Goal: Transaction & Acquisition: Purchase product/service

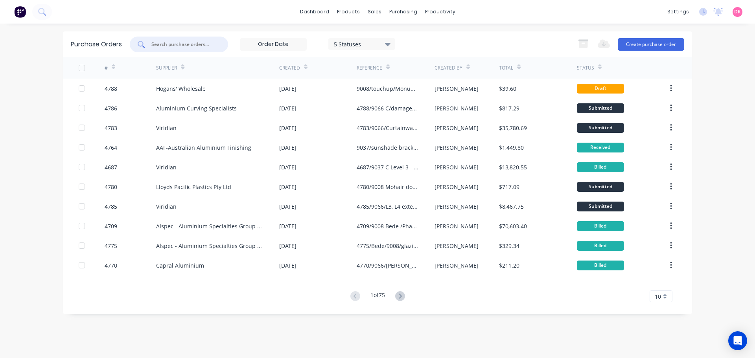
click at [182, 45] on input "text" at bounding box center [183, 44] width 65 height 8
click at [660, 40] on button "Create purchase order" at bounding box center [651, 44] width 66 height 13
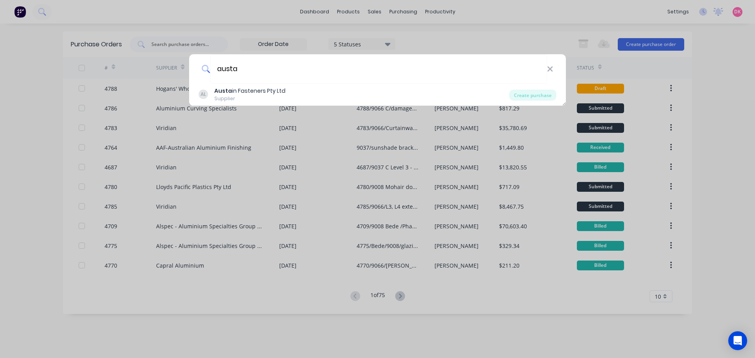
type input "austa"
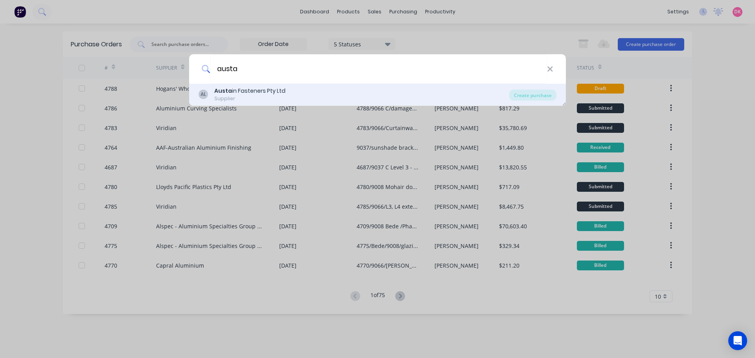
click at [322, 96] on div "AL Austa in Fasteners Pty Ltd Supplier" at bounding box center [354, 94] width 311 height 15
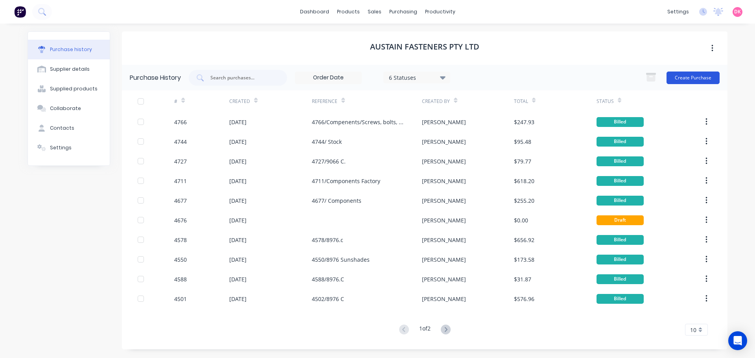
click at [690, 80] on button "Create Purchase" at bounding box center [692, 78] width 53 height 13
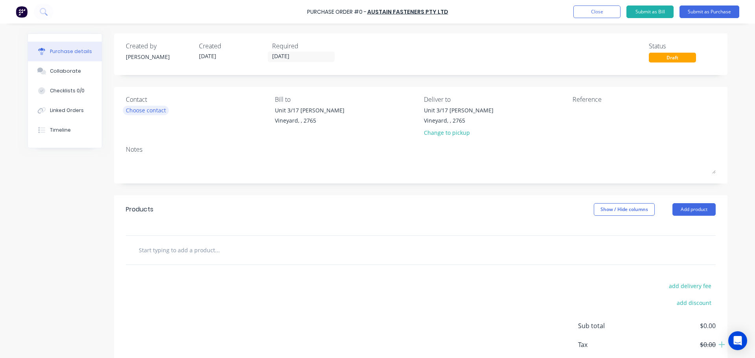
click at [147, 112] on div "Choose contact" at bounding box center [146, 110] width 40 height 8
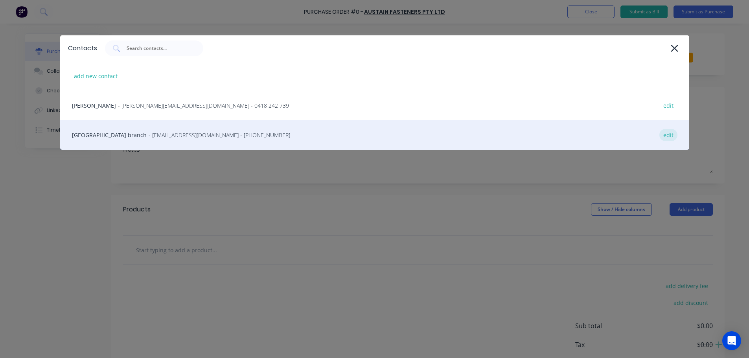
click at [668, 133] on div "edit" at bounding box center [668, 135] width 18 height 12
select select "AU"
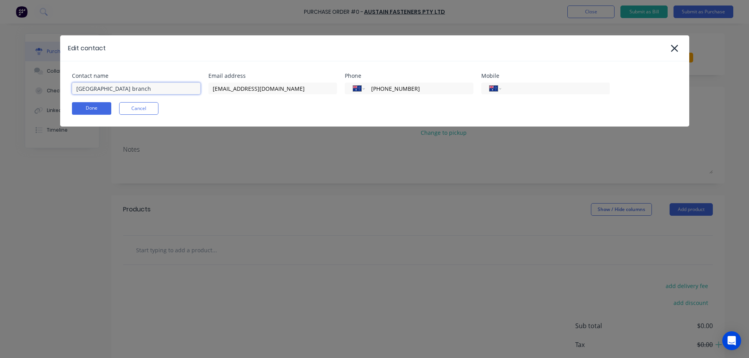
drag, startPoint x: 143, startPoint y: 89, endPoint x: 44, endPoint y: 92, distance: 99.5
click at [44, 92] on div "Edit contact Contact name sydney branch Email address sydney@austain.com.au Pho…" at bounding box center [374, 179] width 749 height 358
click at [149, 107] on button "Cancel" at bounding box center [138, 108] width 39 height 13
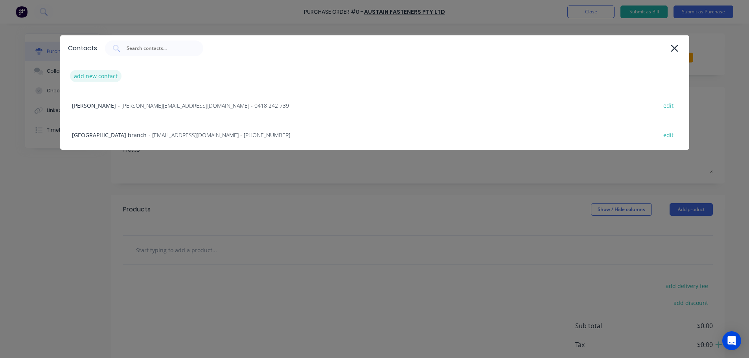
click at [85, 79] on div "add new contact" at bounding box center [95, 76] width 51 height 12
select select "AU"
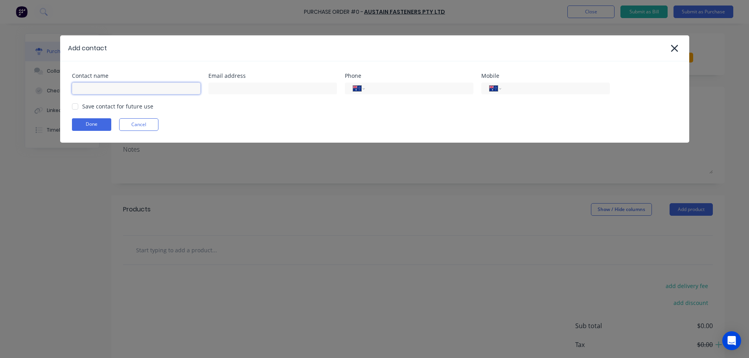
click at [133, 92] on input at bounding box center [136, 89] width 129 height 12
click at [83, 107] on div at bounding box center [75, 107] width 16 height 16
type input "Morris Cordova"
click at [257, 88] on input at bounding box center [272, 89] width 129 height 12
click at [239, 90] on input at bounding box center [272, 89] width 129 height 12
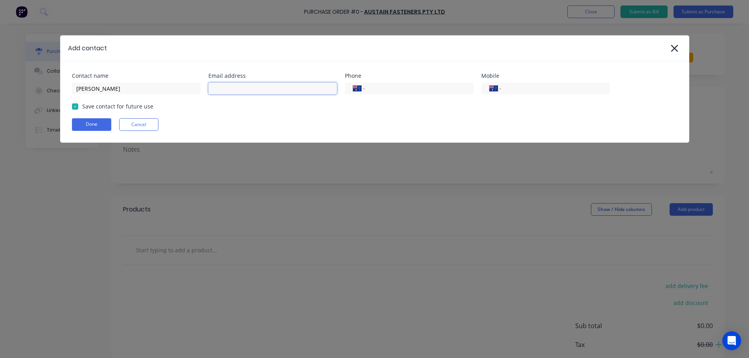
paste input "sydney@austain.com.au"
type input "sydney@austain.com.au"
click at [384, 91] on input "tel" at bounding box center [417, 88] width 94 height 9
click at [379, 89] on input "tel" at bounding box center [417, 88] width 94 height 9
paste input "97488933"
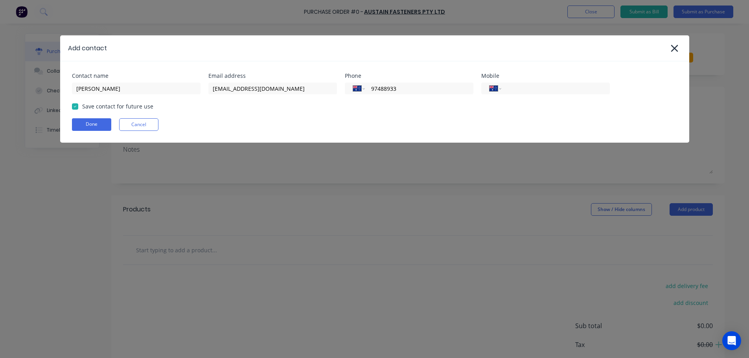
click at [391, 116] on div "Contact name Morris Cordova Email address sydney@austain.com.au Phone Internati…" at bounding box center [374, 101] width 629 height 81
click at [371, 92] on input "97488933" at bounding box center [417, 88] width 94 height 9
type input "(02) 9748 8933"
click at [397, 114] on div "Contact name Morris Cordova Email address sydney@austain.com.au Phone Internati…" at bounding box center [374, 101] width 629 height 81
click at [87, 130] on button "Done" at bounding box center [91, 124] width 39 height 13
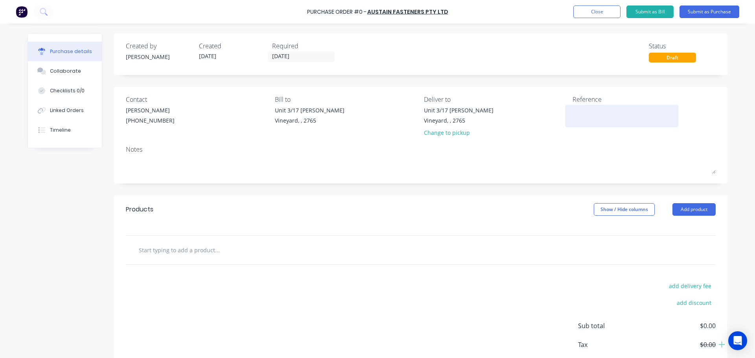
click at [583, 120] on textarea at bounding box center [621, 115] width 98 height 18
click at [179, 256] on input "text" at bounding box center [216, 250] width 157 height 16
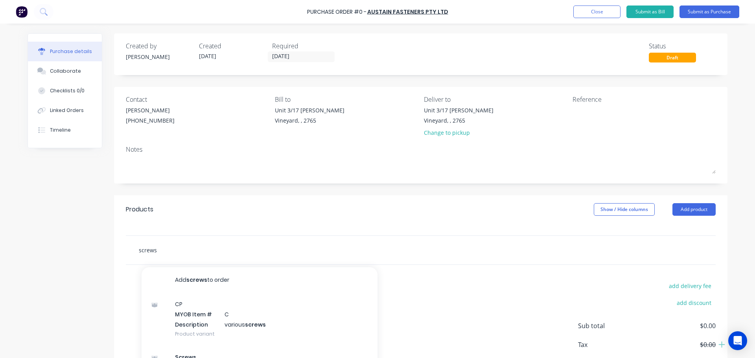
drag, startPoint x: 171, startPoint y: 254, endPoint x: 121, endPoint y: 263, distance: 51.4
click at [121, 263] on div "screws Add screws to order CP MYOB Item # C Description various screws Product …" at bounding box center [420, 249] width 613 height 29
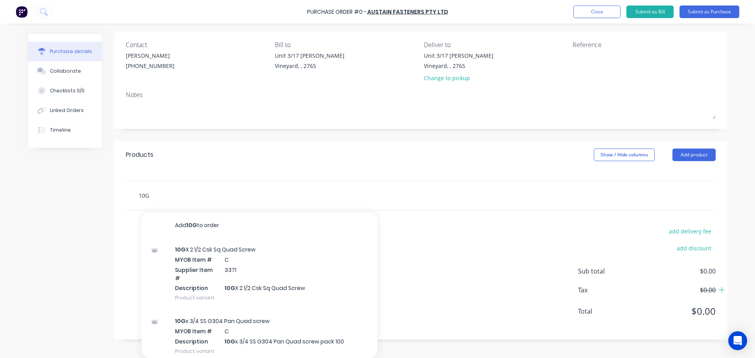
click at [229, 193] on input "10G" at bounding box center [216, 196] width 157 height 16
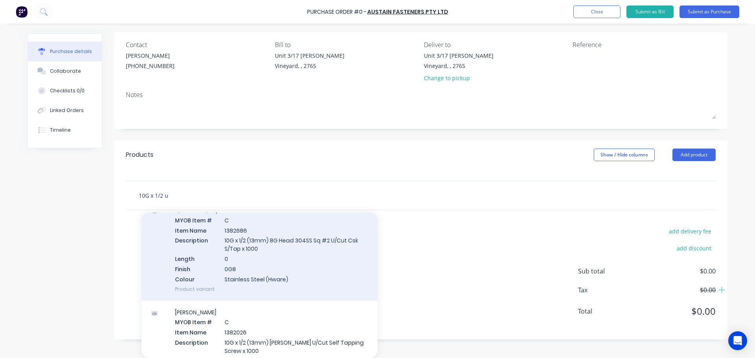
scroll to position [79, 0]
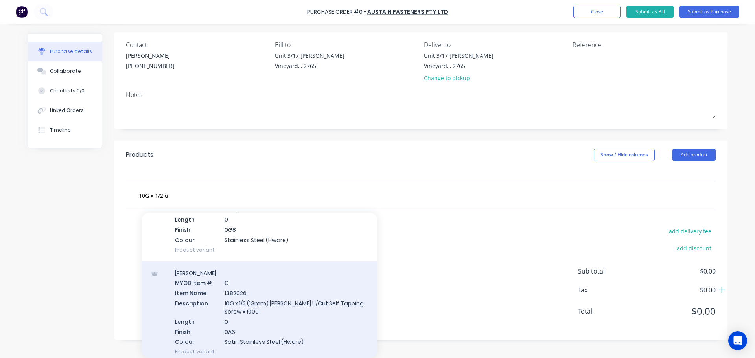
click at [277, 320] on div "SS Phillips MYOB Item # C Item Name 1382026 Description 10G x 1/2 (13mm) SS Phi…" at bounding box center [260, 312] width 236 height 102
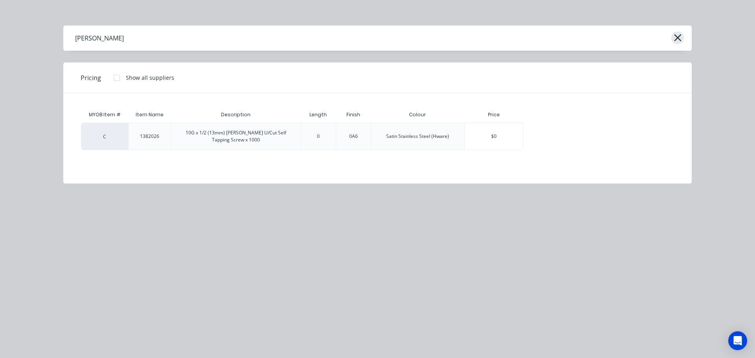
click at [679, 41] on icon "button" at bounding box center [677, 37] width 8 height 11
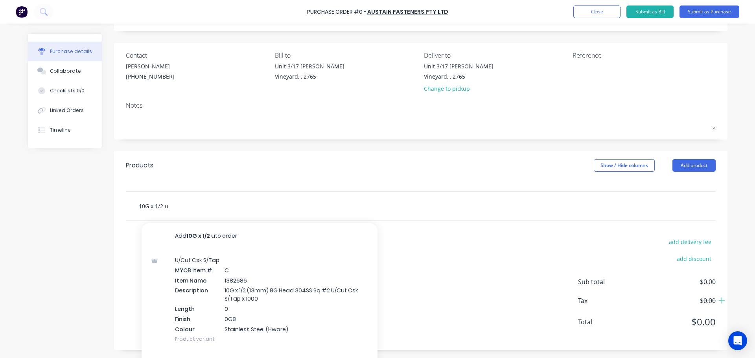
click at [180, 209] on div "10G x 1/2 u Add 10G x 1/2 u to order U/Cut Csk S/Tap MYOB Item # C Item Name 13…" at bounding box center [421, 206] width 590 height 29
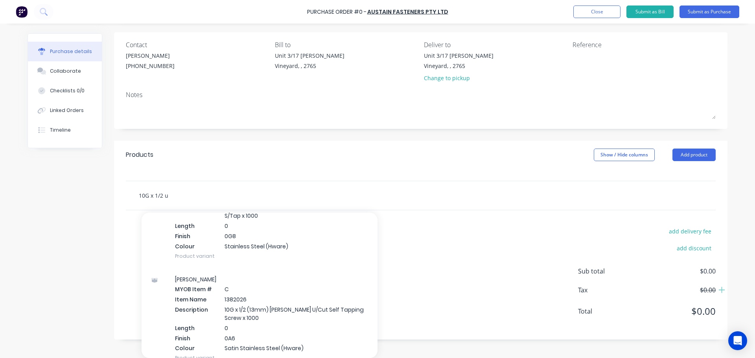
scroll to position [0, 0]
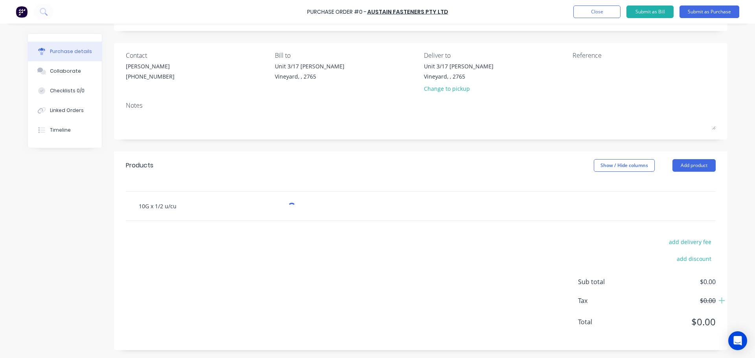
type input "10G x 1/2 u/cut"
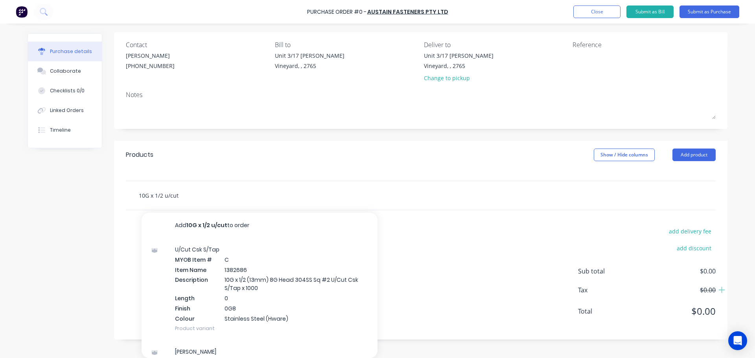
scroll to position [44, 0]
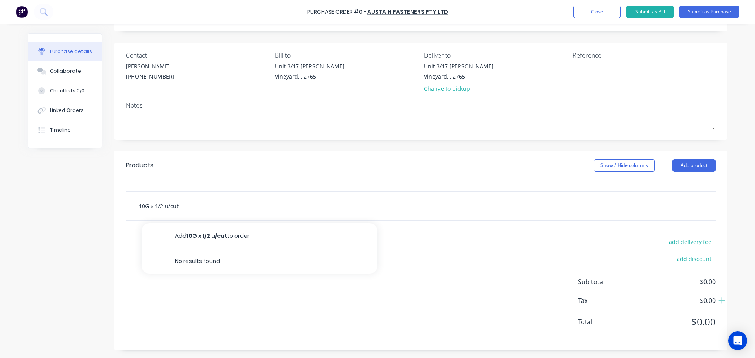
drag, startPoint x: 189, startPoint y: 206, endPoint x: 81, endPoint y: 220, distance: 109.4
click at [81, 220] on div "Created by Dee Created 10/10/25 Required 10/10/25 Status Draft Contact Morris C…" at bounding box center [378, 169] width 700 height 361
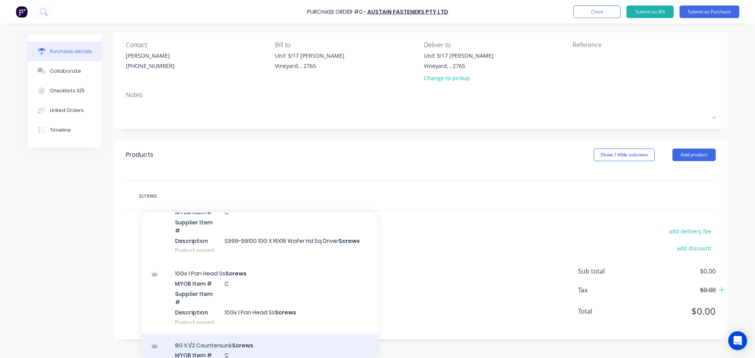
scroll to position [472, 0]
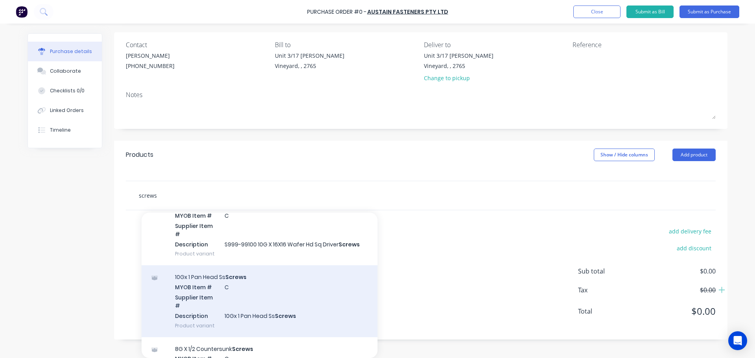
type input "screws"
click at [296, 269] on div "10Gx 1 Pan Head Ss Screws MYOB Item # C Supplier Item # Description 10Gx 1 Pan …" at bounding box center [260, 301] width 236 height 72
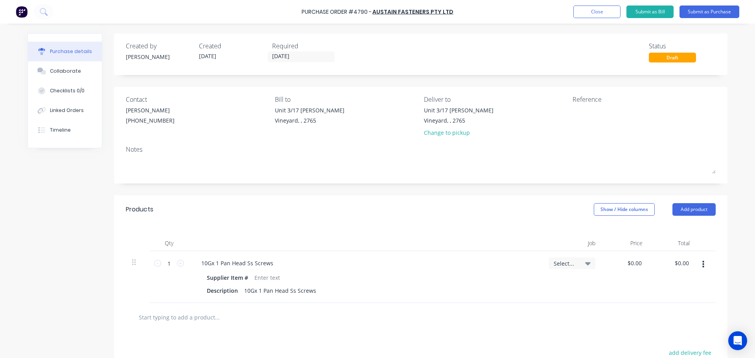
click at [61, 209] on div "Created by Dee Created 10/10/25 Required 10/10/25 Status Draft Contact Morris C…" at bounding box center [378, 247] width 700 height 428
click at [382, 262] on div "10Gx 1 Pan Head Ss Screws" at bounding box center [365, 262] width 341 height 11
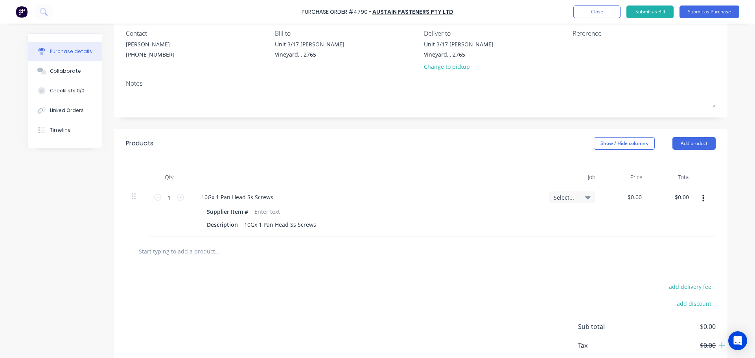
scroll to position [79, 0]
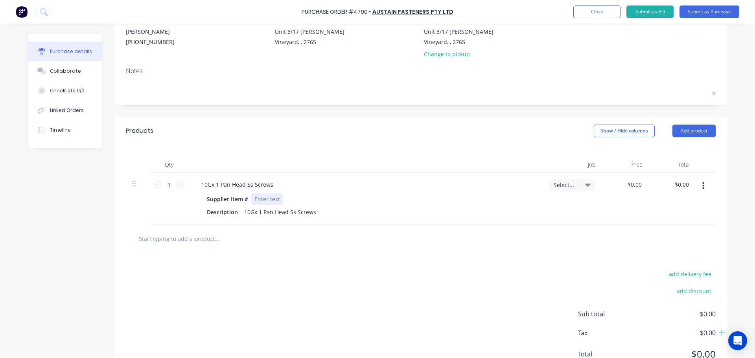
click at [254, 202] on div at bounding box center [267, 198] width 32 height 11
click at [270, 197] on div at bounding box center [267, 198] width 32 height 11
paste div
click at [340, 246] on div at bounding box center [250, 239] width 236 height 16
click at [164, 187] on input "1" at bounding box center [169, 185] width 16 height 12
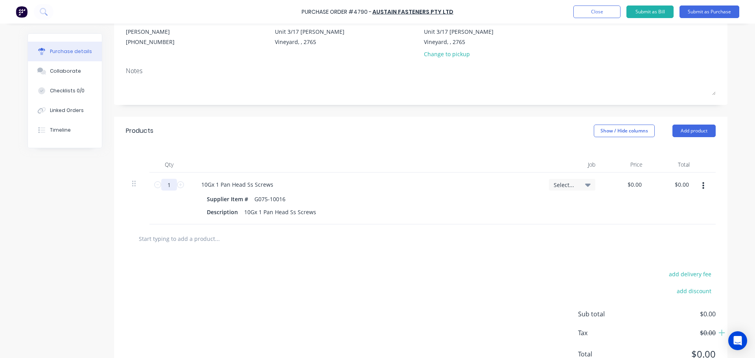
click at [164, 187] on input "1" at bounding box center [169, 185] width 16 height 12
type input "1000"
click at [681, 184] on input "0.00" at bounding box center [681, 184] width 18 height 11
click at [681, 184] on input "0.00" at bounding box center [682, 184] width 15 height 11
type input "31.50"
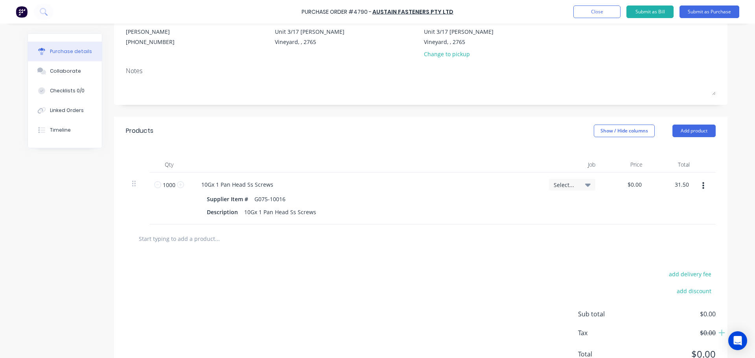
type input "$0.0315"
type input "$31.50"
click at [524, 276] on div "add delivery fee add discount Sub total $0.00 Tax $0.00 Total $0.00" at bounding box center [420, 317] width 613 height 129
click at [702, 186] on icon "button" at bounding box center [703, 185] width 2 height 7
click at [679, 225] on button "Duplicate" at bounding box center [678, 223] width 67 height 16
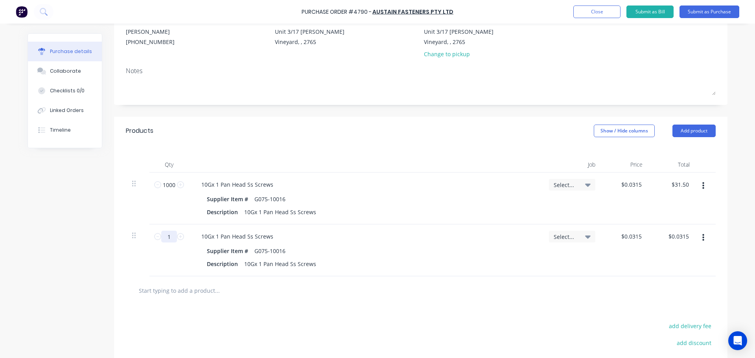
click at [165, 233] on input "1" at bounding box center [169, 237] width 16 height 12
type input "5"
type input "$0.16"
type input "50"
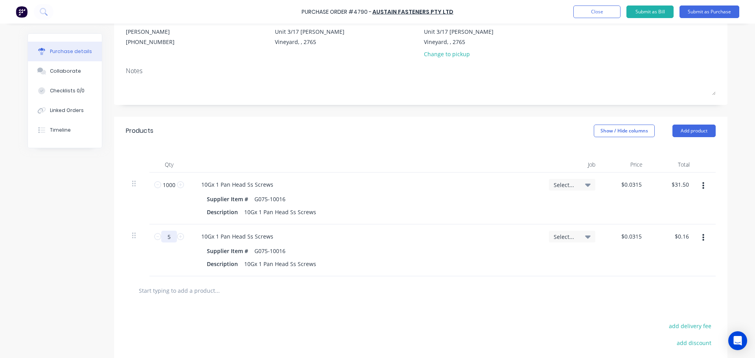
type input "$1.50"
type input "500"
type input "$15.00"
type input "5000"
type input "$150.00"
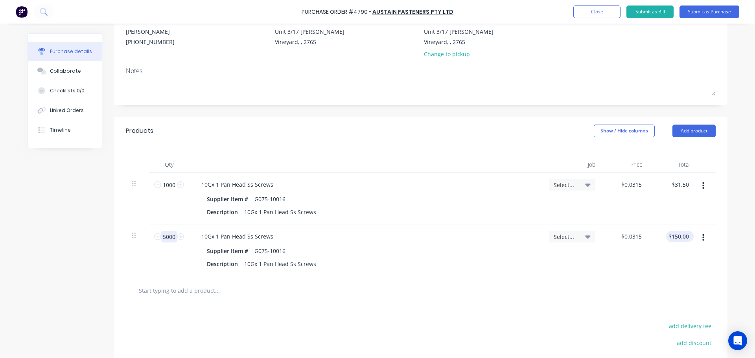
type input "5000"
click at [677, 240] on input "150.00" at bounding box center [678, 236] width 24 height 11
click at [677, 240] on input "150.00" at bounding box center [679, 236] width 21 height 11
type input "152.5"
type input "$0.0305"
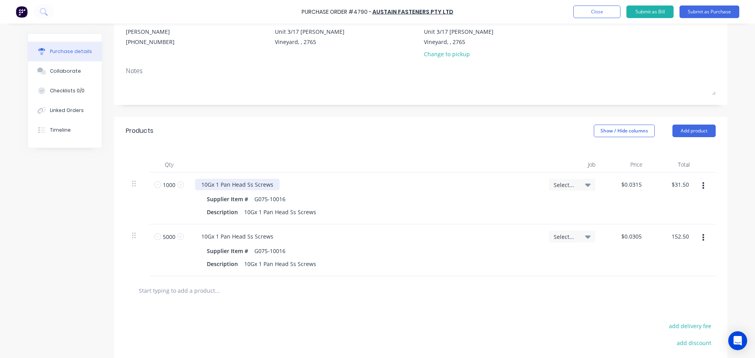
type input "$152.50"
drag, startPoint x: 272, startPoint y: 184, endPoint x: 192, endPoint y: 185, distance: 80.2
click at [195, 185] on div "10Gx 1 Pan Head Ss Screws" at bounding box center [237, 184] width 85 height 11
paste div
drag, startPoint x: 311, startPoint y: 213, endPoint x: 235, endPoint y: 213, distance: 75.9
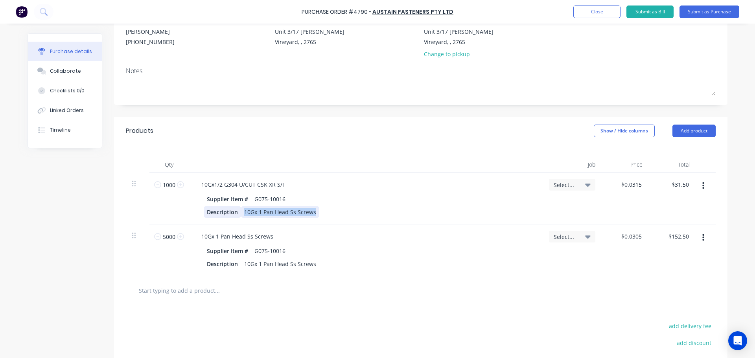
click at [235, 213] on div "Description 10Gx 1 Pan Head Ss Screws" at bounding box center [364, 211] width 321 height 11
paste div
click at [393, 212] on div "Description 10Gx1/2 G304 U/CUT CSK XR S/T" at bounding box center [364, 211] width 321 height 11
drag, startPoint x: 269, startPoint y: 239, endPoint x: 157, endPoint y: 232, distance: 112.3
click at [157, 232] on div "5000 5000 10Gx 1 Pan Head Ss Screws Supplier Item # G075-10016 Description 10Gx…" at bounding box center [421, 250] width 590 height 52
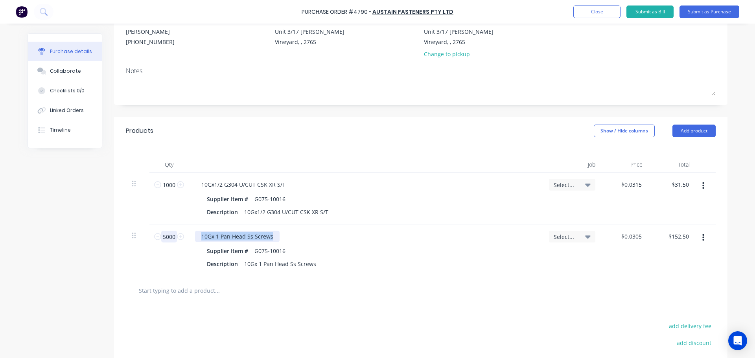
paste div
drag, startPoint x: 311, startPoint y: 265, endPoint x: 242, endPoint y: 266, distance: 69.2
click at [242, 266] on div "10Gx 1 Pan Head Ss Screws" at bounding box center [280, 263] width 78 height 11
paste div
drag, startPoint x: 279, startPoint y: 252, endPoint x: 253, endPoint y: 255, distance: 25.7
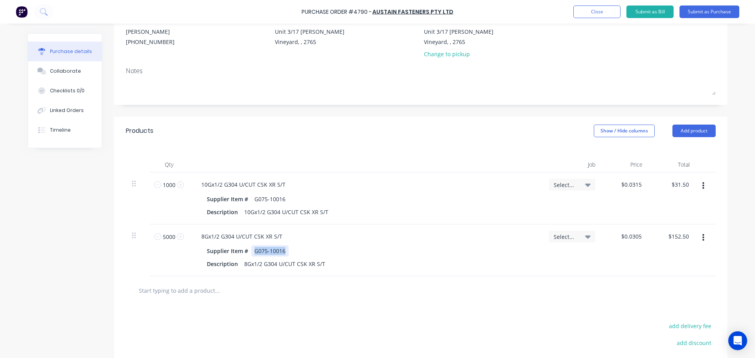
click at [252, 254] on div "G075-10016" at bounding box center [269, 250] width 37 height 11
paste div
click at [249, 291] on input "text" at bounding box center [216, 291] width 157 height 16
click at [697, 237] on button "button" at bounding box center [703, 238] width 18 height 14
click at [681, 268] on button "Duplicate" at bounding box center [678, 275] width 67 height 16
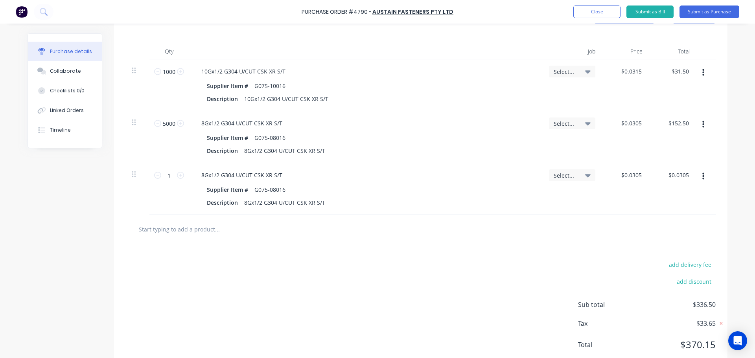
scroll to position [197, 0]
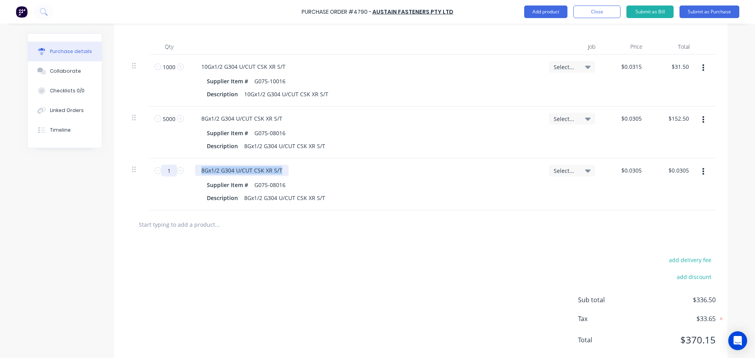
drag, startPoint x: 279, startPoint y: 172, endPoint x: 162, endPoint y: 176, distance: 117.6
click at [162, 176] on div "1 1 8Gx1/2 G304 U/CUT CSK XR S/T Supplier Item # G075-08016 Description 8Gx1/2 …" at bounding box center [421, 184] width 590 height 52
paste div
drag, startPoint x: 322, startPoint y: 199, endPoint x: 230, endPoint y: 204, distance: 91.3
click at [230, 204] on div "10Gx1-1/2 G304 CSK SQ QUAD SCREW Supplier Item # G075-08016 Description 8Gx1/2 …" at bounding box center [366, 184] width 354 height 52
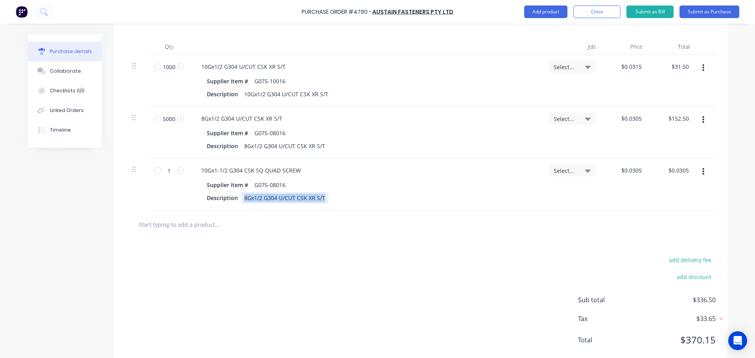
paste div
drag, startPoint x: 282, startPoint y: 186, endPoint x: 230, endPoint y: 191, distance: 52.5
click at [230, 191] on div "Supplier Item # G075-08016 Description 10Gx1-1/2 G304 CSK SQ QUAD SCREW" at bounding box center [365, 191] width 341 height 24
paste div
click at [452, 191] on div "Supplier Item # G110-10048 Description 10Gx1-1/2 G304 CSK SQ QUAD SCREW" at bounding box center [365, 191] width 341 height 24
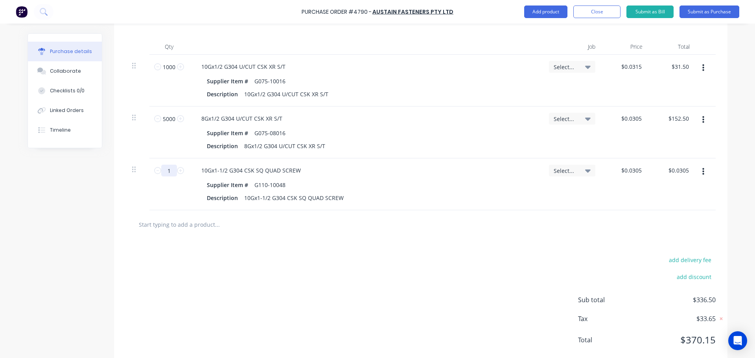
click at [169, 169] on input "1" at bounding box center [169, 171] width 16 height 12
type input "2"
type input "$0.06"
type input "20"
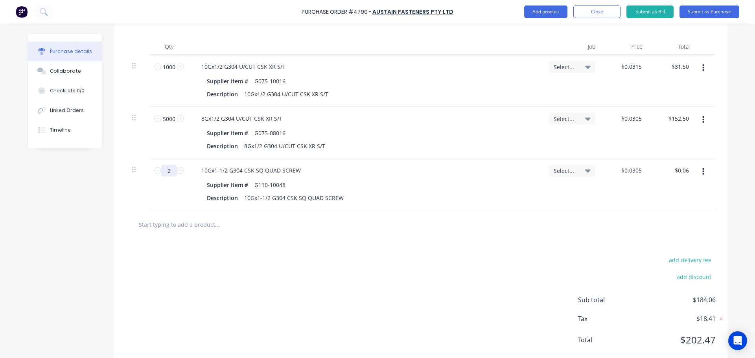
type input "$0.60"
type input "200"
type input "$6.00"
type input "2000"
type input "$60.00"
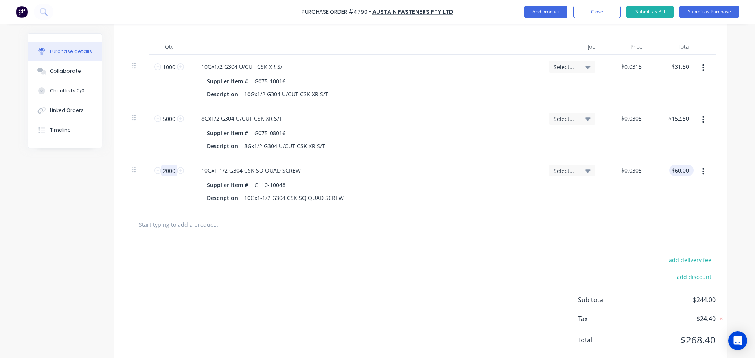
type input "2000"
click at [679, 170] on input "60.00" at bounding box center [681, 170] width 18 height 11
type input "201.6"
type input "$0.1008"
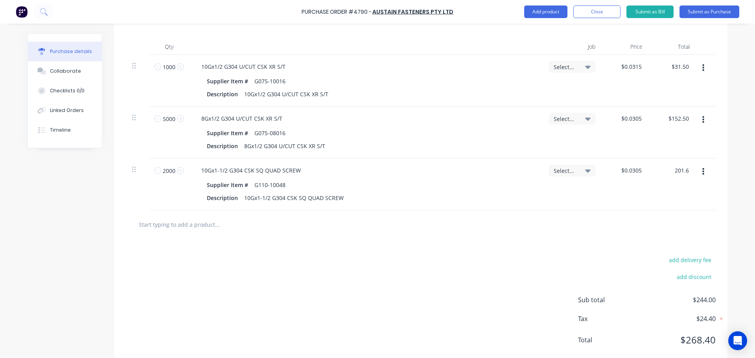
type input "$201.60"
click at [356, 232] on div at bounding box center [421, 224] width 590 height 29
click at [236, 216] on div at bounding box center [421, 224] width 590 height 29
click at [217, 229] on input "text" at bounding box center [216, 225] width 157 height 16
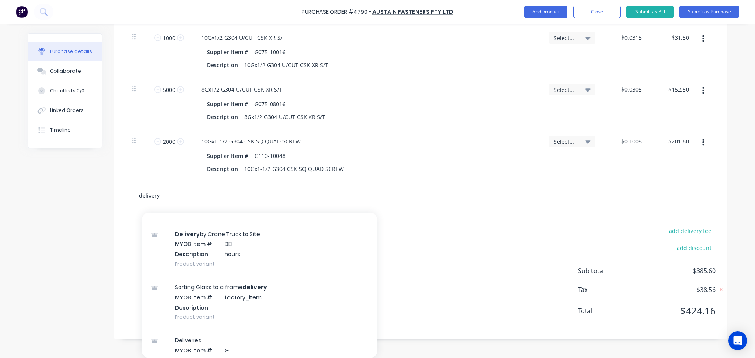
scroll to position [236, 0]
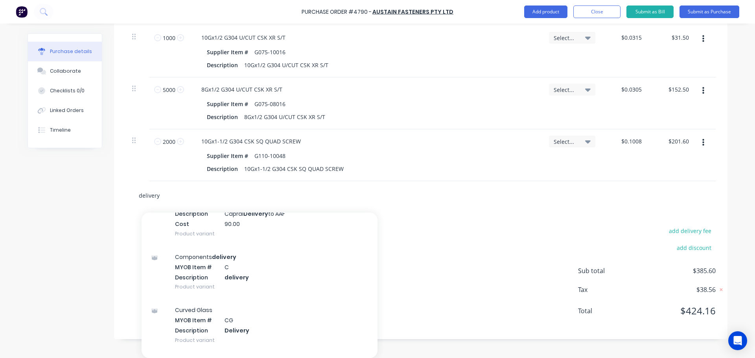
drag, startPoint x: 174, startPoint y: 200, endPoint x: 110, endPoint y: 204, distance: 64.2
click at [110, 204] on div "Created by Dee Created 10/10/25 Required 10/10/25 Status Draft Contact Morris C…" at bounding box center [378, 73] width 700 height 531
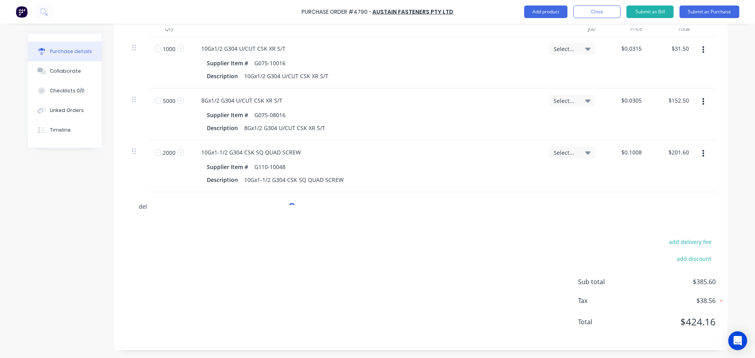
scroll to position [226, 0]
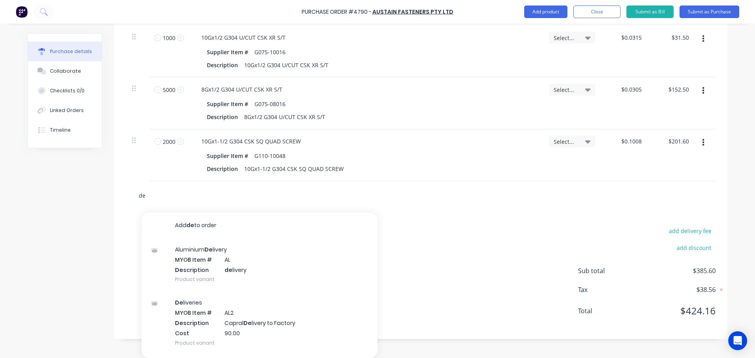
type input "d"
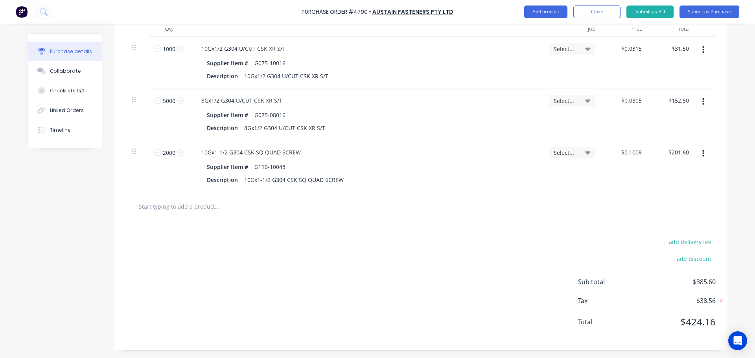
click at [211, 212] on input "text" at bounding box center [216, 207] width 157 height 16
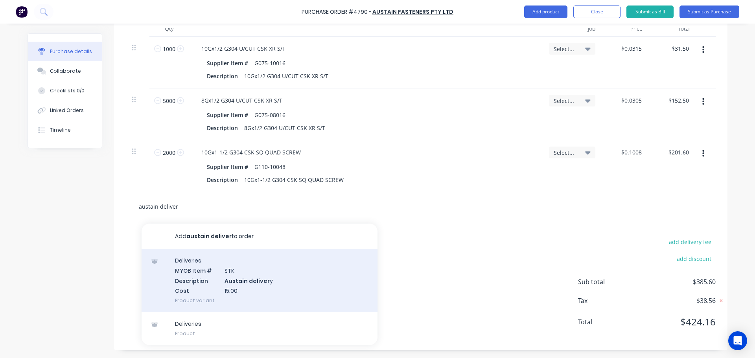
type input "austain deliver"
click at [242, 300] on div "Deliveries MYOB Item # STK Description Austain deliver y Cost 15.00 Product var…" at bounding box center [260, 280] width 236 height 63
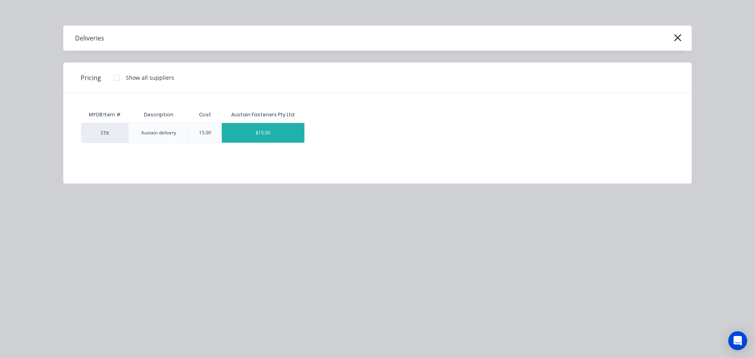
click at [285, 135] on div "$15.00" at bounding box center [263, 133] width 83 height 20
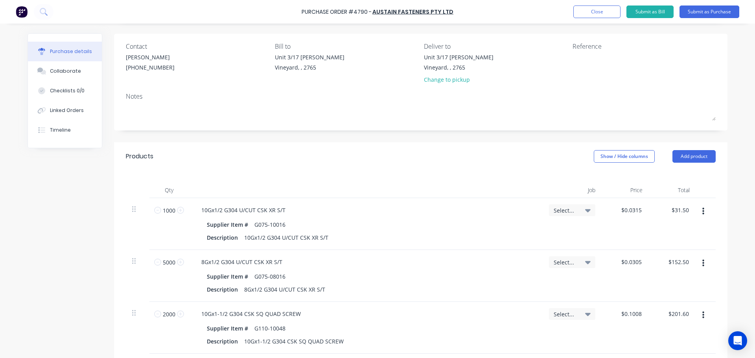
scroll to position [0, 0]
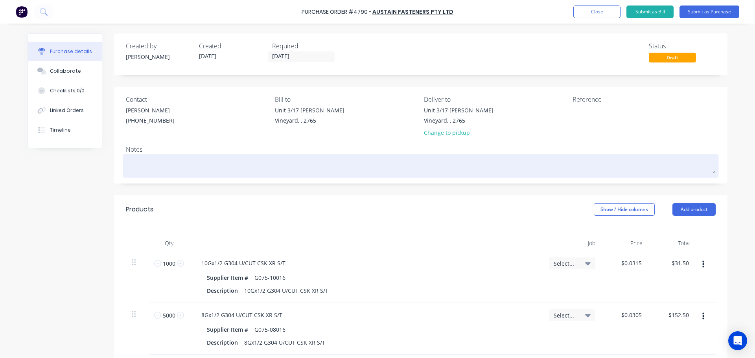
click at [158, 158] on textarea at bounding box center [421, 165] width 590 height 18
type textarea "x"
type textarea "A"
type textarea "x"
type textarea "As"
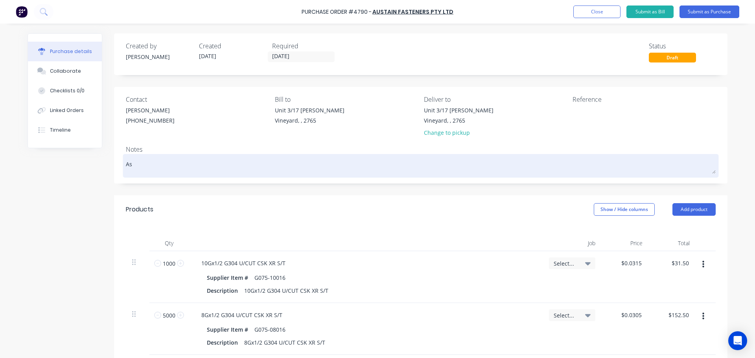
type textarea "x"
type textarea "As"
type textarea "x"
type textarea "As p"
type textarea "x"
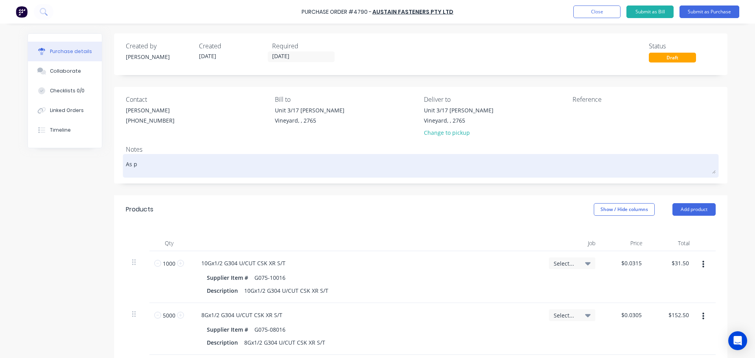
type textarea "As pe"
type textarea "x"
type textarea "As per"
type textarea "x"
type textarea "As per"
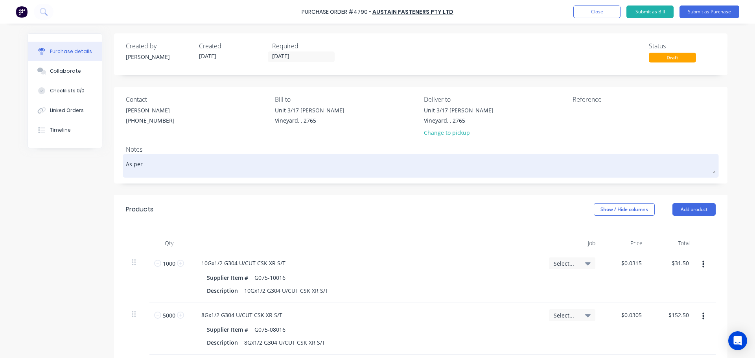
type textarea "x"
type textarea "As per t"
type textarea "x"
type textarea "As per th"
type textarea "x"
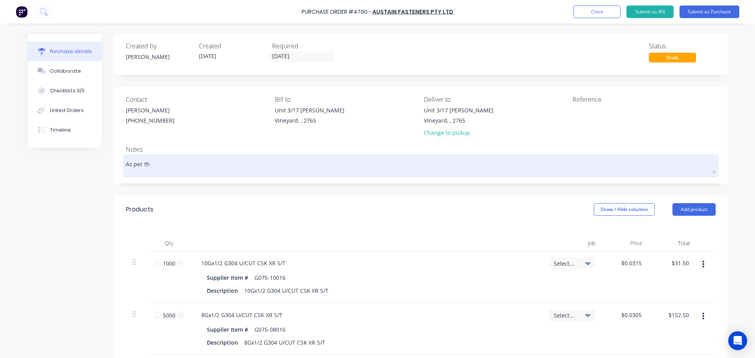
type textarea "As per the"
type textarea "x"
type textarea "As per the"
type textarea "x"
type textarea "As per the q"
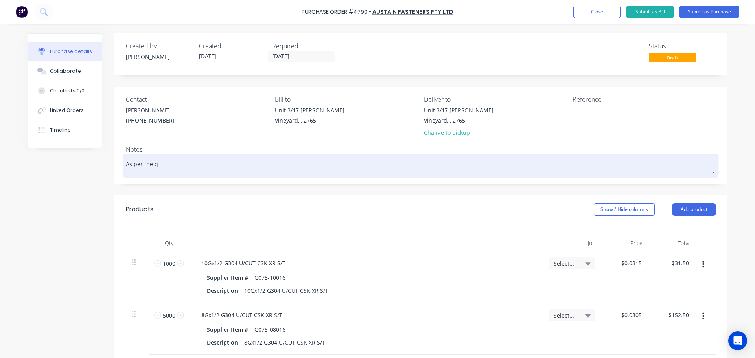
type textarea "x"
type textarea "As per the qu"
type textarea "x"
type textarea "As per the quo"
type textarea "x"
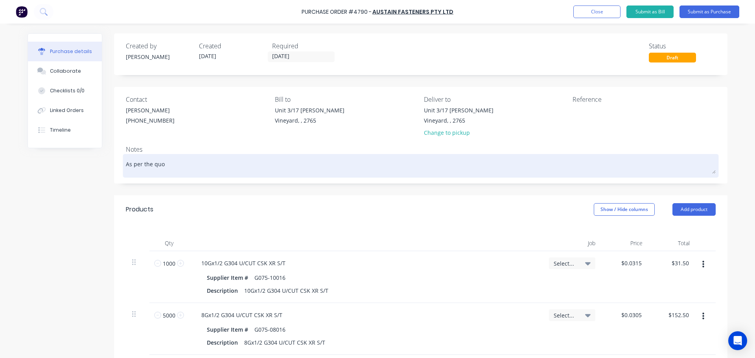
type textarea "As per the quot"
type textarea "x"
type textarea "As per the quote"
type textarea "x"
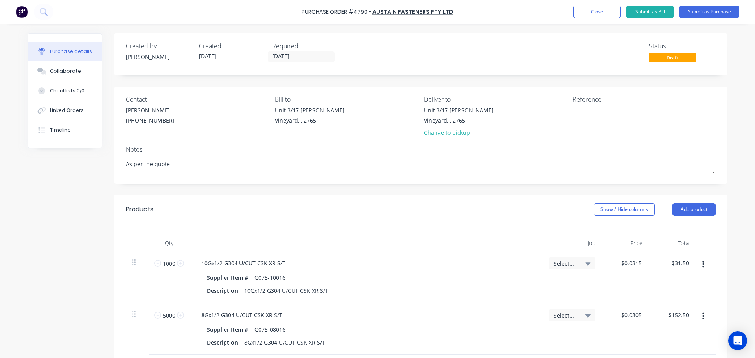
type textarea "As per the quote"
type textarea "x"
type textarea "As per the quote"
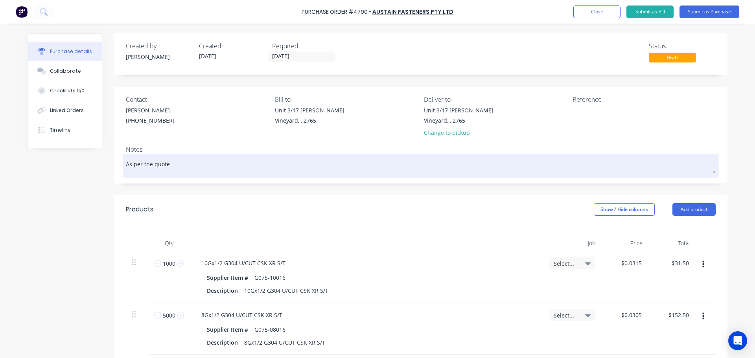
click at [194, 169] on textarea "As per the quote" at bounding box center [421, 165] width 590 height 18
paste textarea "QSY45909"
type textarea "x"
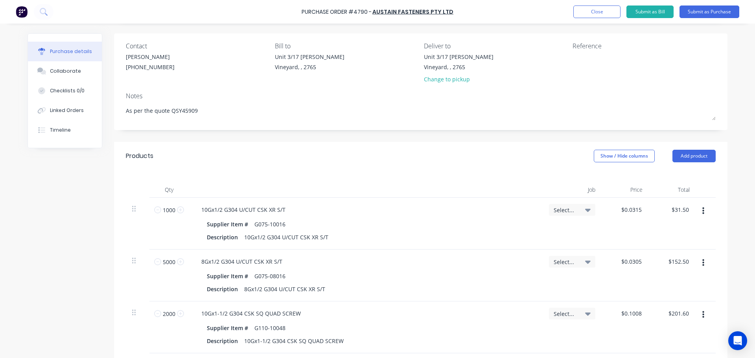
scroll to position [39, 0]
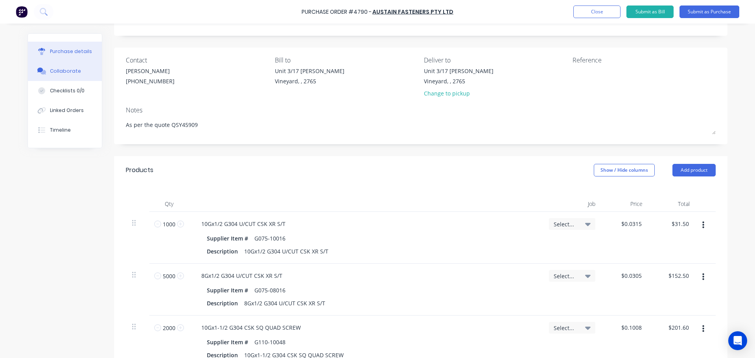
type textarea "As per the quote QSY45909"
type textarea "x"
type textarea "As per the quote QSY45909"
click at [64, 74] on div "Collaborate" at bounding box center [65, 71] width 31 height 7
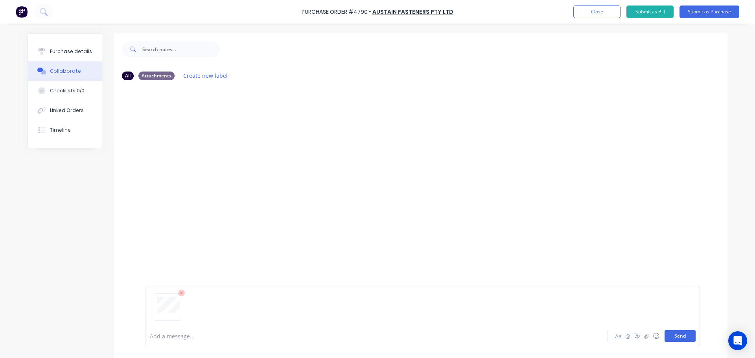
click at [671, 336] on button "Send" at bounding box center [679, 336] width 31 height 12
click at [64, 59] on button "Purchase details" at bounding box center [65, 52] width 74 height 20
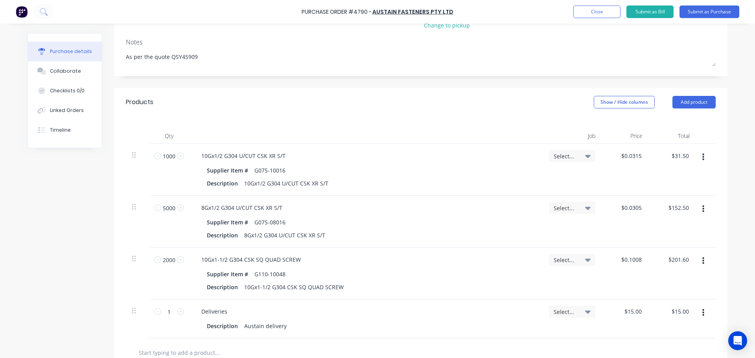
scroll to position [157, 0]
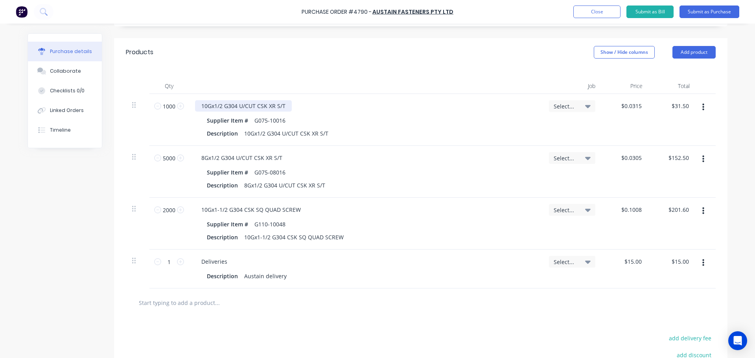
click at [285, 108] on div "10Gx1/2 G304 U/CUT CSK XR S/T" at bounding box center [243, 105] width 97 height 11
type textarea "x"
click at [330, 132] on div "Description 10Gx1/2 G304 U/CUT CSK XR S/T" at bounding box center [364, 133] width 321 height 11
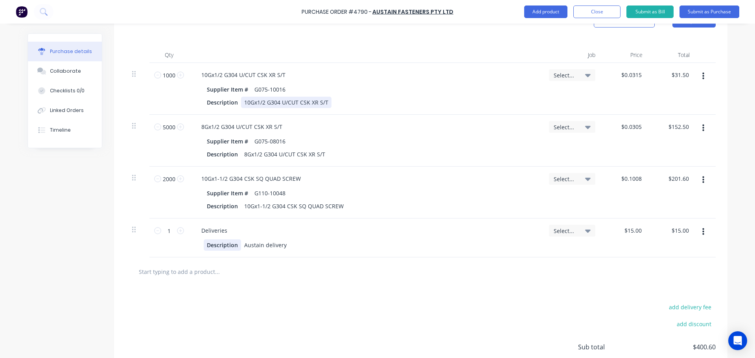
scroll to position [254, 0]
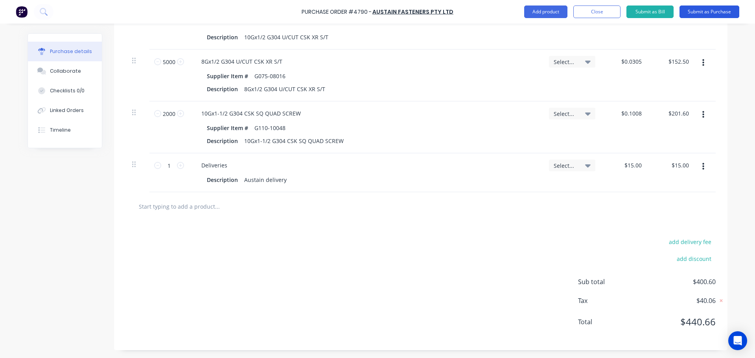
click at [706, 13] on button "Submit as Purchase" at bounding box center [709, 12] width 60 height 13
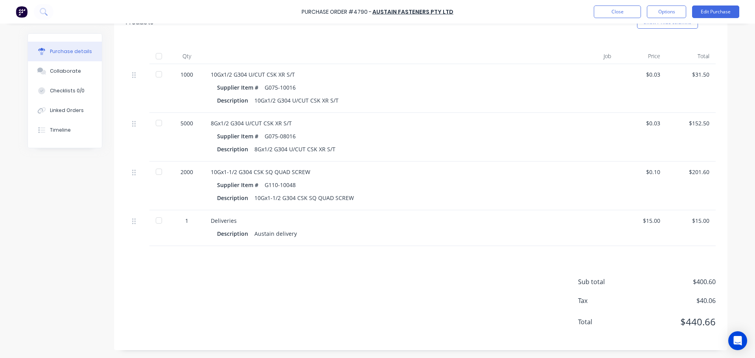
scroll to position [0, 0]
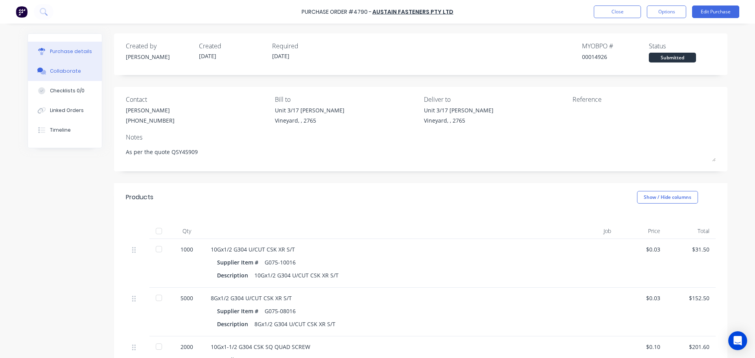
click at [46, 75] on button "Collaborate" at bounding box center [65, 71] width 74 height 20
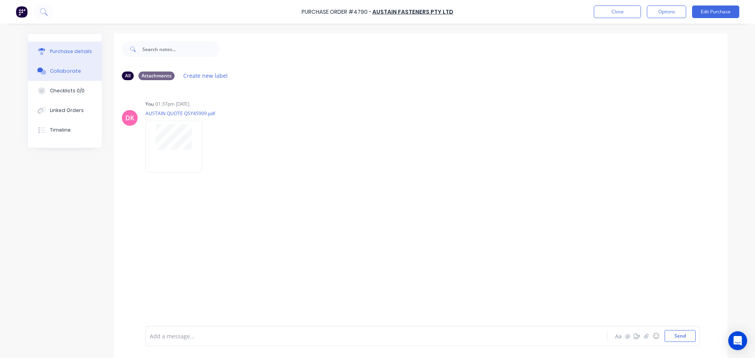
click at [54, 46] on button "Purchase details" at bounding box center [65, 52] width 74 height 20
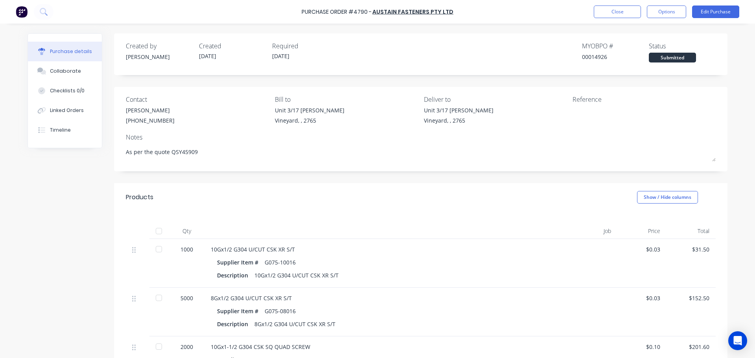
click at [583, 126] on div at bounding box center [621, 116] width 98 height 20
click at [716, 13] on button "Edit Purchase" at bounding box center [715, 12] width 47 height 13
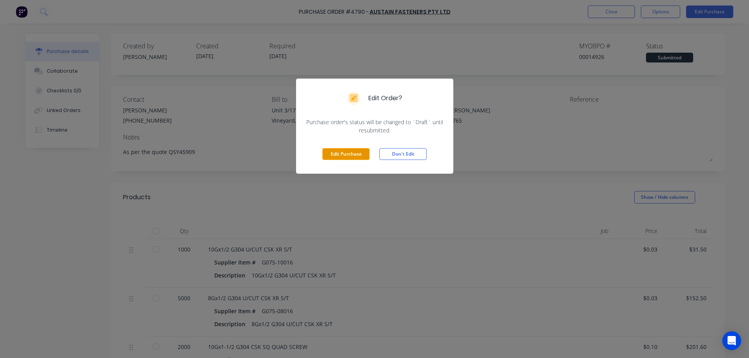
click at [346, 156] on button "Edit Purchase" at bounding box center [345, 154] width 47 height 12
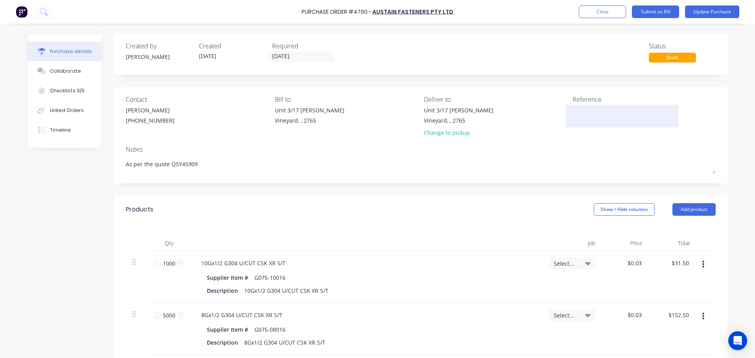
type textarea "x"
click at [597, 119] on textarea at bounding box center [621, 115] width 98 height 18
type textarea "4790/Screws/Factory"
click at [623, 108] on textarea "4790/Screws/Factory" at bounding box center [621, 115] width 98 height 18
type textarea "x"
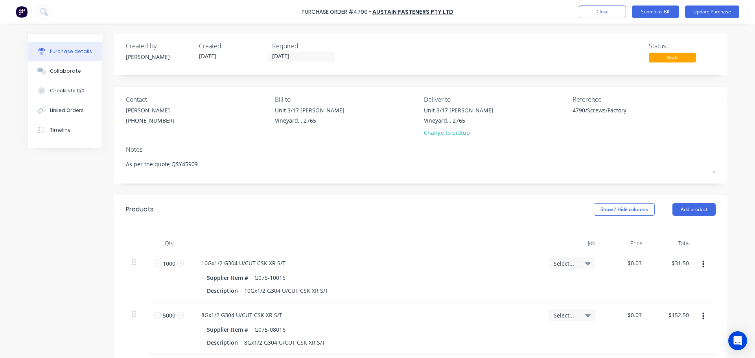
type textarea "4790/Screws/Factory/"
type textarea "x"
type textarea "4790/Screws/Factory/9"
type textarea "x"
type textarea "4790/Screws/Factory/90"
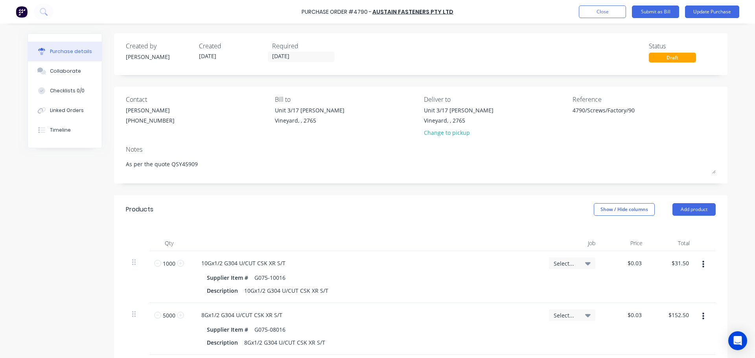
type textarea "x"
type textarea "4790/Screws/Factory/906"
type textarea "x"
type textarea "4790/Screws/Factory/9066"
type textarea "x"
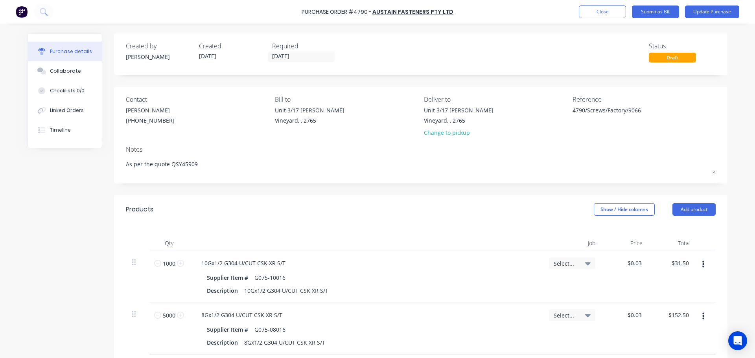
click at [357, 223] on div "Products Show / Hide columns Add product" at bounding box center [420, 209] width 613 height 28
click at [637, 114] on textarea "4790/Screws/Factory/9066" at bounding box center [621, 115] width 98 height 18
type textarea "4790/Screws/Factory/9066/9037"
drag, startPoint x: 658, startPoint y: 110, endPoint x: 622, endPoint y: 110, distance: 36.6
click at [622, 110] on textarea "4790/Screws/Factory/9066/9037" at bounding box center [621, 115] width 98 height 18
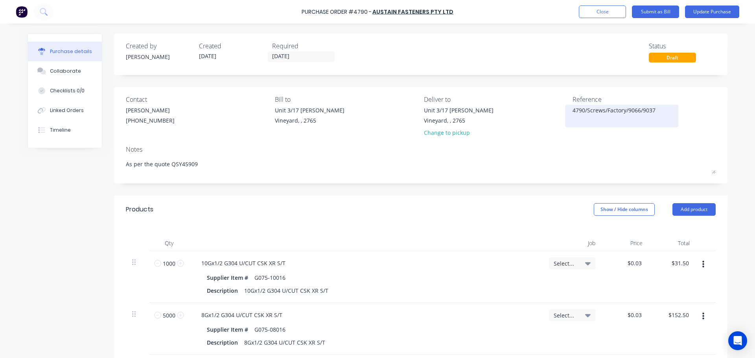
type textarea "x"
type textarea "4790/Screws/Factory"
type textarea "x"
type textarea "4790/Screws/Factory"
click at [455, 215] on div "Products Show / Hide columns Add product" at bounding box center [420, 209] width 613 height 28
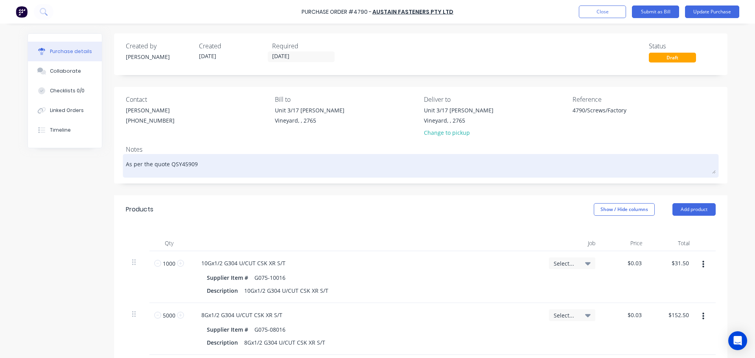
click at [201, 168] on textarea "As per the quote QSY45909" at bounding box center [421, 165] width 590 height 18
type textarea "x"
type textarea "As per the quote QSY45909"
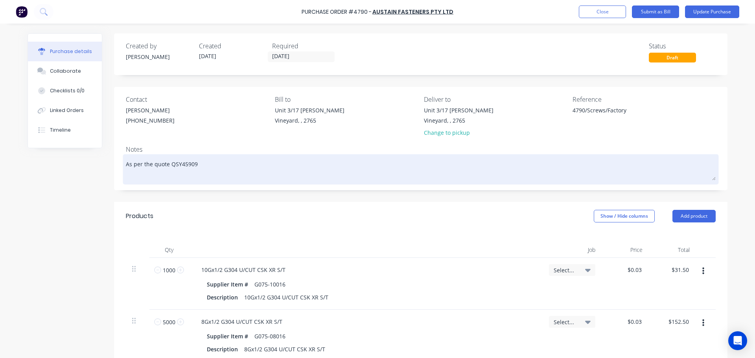
type textarea "x"
type textarea "As per the quote QSY45909 S"
type textarea "x"
type textarea "As per the quote QSY45909 Sc"
type textarea "x"
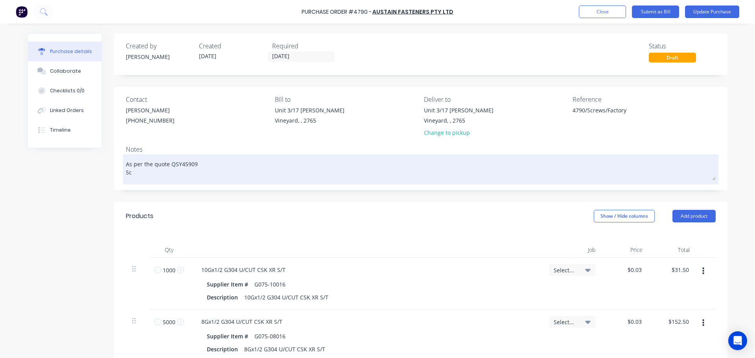
type textarea "As per the quote QSY45909 Scr"
type textarea "x"
type textarea "As per the quote QSY45909 Scre"
type textarea "x"
type textarea "As per the quote QSY45909 Screw"
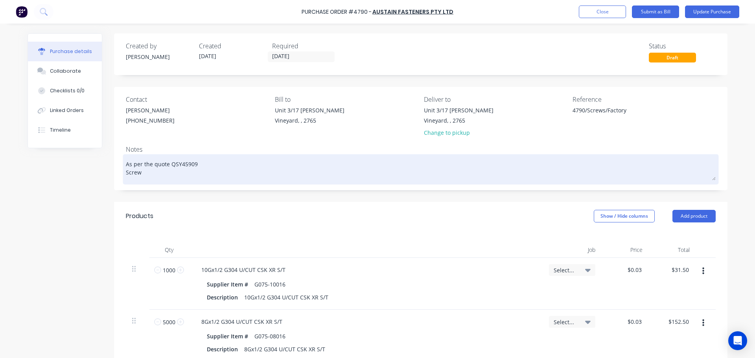
type textarea "x"
type textarea "As per the quote QSY45909 Screws"
type textarea "x"
type textarea "As per the quote QSY45909 Screws"
type textarea "x"
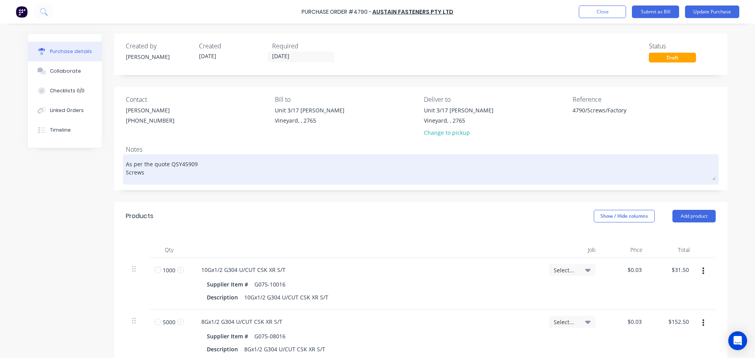
type textarea "As per the quote QSY45909 Screws w"
type textarea "x"
type textarea "As per the quote QSY45909 Screws wi"
type textarea "x"
type textarea "As per the quote QSY45909 Screws wil"
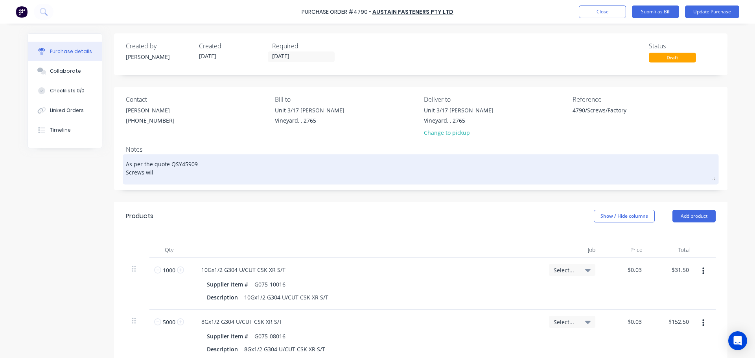
type textarea "x"
type textarea "As per the quote QSY45909 Screws will"
type textarea "x"
type textarea "As per the quote QSY45909 Screws will"
type textarea "x"
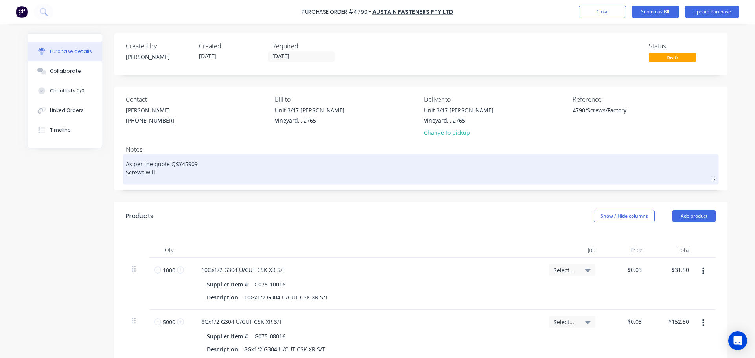
type textarea "As per the quote QSY45909 Screws will b"
type textarea "x"
type textarea "As per the quote QSY45909 Screws will be"
type textarea "x"
type textarea "As per the quote QSY45909 Screws will be"
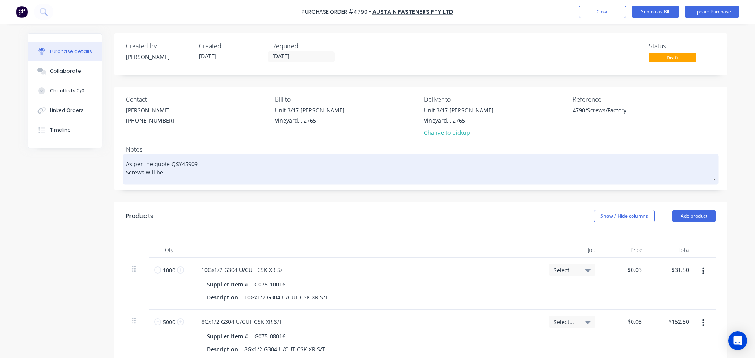
type textarea "x"
type textarea "As per the quote QSY45909 Screws will be p"
type textarea "x"
type textarea "As per the quote QSY45909 Screws will be"
type textarea "x"
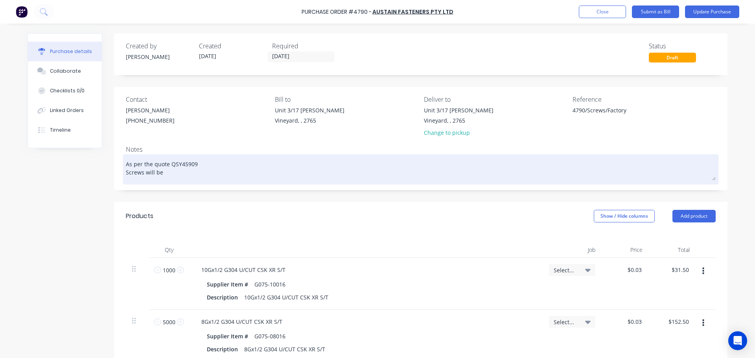
type textarea "As per the quote QSY45909 Screws will be"
type textarea "x"
type textarea "As per the quote QSY45909 Screws will b"
type textarea "x"
type textarea "As per the quote QSY45909 Screws will"
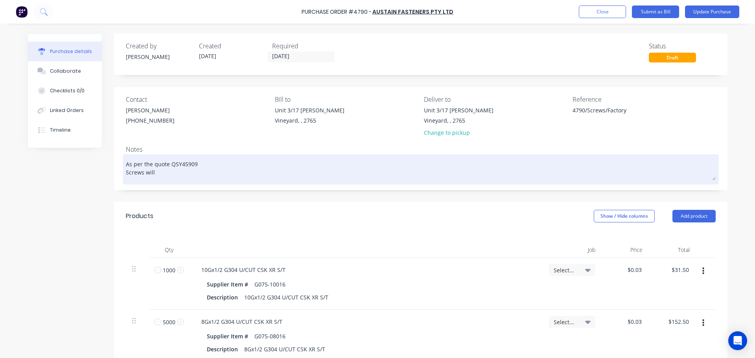
type textarea "x"
type textarea "As per the quote QSY45909 Screws will"
type textarea "x"
type textarea "As per the quote QSY45909 Screws wil"
type textarea "x"
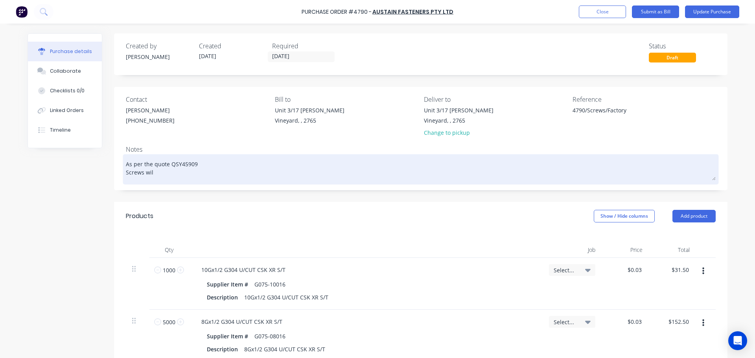
type textarea "As per the quote QSY45909 Screws wi"
type textarea "x"
type textarea "As per the quote QSY45909 Screws w"
type textarea "x"
type textarea "As per the quote QSY45909 Screws"
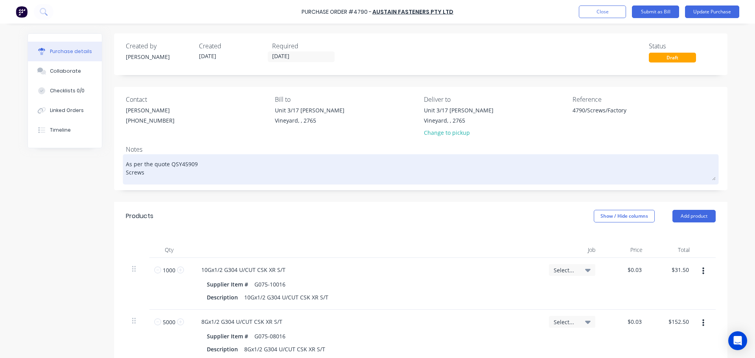
type textarea "x"
type textarea "As per the quote QSY45909 Screw"
type textarea "x"
type textarea "As per the quote QSY45909 Scre"
type textarea "x"
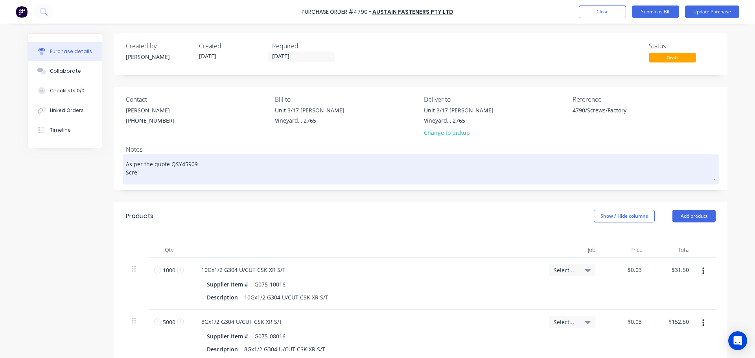
type textarea "As per the quote QSY45909 Scr"
type textarea "x"
type textarea "As per the quote QSY45909 Sc"
type textarea "x"
type textarea "As per the quote QSY45909 S"
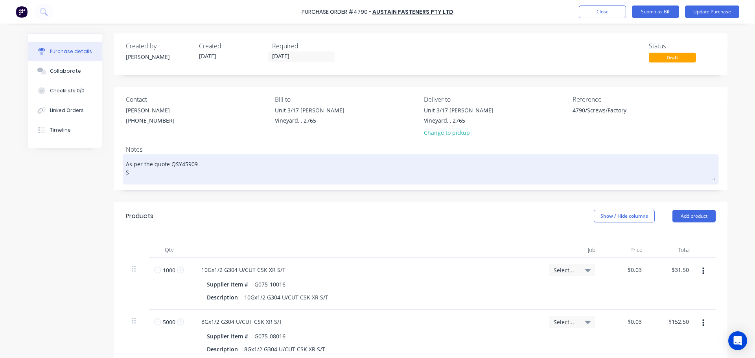
type textarea "x"
type textarea "As per the quote QSY45909"
type textarea "x"
type textarea "As per the quote QSY45909 P"
type textarea "x"
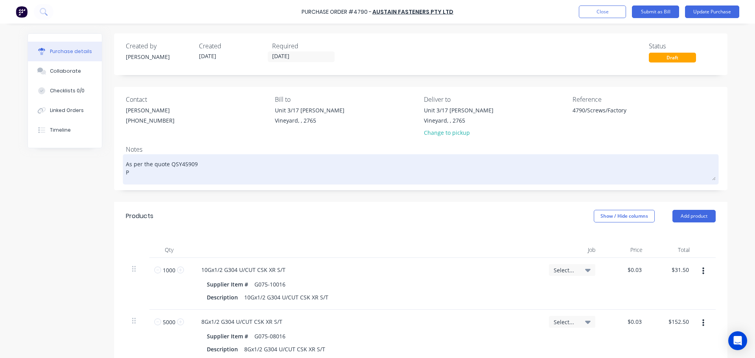
type textarea "As per the quote QSY45909 Pl"
type textarea "x"
type textarea "As per the quote QSY45909 Ple"
type textarea "x"
type textarea "As per the quote QSY45909 Plea"
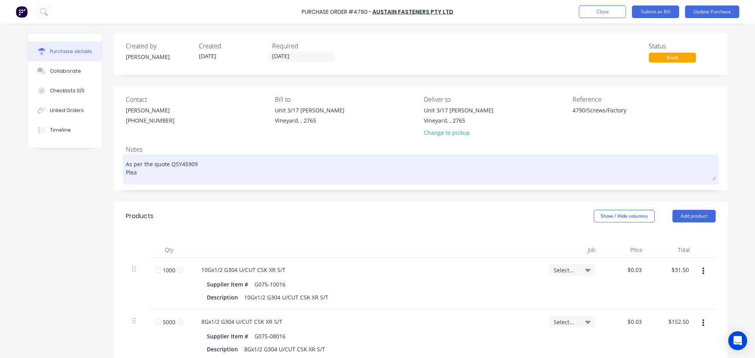
type textarea "x"
type textarea "As per the quote QSY45909 Pleas"
type textarea "x"
type textarea "As per the quote QSY45909 Please"
type textarea "x"
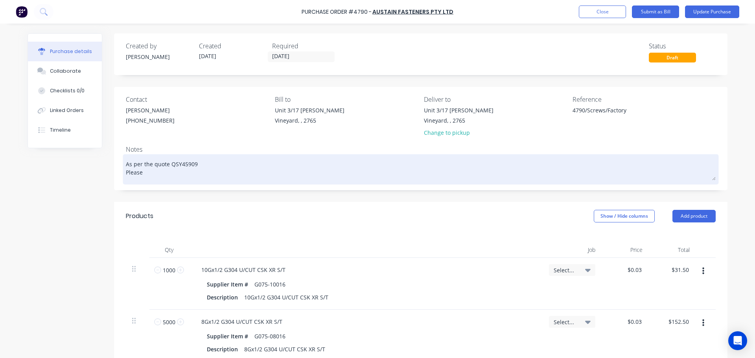
type textarea "As per the quote QSY45909 Please"
type textarea "x"
type textarea "As per the quote QSY45909 Please n"
type textarea "x"
type textarea "As per the quote QSY45909 Please no"
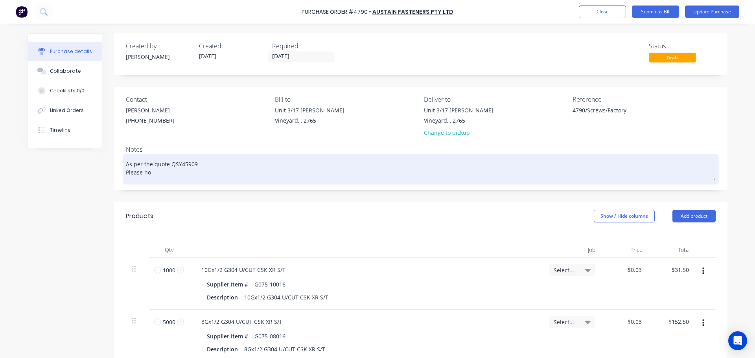
type textarea "x"
type textarea "As per the quote QSY45909 Please not"
type textarea "x"
type textarea "As per the quote QSY45909 Please notu"
type textarea "x"
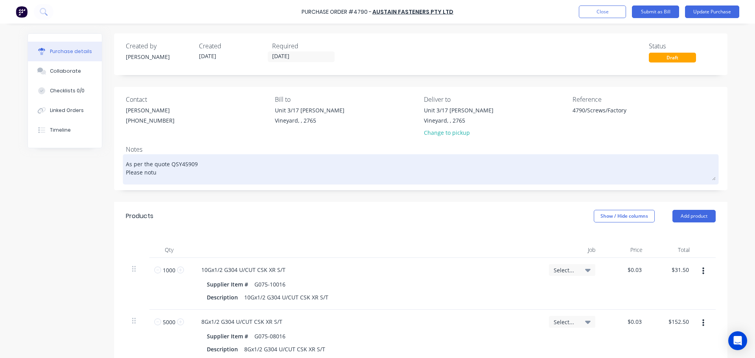
type textarea "As per the quote QSY45909 Please not"
type textarea "x"
click at [187, 174] on textarea "As per the quote QSY45909 Please notify us via email when the screws can be pic…" at bounding box center [421, 168] width 590 height 24
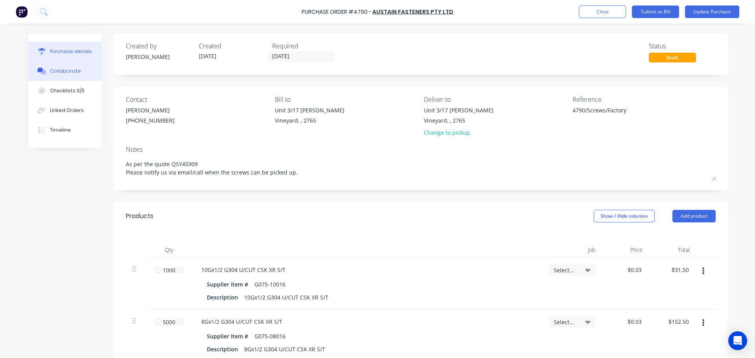
click at [73, 70] on div "Collaborate" at bounding box center [65, 71] width 31 height 7
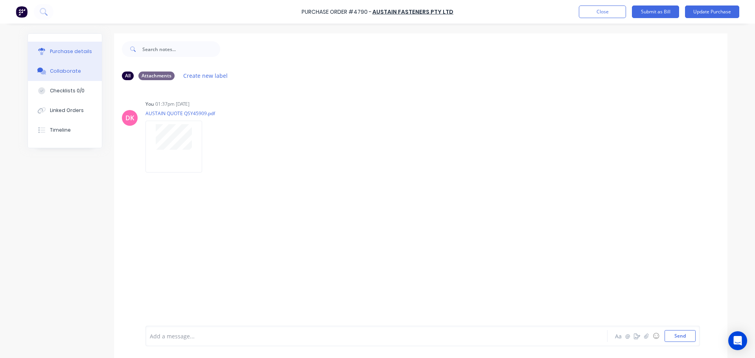
click at [69, 58] on button "Purchase details" at bounding box center [65, 52] width 74 height 20
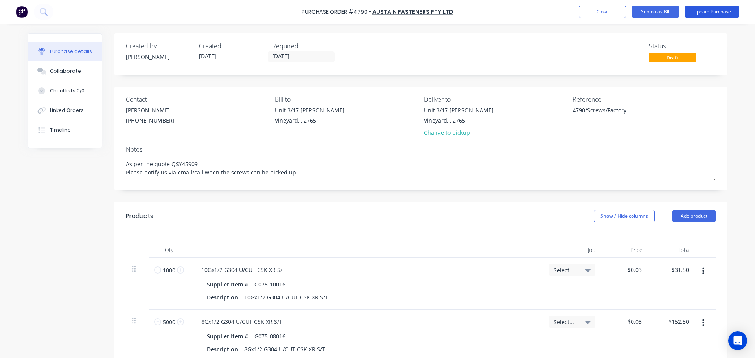
click at [713, 9] on button "Update Purchase" at bounding box center [712, 12] width 54 height 13
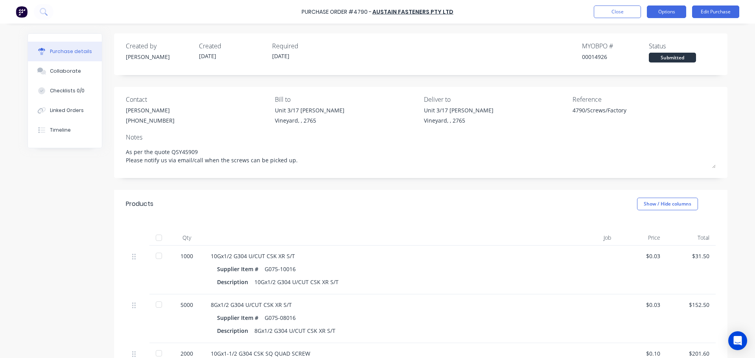
click at [677, 15] on button "Options" at bounding box center [666, 12] width 39 height 13
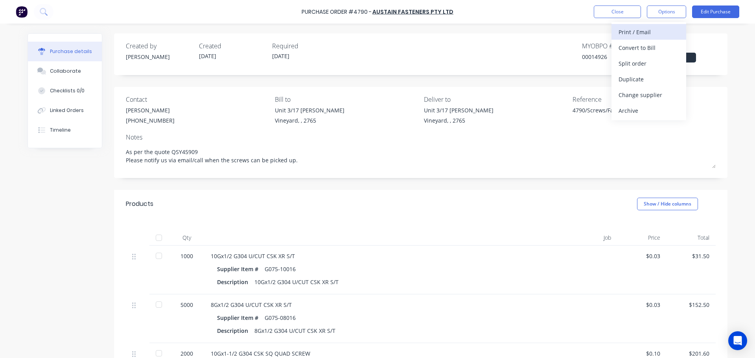
click at [644, 33] on div "Print / Email" at bounding box center [648, 31] width 61 height 11
click at [647, 50] on div "With pricing" at bounding box center [648, 47] width 61 height 11
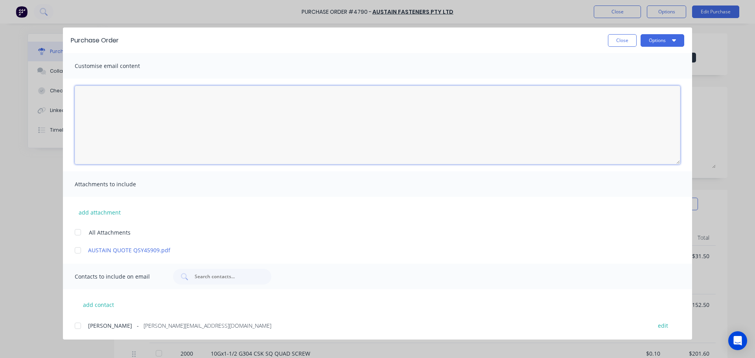
click at [192, 122] on textarea "10/10/25" at bounding box center [377, 125] width 605 height 79
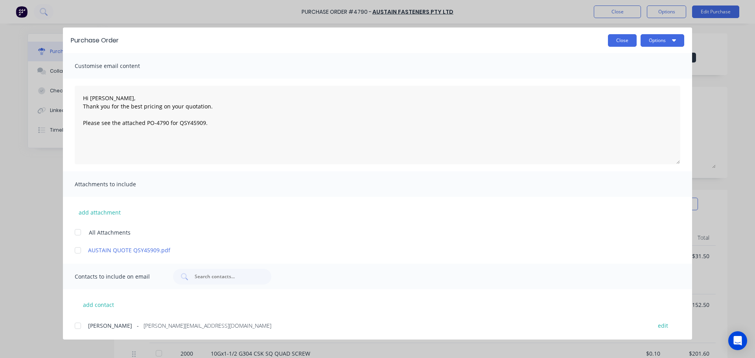
click at [624, 41] on button "Close" at bounding box center [622, 40] width 29 height 13
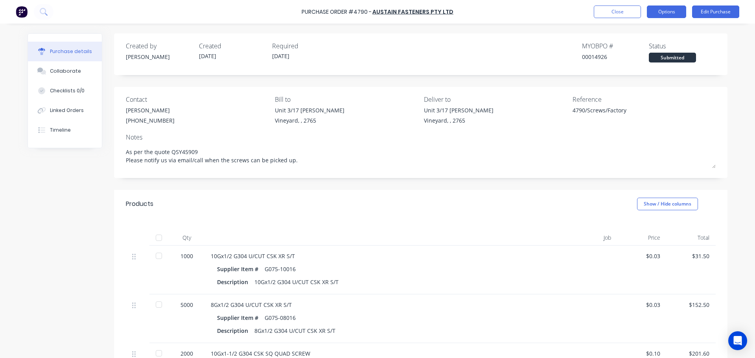
click at [680, 13] on button "Options" at bounding box center [666, 12] width 39 height 13
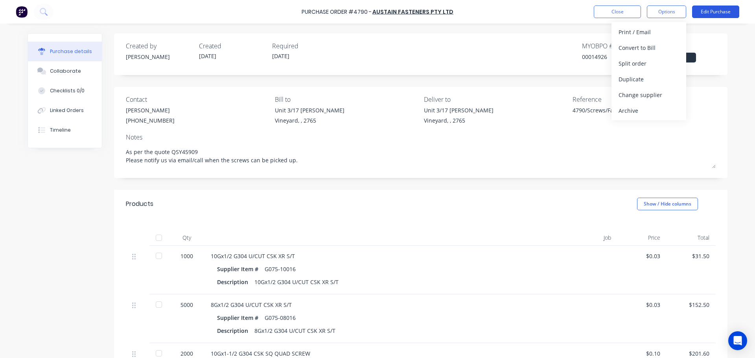
click at [718, 12] on button "Edit Purchase" at bounding box center [715, 12] width 47 height 13
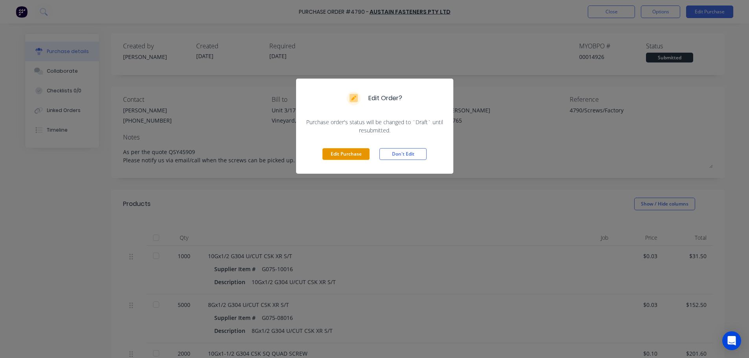
click at [351, 158] on button "Edit Purchase" at bounding box center [345, 154] width 47 height 12
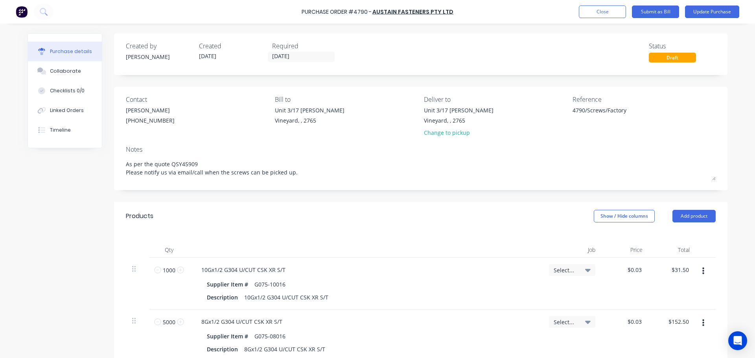
drag, startPoint x: 292, startPoint y: 172, endPoint x: 110, endPoint y: 181, distance: 182.2
click at [110, 182] on div "Created by Dee Created 10/10/25 Required 10/10/25 Status Draft Contact Morris C…" at bounding box center [378, 328] width 700 height 590
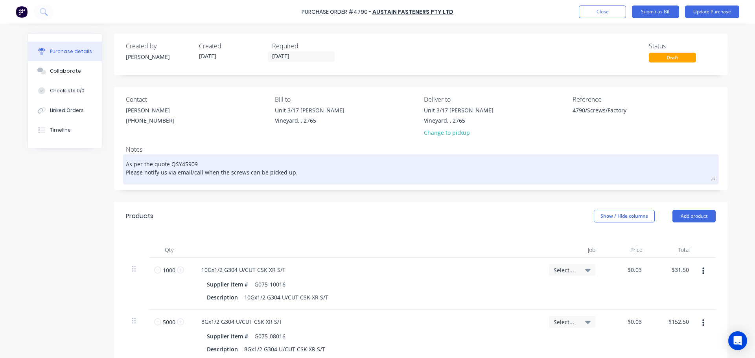
click at [140, 177] on textarea "As per the quote QSY45909 Please notify us via email/call when the screws can b…" at bounding box center [421, 168] width 590 height 24
drag, startPoint x: 142, startPoint y: 175, endPoint x: 316, endPoint y: 173, distance: 174.5
click at [316, 173] on textarea "As per the quote QSY45909 Please notify us via email/call when the screws can b…" at bounding box center [421, 168] width 590 height 24
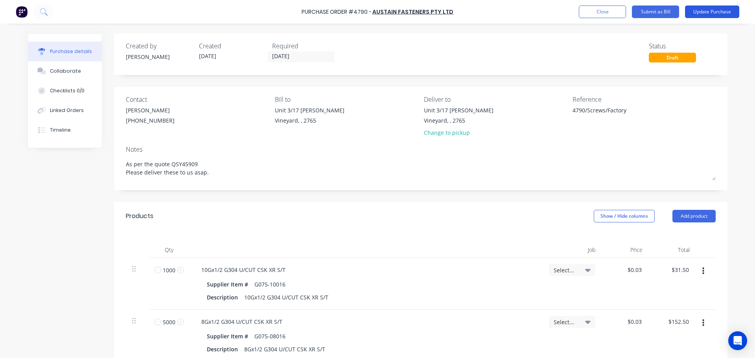
click at [703, 12] on button "Update Purchase" at bounding box center [712, 12] width 54 height 13
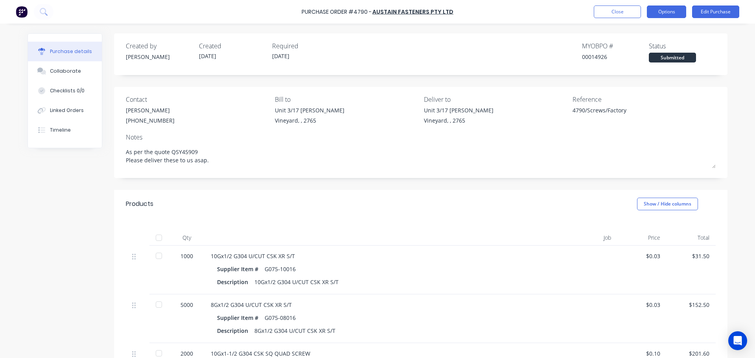
click at [668, 13] on button "Options" at bounding box center [666, 12] width 39 height 13
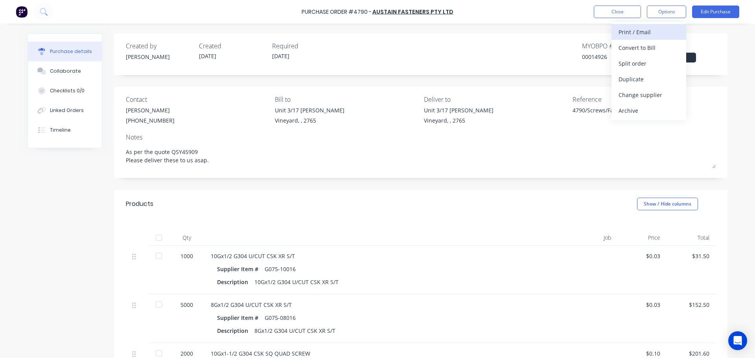
click at [644, 36] on div "Print / Email" at bounding box center [648, 31] width 61 height 11
click at [655, 46] on div "With pricing" at bounding box center [648, 47] width 61 height 11
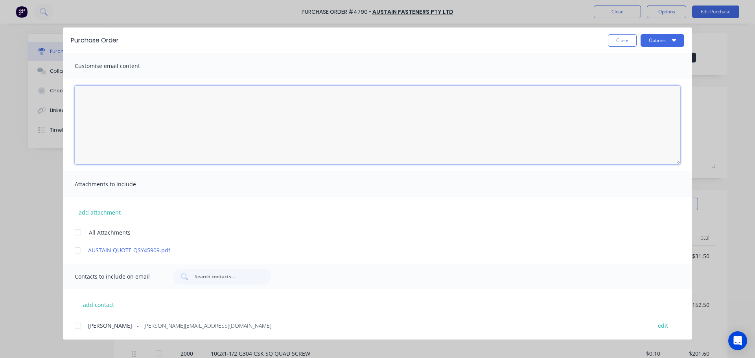
click at [189, 118] on textarea "10/10/25" at bounding box center [377, 125] width 605 height 79
click at [182, 144] on textarea "Hi Morris, Thank you for your quotation. Please see the PO-4790 attached and qu…" at bounding box center [377, 125] width 605 height 79
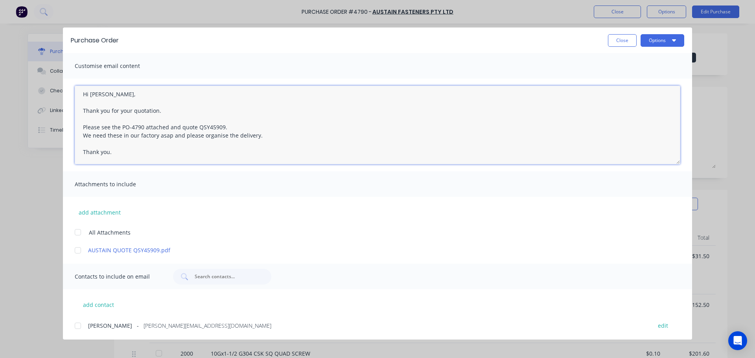
click at [79, 232] on div at bounding box center [78, 232] width 16 height 16
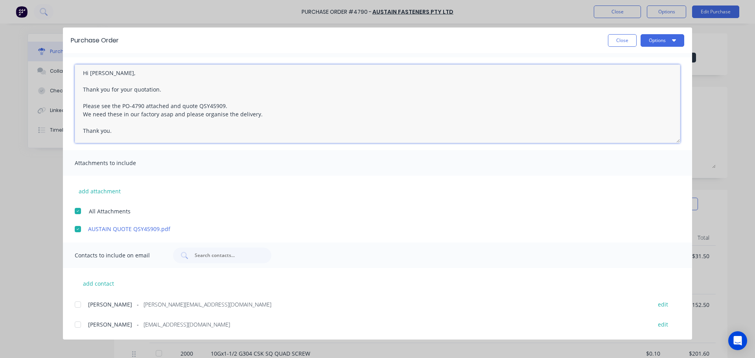
scroll to position [41, 0]
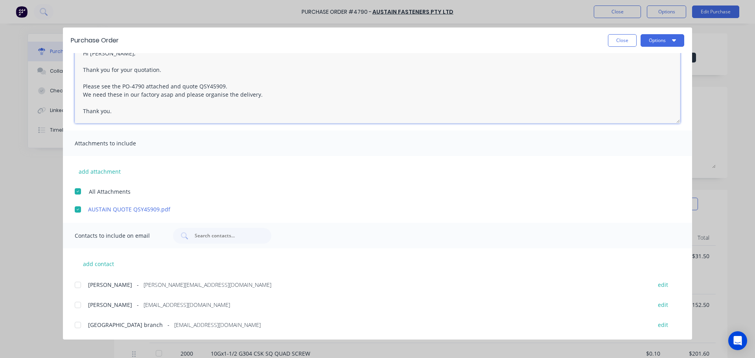
click at [80, 308] on div at bounding box center [78, 305] width 16 height 16
click at [77, 283] on div at bounding box center [78, 285] width 16 height 16
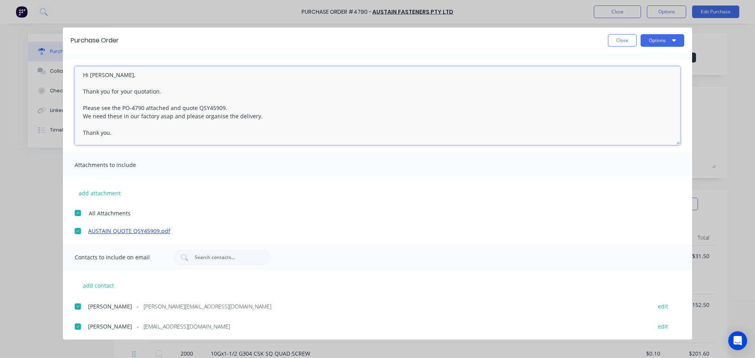
scroll to position [0, 0]
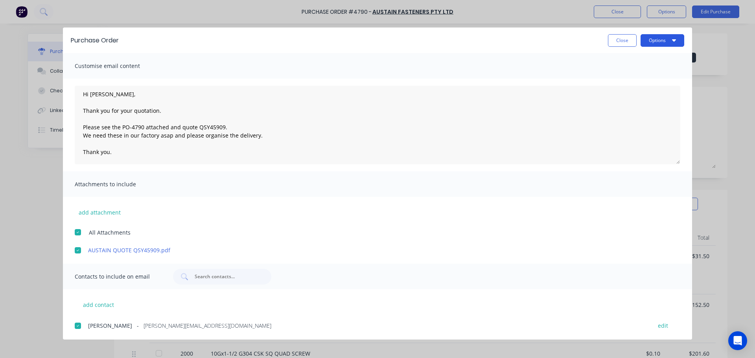
click at [664, 41] on button "Options" at bounding box center [662, 40] width 44 height 13
click at [645, 90] on div "Email" at bounding box center [646, 91] width 61 height 11
click at [654, 37] on button "Options" at bounding box center [662, 40] width 44 height 13
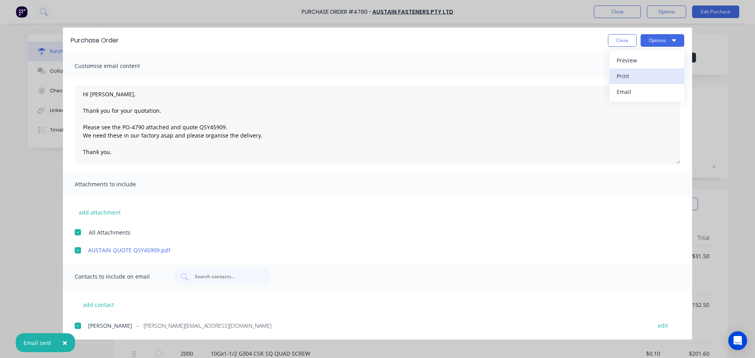
click at [641, 70] on button "Print" at bounding box center [646, 76] width 75 height 16
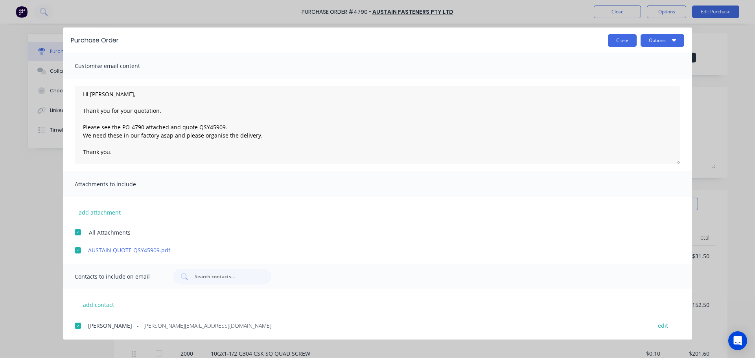
click at [629, 42] on button "Close" at bounding box center [622, 40] width 29 height 13
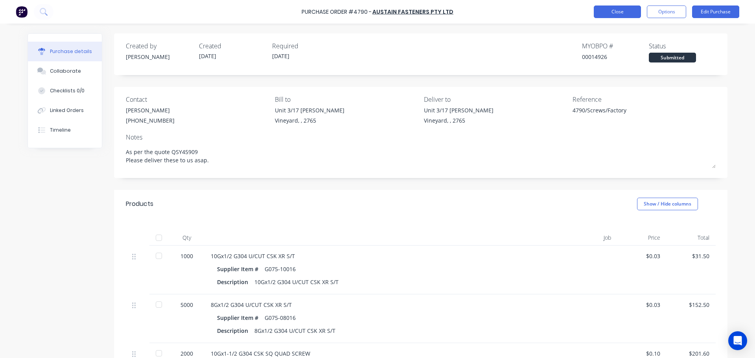
click at [610, 13] on button "Close" at bounding box center [617, 12] width 47 height 13
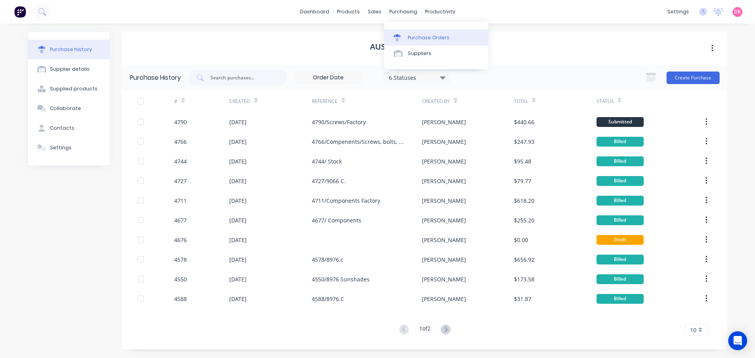
click at [414, 32] on link "Purchase Orders" at bounding box center [436, 37] width 104 height 16
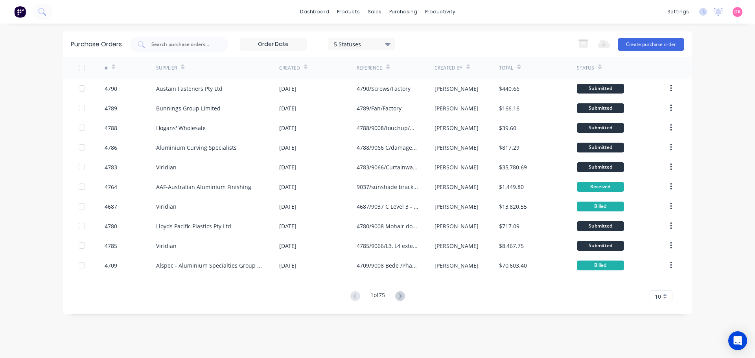
click at [112, 68] on icon at bounding box center [114, 67] width 4 height 6
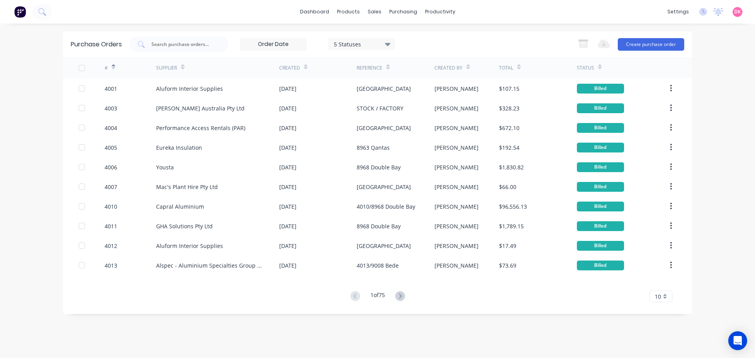
click at [112, 68] on icon at bounding box center [114, 68] width 4 height 2
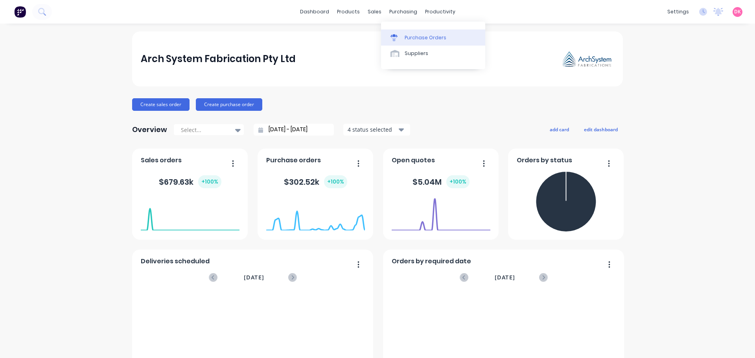
click at [408, 44] on link "Purchase Orders" at bounding box center [433, 37] width 104 height 16
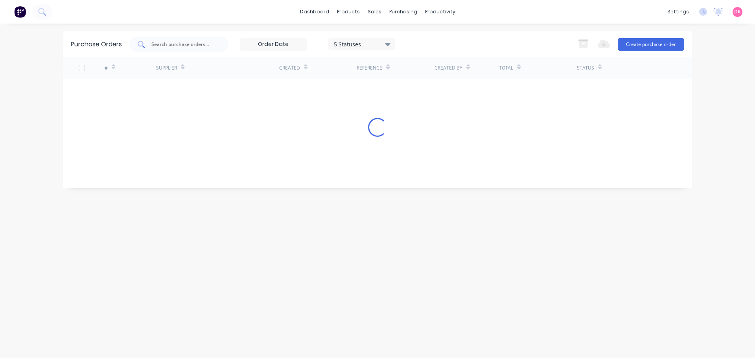
click at [182, 46] on input "text" at bounding box center [183, 44] width 65 height 8
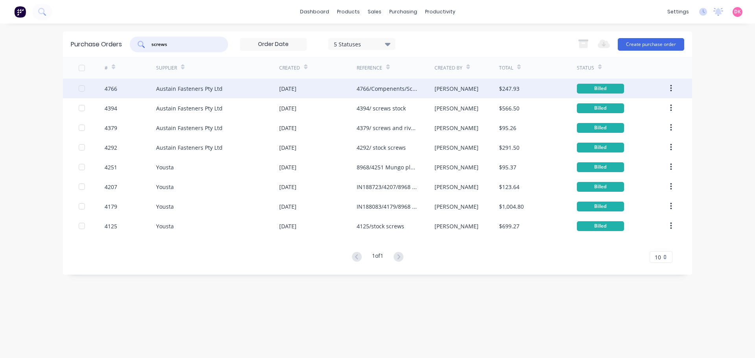
type input "screws"
click at [325, 94] on div "[DATE]" at bounding box center [317, 89] width 77 height 20
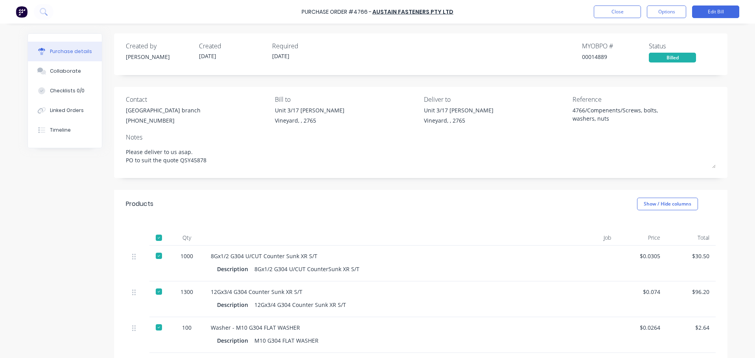
type textarea "x"
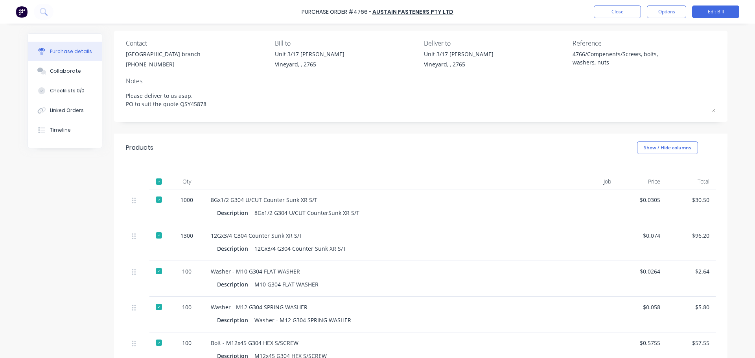
scroll to position [39, 0]
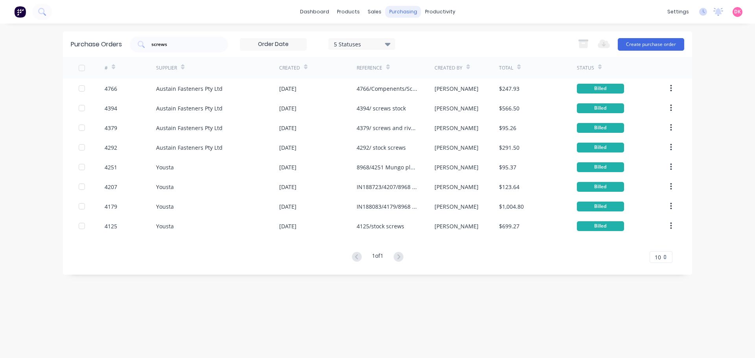
click at [410, 15] on div "purchasing" at bounding box center [403, 12] width 36 height 12
click at [414, 35] on div "Purchase Orders" at bounding box center [429, 37] width 42 height 7
drag, startPoint x: 175, startPoint y: 46, endPoint x: 107, endPoint y: 47, distance: 67.6
click at [107, 47] on div "Purchase Orders screws 5 Statuses 5 Statuses Export to Excel (XLSX) Create purc…" at bounding box center [377, 44] width 629 height 26
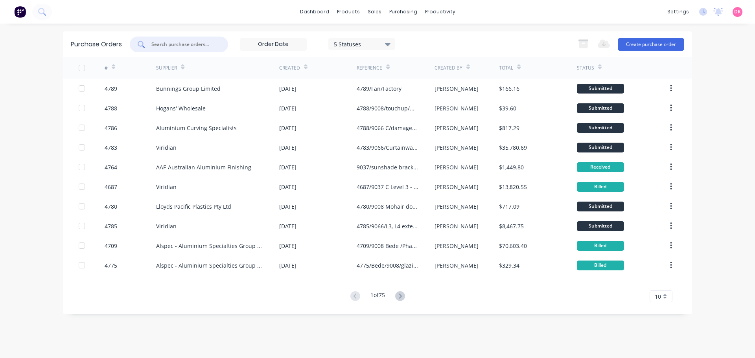
click at [178, 43] on input "text" at bounding box center [183, 44] width 65 height 8
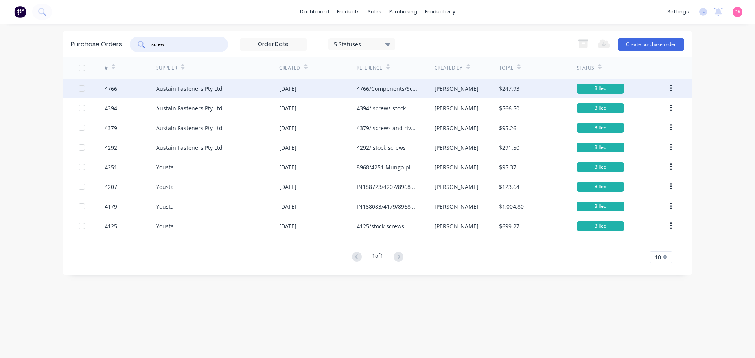
type input "screw"
click at [202, 90] on div "Austain Fasteners Pty Ltd" at bounding box center [189, 89] width 66 height 8
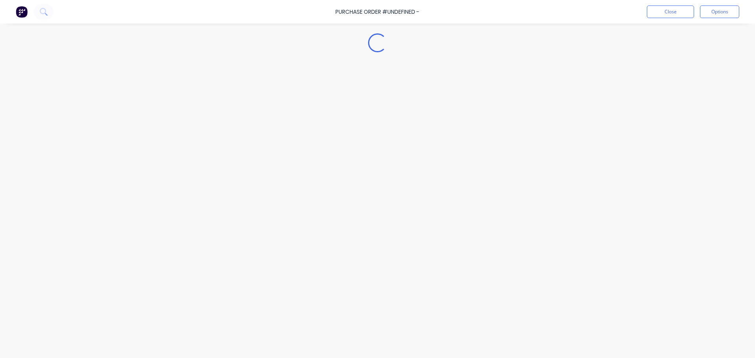
type textarea "x"
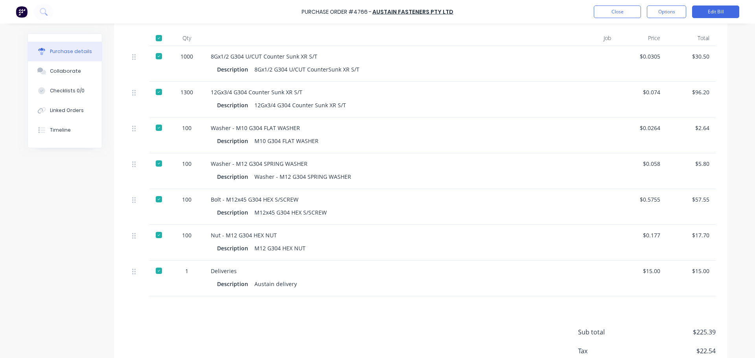
scroll to position [236, 0]
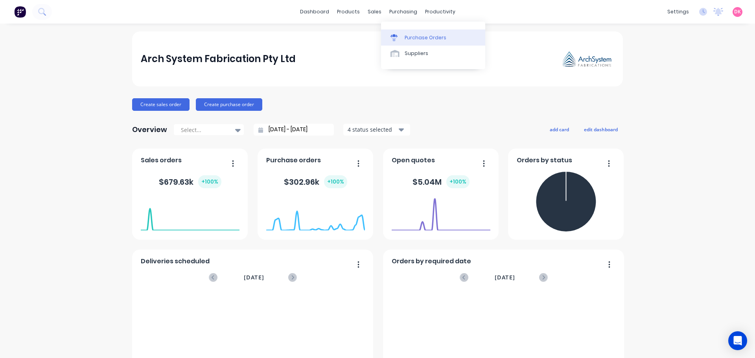
click at [412, 38] on div "Purchase Orders" at bounding box center [426, 37] width 42 height 7
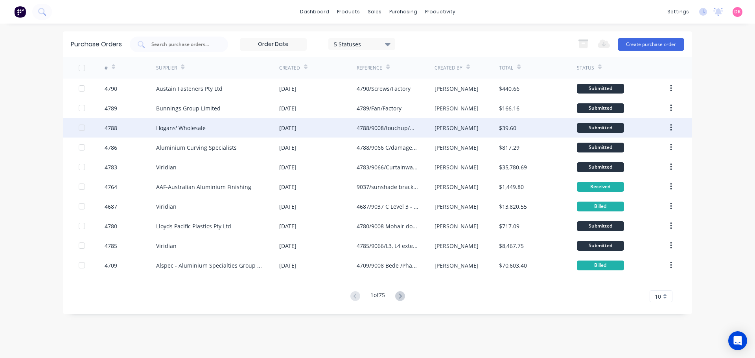
click at [328, 122] on div "[DATE]" at bounding box center [317, 128] width 77 height 20
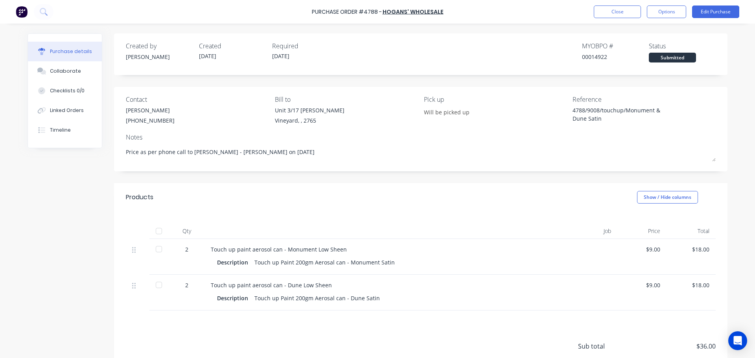
type textarea "x"
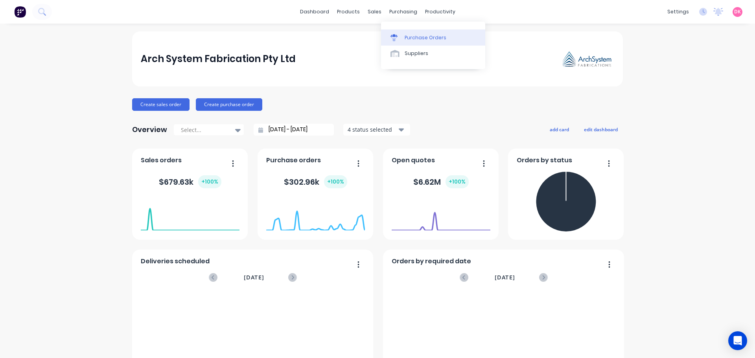
click at [411, 41] on div "Purchase Orders" at bounding box center [426, 37] width 42 height 7
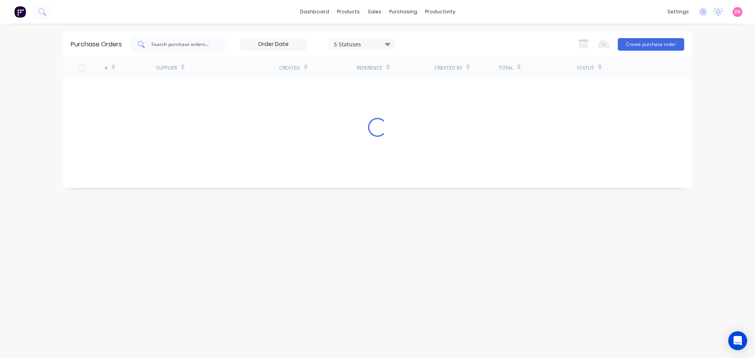
click at [187, 45] on input "text" at bounding box center [183, 44] width 65 height 8
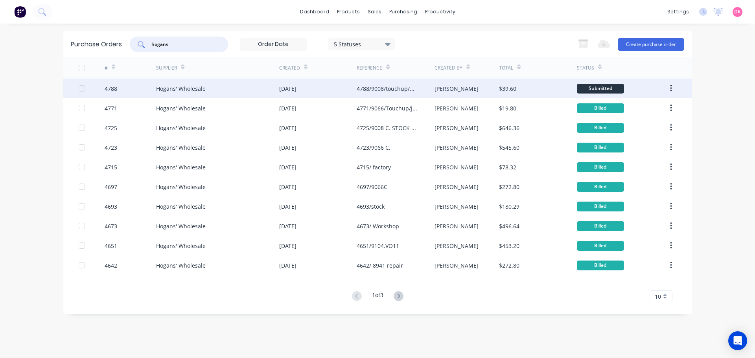
type input "hogans"
click at [196, 91] on div "Hogans' Wholesale" at bounding box center [181, 89] width 50 height 8
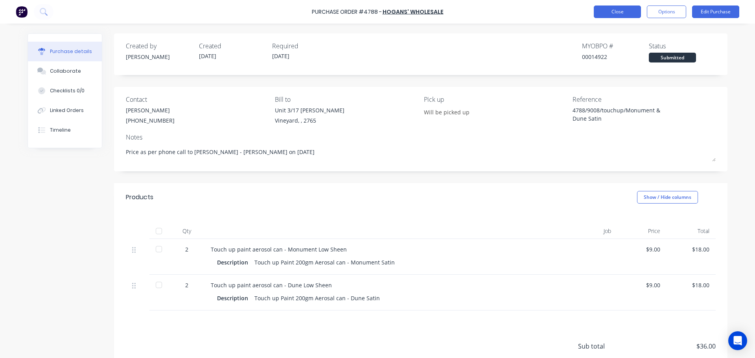
click at [622, 10] on button "Close" at bounding box center [617, 12] width 47 height 13
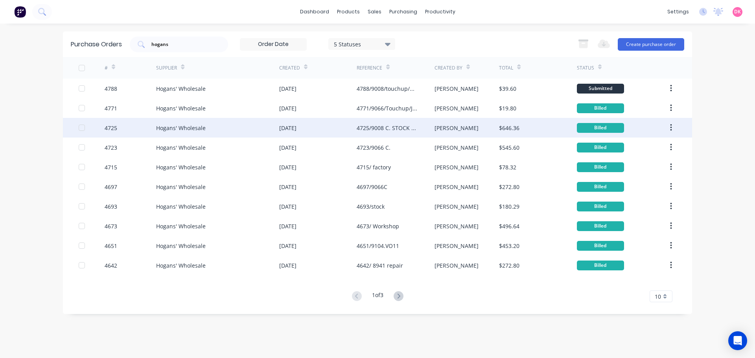
click at [171, 127] on div "Hogans' Wholesale" at bounding box center [181, 128] width 50 height 8
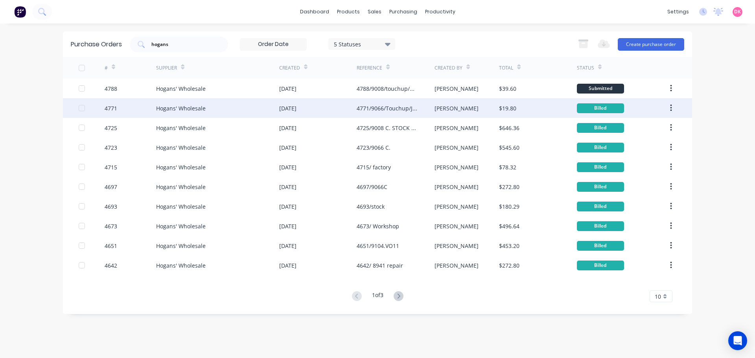
click at [208, 107] on div "Hogans' Wholesale" at bounding box center [217, 108] width 123 height 20
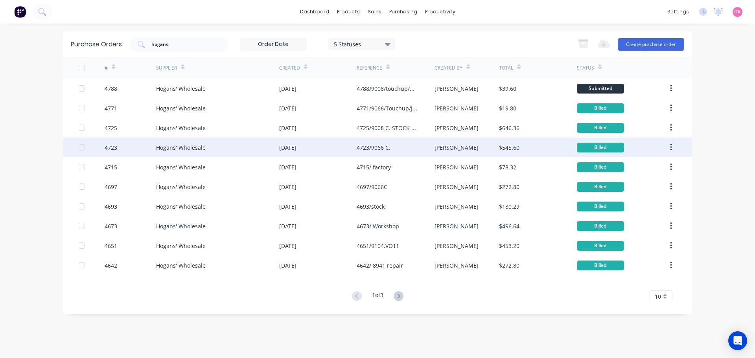
click at [175, 147] on div "Hogans' Wholesale" at bounding box center [181, 147] width 50 height 8
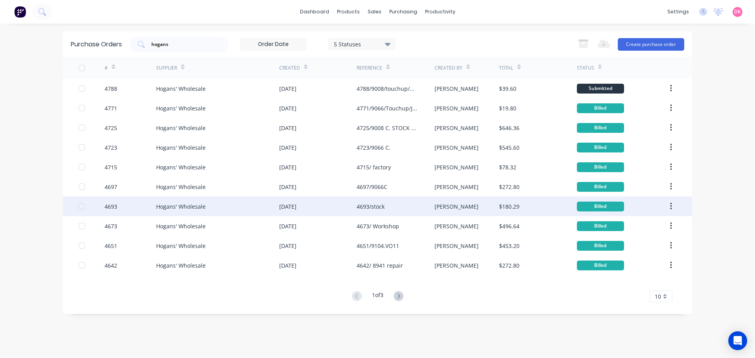
click at [213, 215] on div "Hogans' Wholesale" at bounding box center [217, 207] width 123 height 20
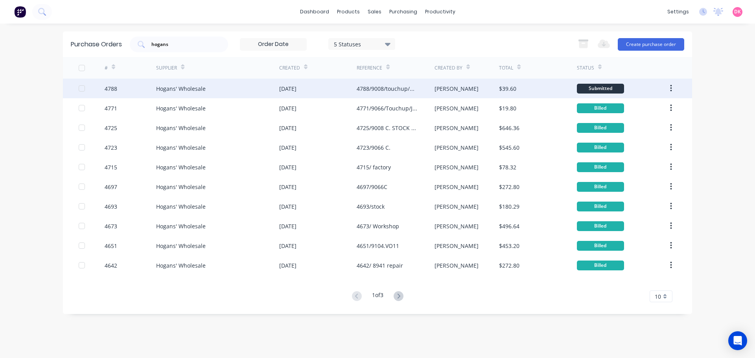
click at [281, 86] on div "[DATE]" at bounding box center [287, 89] width 17 height 8
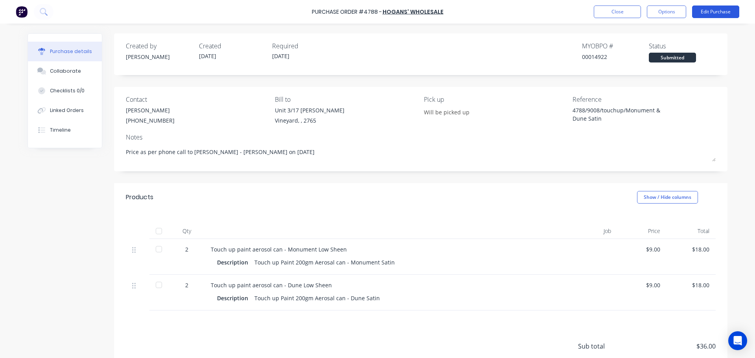
click at [728, 11] on button "Edit Purchase" at bounding box center [715, 12] width 47 height 13
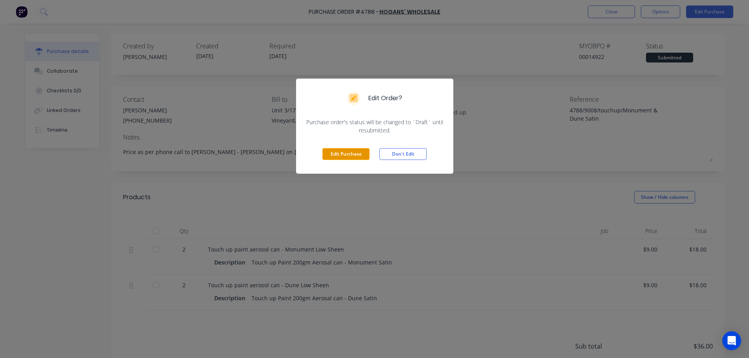
click at [354, 154] on button "Edit Purchase" at bounding box center [345, 154] width 47 height 12
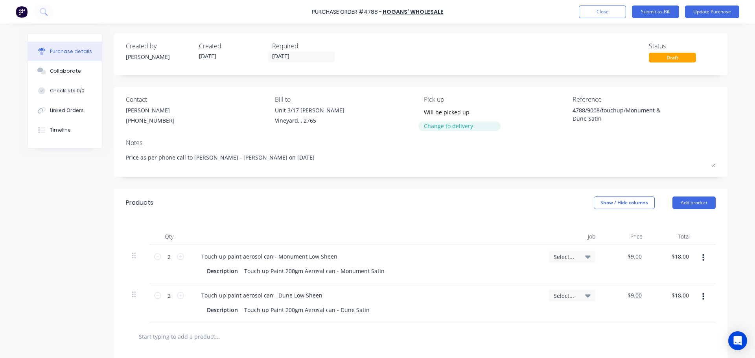
click at [447, 123] on div "Change to delivery" at bounding box center [460, 126] width 72 height 8
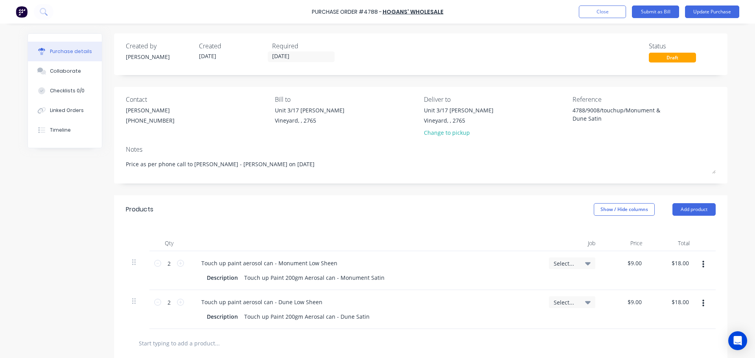
scroll to position [118, 0]
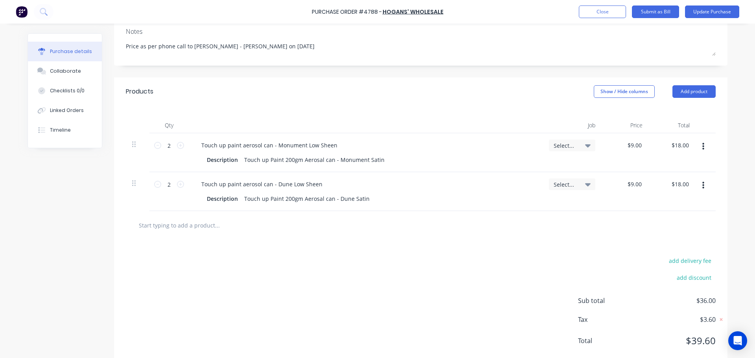
click at [210, 229] on input "text" at bounding box center [216, 225] width 157 height 16
type textarea "x"
type input "H"
type textarea "x"
type input "Ho"
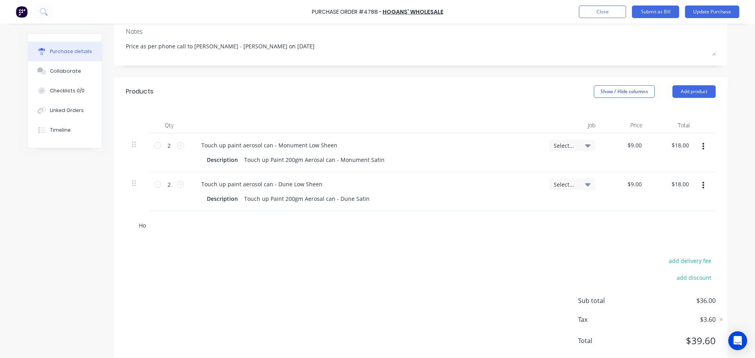
type textarea "x"
type input "Hog"
type textarea "x"
type input "Hoga"
type textarea "x"
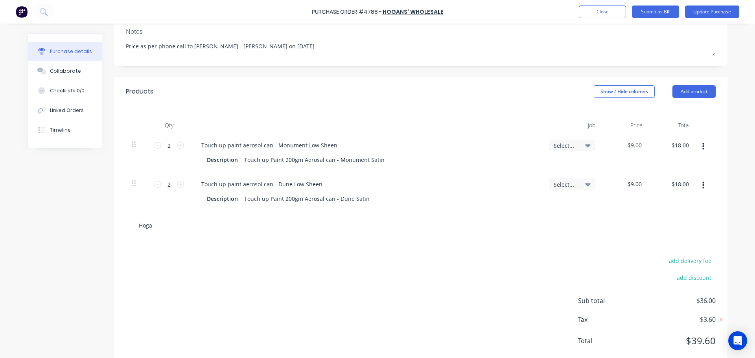
type input "Hogan"
type textarea "x"
type input "Hogans"
type textarea "x"
type input "Hogans"
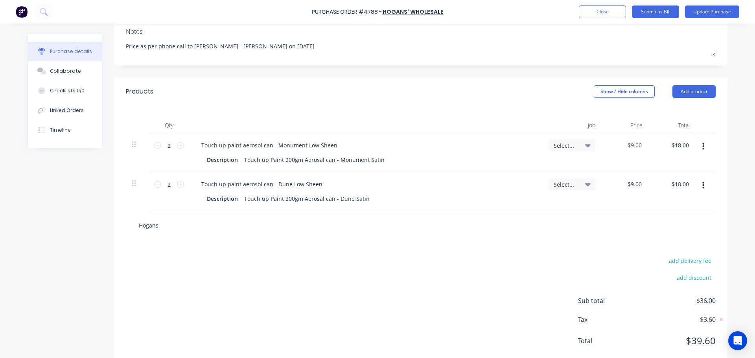
type textarea "x"
type input "Hogans d"
type textarea "x"
type input "Hogans de"
type textarea "x"
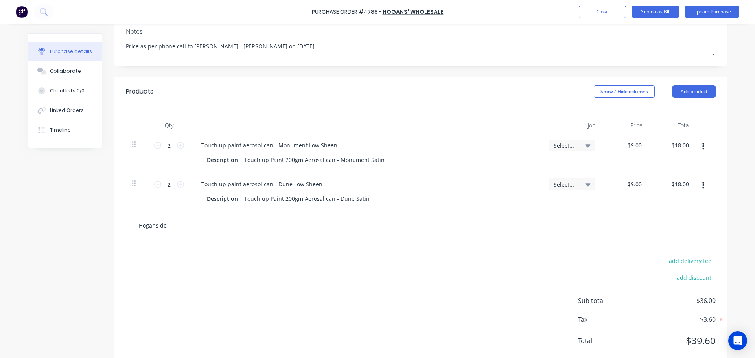
type input "Hogans del"
type textarea "x"
type input "Hogans deli"
type textarea "x"
type input "Hogans deliv"
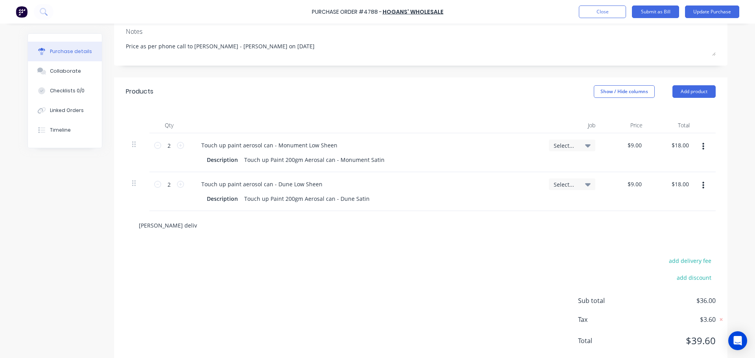
type textarea "x"
type input "Hogans delive"
type textarea "x"
type input "Hogans deliver"
type textarea "x"
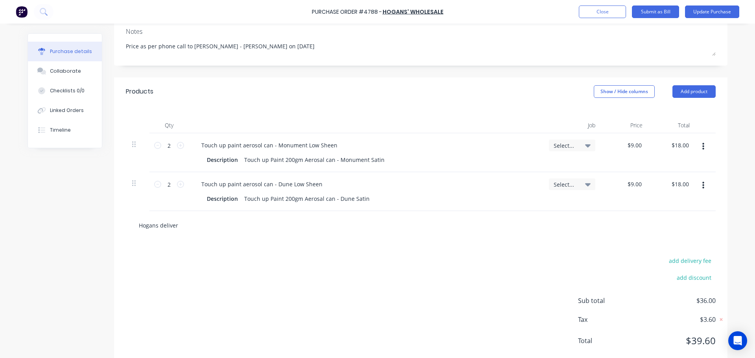
type input "Hogans deliveru"
type textarea "x"
type input "Hogans deliver"
type textarea "x"
type input "Hogans delivery"
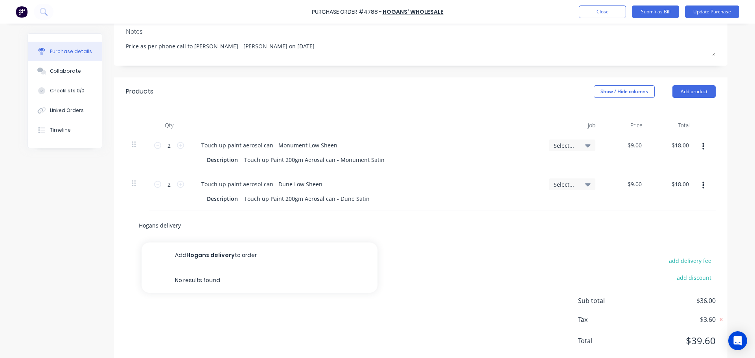
drag, startPoint x: 182, startPoint y: 226, endPoint x: 115, endPoint y: 228, distance: 67.3
click at [115, 228] on div "Hogans delivery Add Hogans delivery to order No results found" at bounding box center [420, 225] width 613 height 29
type textarea "x"
type input "D"
type textarea "x"
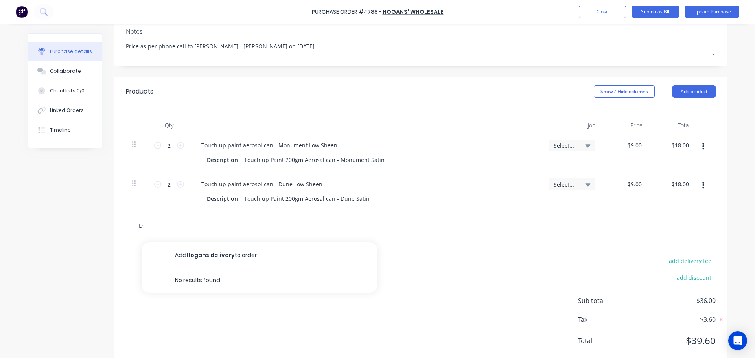
type input "De"
type textarea "x"
type input "Del"
type textarea "x"
type input "Deli"
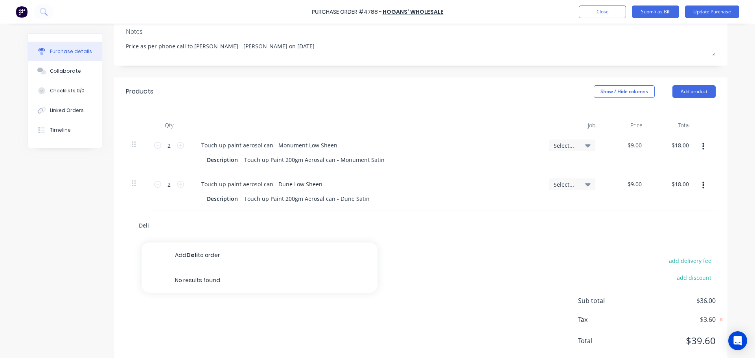
type textarea "x"
type input "Deliv"
type textarea "x"
type input "Delive"
type textarea "x"
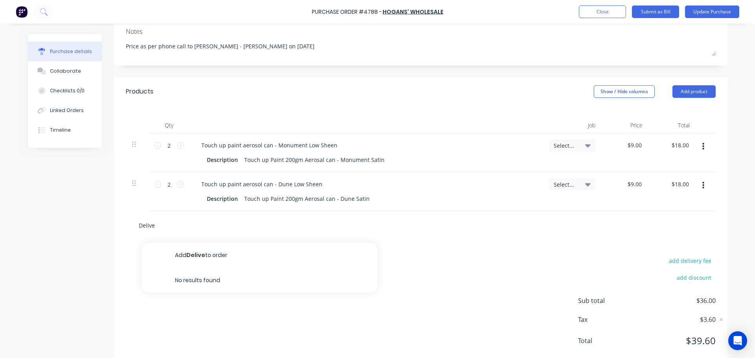
type input "Deliver"
type textarea "x"
type input "Delivery"
type textarea "x"
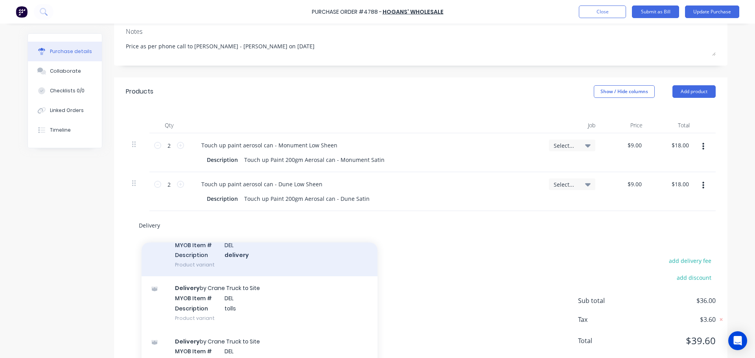
scroll to position [472, 0]
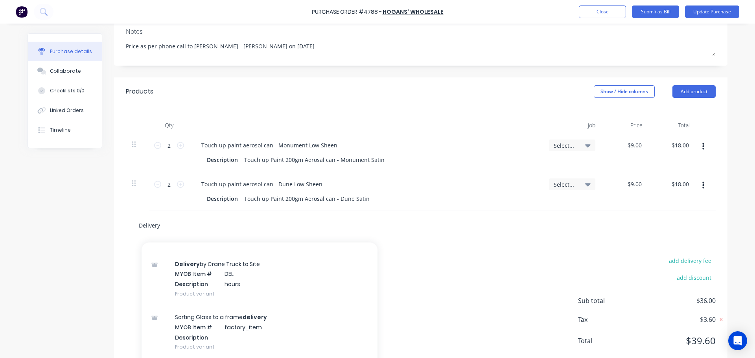
type input "Delivery"
click at [265, 291] on div "Delivery by Crane Truck to Site MYOB Item # DEL Description hours Product varia…" at bounding box center [260, 278] width 236 height 53
type textarea "x"
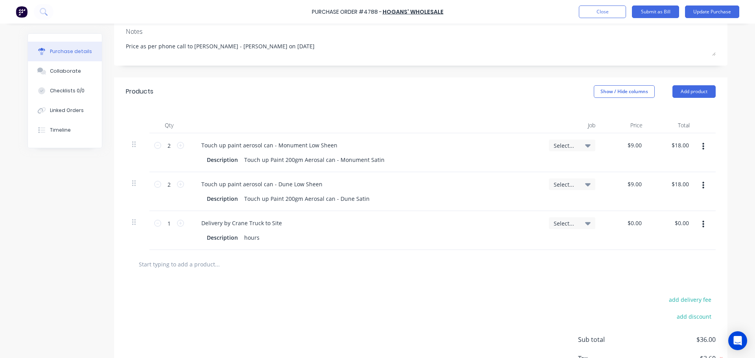
type textarea "x"
drag, startPoint x: 283, startPoint y: 220, endPoint x: 195, endPoint y: 222, distance: 88.9
click at [195, 222] on div "Delivery by Crane Truck to Site" at bounding box center [365, 222] width 341 height 11
type textarea "x"
type input "0.00"
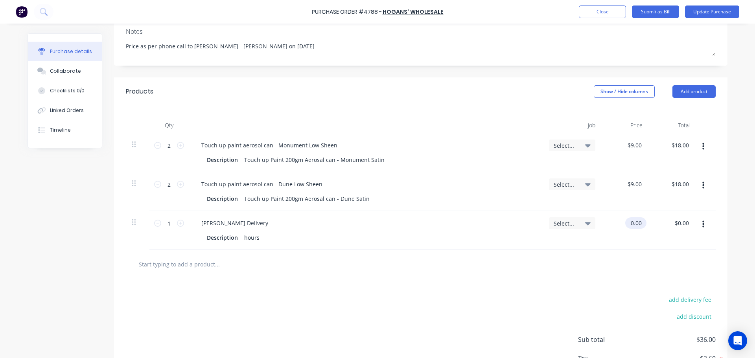
click at [637, 221] on input "0.00" at bounding box center [634, 222] width 18 height 11
type textarea "x"
click at [637, 221] on input "0.00" at bounding box center [635, 222] width 15 height 11
type input "15"
type textarea "x"
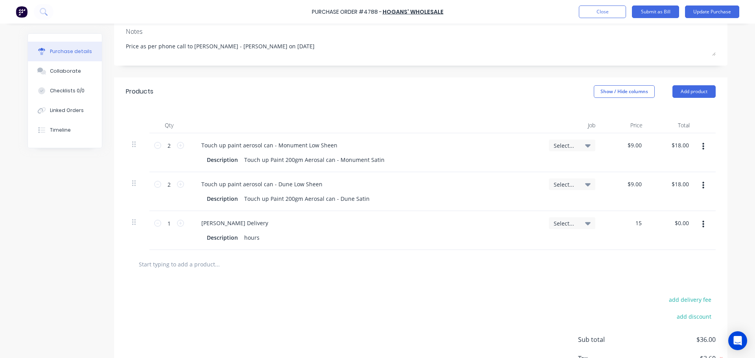
type input "$15.00"
click at [552, 273] on div at bounding box center [421, 264] width 590 height 29
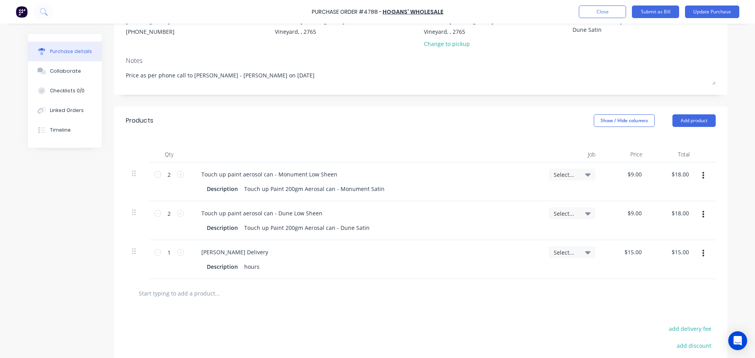
scroll to position [0, 0]
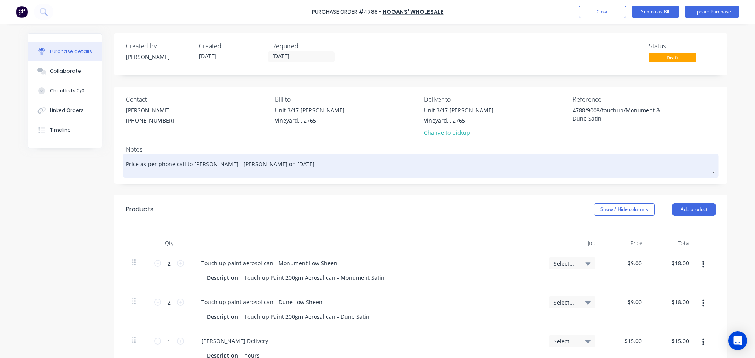
click at [277, 163] on textarea "Price as per phone call to Helen - Hogans on 10/10/25" at bounding box center [421, 165] width 590 height 18
type textarea "x"
type textarea "Price as per phone call to Helen - Hogans on 10/10/25"
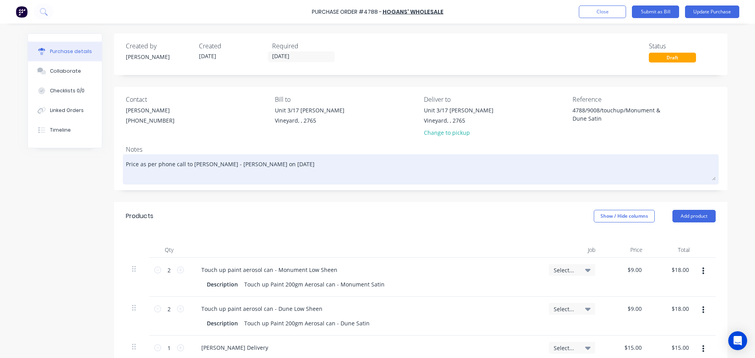
type textarea "x"
type textarea "Price as per phone call to Helen - Hogans on 10/10/25 P"
type textarea "x"
type textarea "Price as per phone call to Helen - Hogans on 10/10/25 Pl"
type textarea "x"
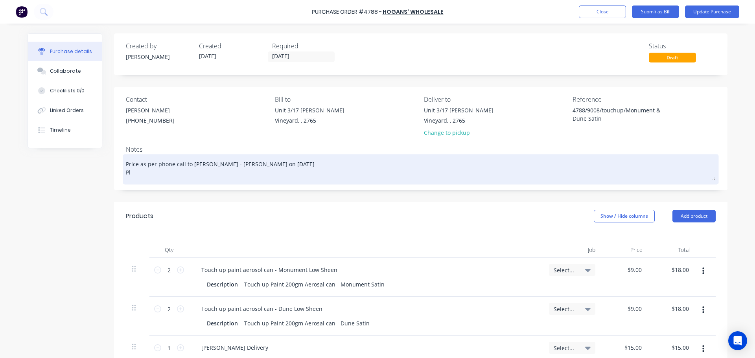
type textarea "Price as per phone call to Helen - Hogans on 10/10/25 P"
type textarea "x"
type textarea "Price as per phone call to Helen - Hogans on 10/10/25"
type textarea "x"
type textarea "Price as per phone call to Helen - Hogans on 10/10/25 T"
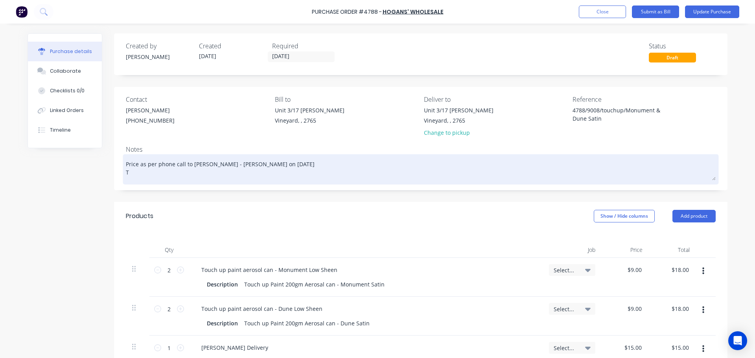
type textarea "x"
type textarea "Price as per phone call to Helen - Hogans on 10/10/25 TH"
type textarea "x"
type textarea "Price as per phone call to Helen - Hogans on 10/10/25 THi"
type textarea "x"
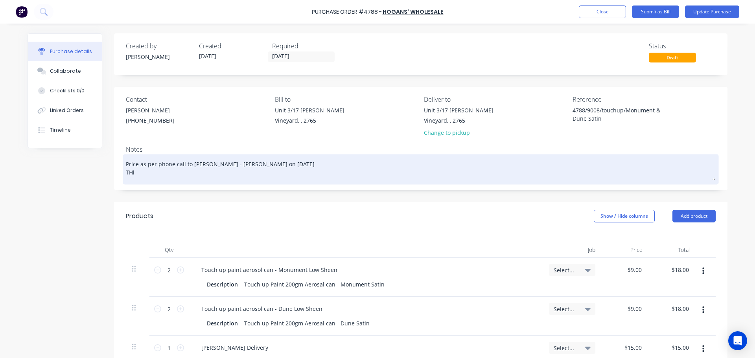
type textarea "Price as per phone call to Helen - Hogans on 10/10/25 THis"
type textarea "x"
type textarea "Price as per phone call to Helen - Hogans on 10/10/25 THi"
type textarea "x"
type textarea "Price as per phone call to Helen - Hogans on 10/10/25 TH"
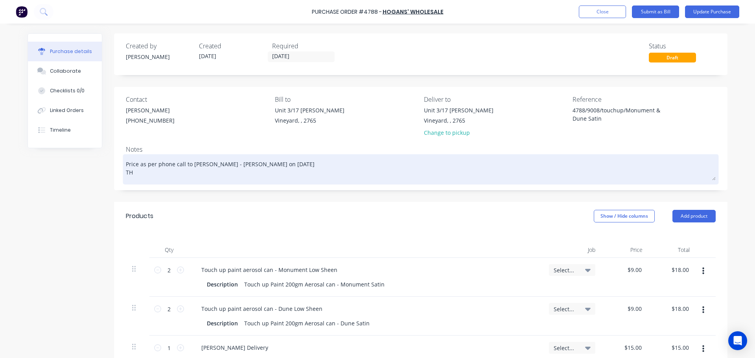
type textarea "x"
type textarea "Price as per phone call to Helen - Hogans on 10/10/25 T"
type textarea "x"
type textarea "Price as per phone call to Helen - Hogans on 10/10/25 Th"
type textarea "x"
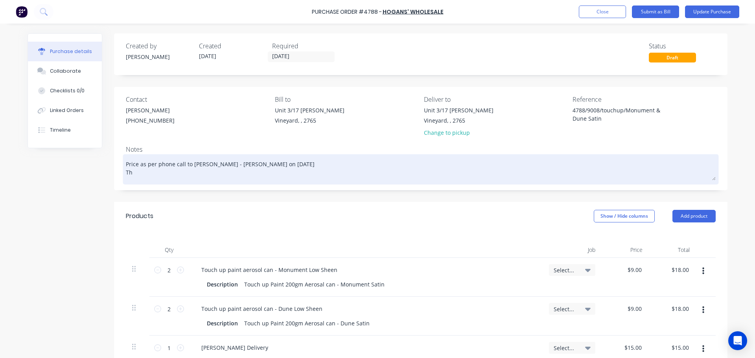
type textarea "Price as per phone call to Helen - Hogans on 10/10/25 Thi"
type textarea "x"
type textarea "Price as per phone call to Helen - Hogans on 10/10/25 Thid"
type textarea "x"
type textarea "Price as per phone call to Helen - Hogans on 10/10/25 Thid"
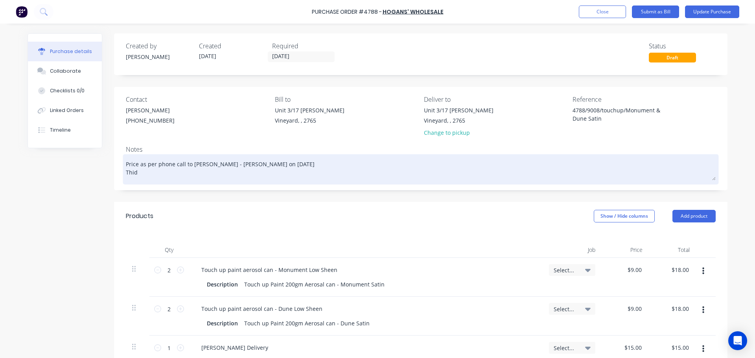
type textarea "x"
type textarea "Price as per phone call to Helen - Hogans on 10/10/25 Thid"
type textarea "x"
type textarea "Price as per phone call to Helen - Hogans on 10/10/25 Thi"
type textarea "x"
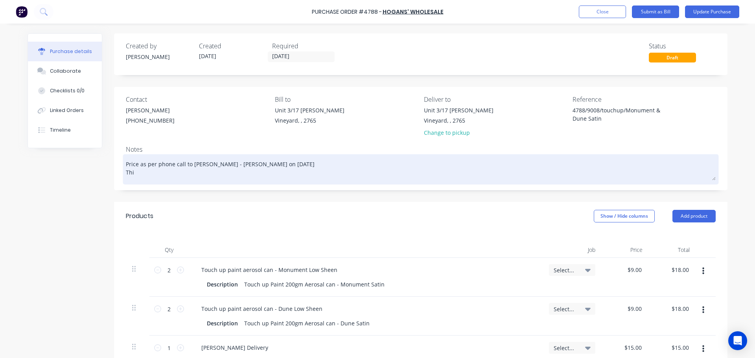
type textarea "Price as per phone call to Helen - Hogans on 10/10/25 Th"
type textarea "x"
type textarea "Price as per phone call to Helen - Hogans on 10/10/25 Ths"
type textarea "x"
type textarea "Price as per phone call to Helen - Hogans on 10/10/25 Ths"
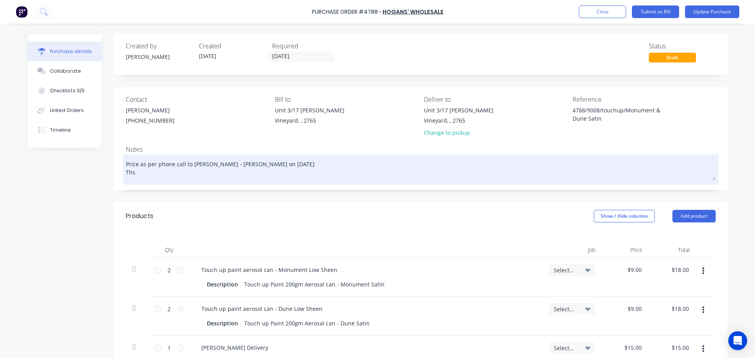
type textarea "x"
type textarea "Price as per phone call to Helen - Hogans on 10/10/25 Ths"
type textarea "x"
type textarea "Price as per phone call to Helen - Hogans on 10/10/25 Th"
type textarea "x"
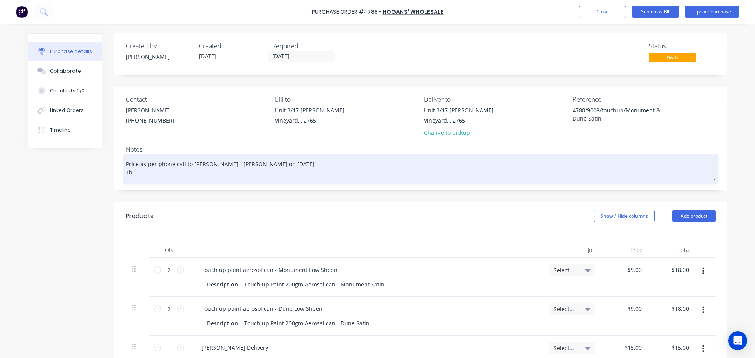
type textarea "Price as per phone call to Helen - Hogans on 10/10/25 Thi"
type textarea "x"
type textarea "Price as per phone call to Helen - Hogans on 10/10/25 Thid"
type textarea "x"
type textarea "Price as per phone call to Helen - Hogans on 10/10/25 Thid"
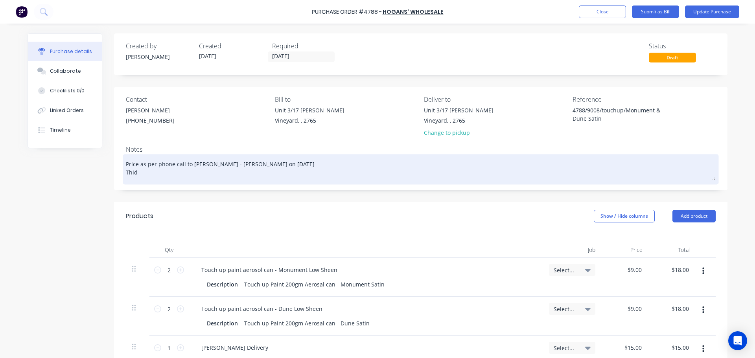
type textarea "x"
type textarea "Price as per phone call to Helen - Hogans on 10/10/25 Thid w"
type textarea "x"
type textarea "Price as per phone call to Helen - Hogans on 10/10/25 Thid wi"
type textarea "x"
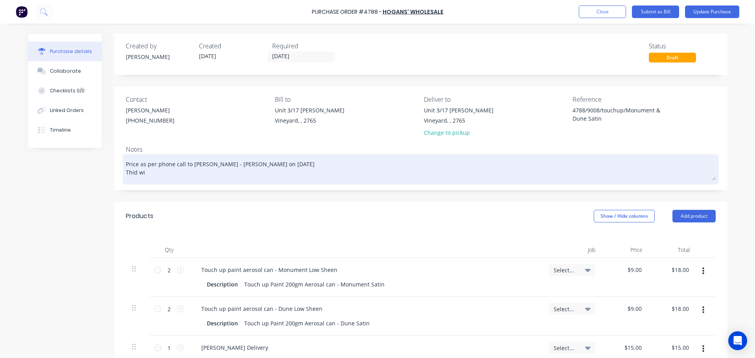
type textarea "Price as per phone call to Helen - Hogans on 10/10/25 Thid wil"
type textarea "x"
type textarea "Price as per phone call to Helen - Hogans on 10/10/25 Thid will"
type textarea "x"
type textarea "Price as per phone call to Helen - Hogans on 10/10/25 Thid will"
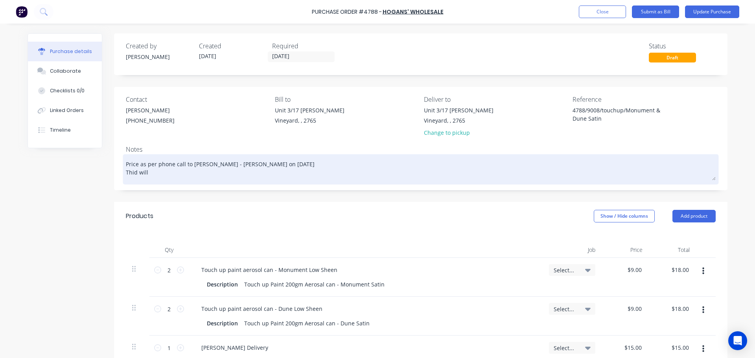
type textarea "x"
type textarea "Price as per phone call to Helen - Hogans on 10/10/25 Thid will n"
type textarea "x"
type textarea "Price as per phone call to Helen - Hogans on 10/10/25 Thid will ne"
type textarea "x"
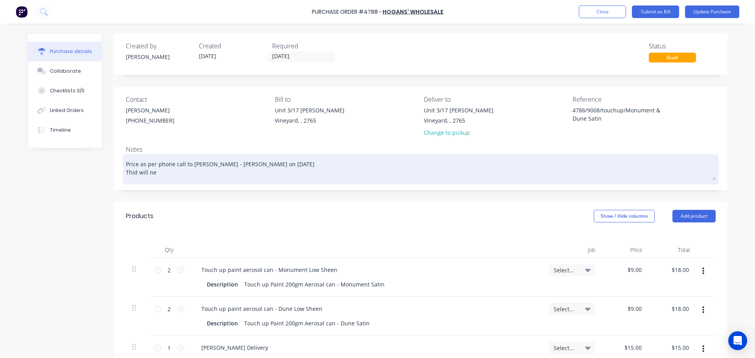
type textarea "Price as per phone call to Helen - Hogans on 10/10/25 Thid will nee"
type textarea "x"
type textarea "Price as per phone call to Helen - Hogans on 10/10/25 Thid will need"
type textarea "x"
type textarea "Price as per phone call to Helen - Hogans on 10/10/25 Thid will need"
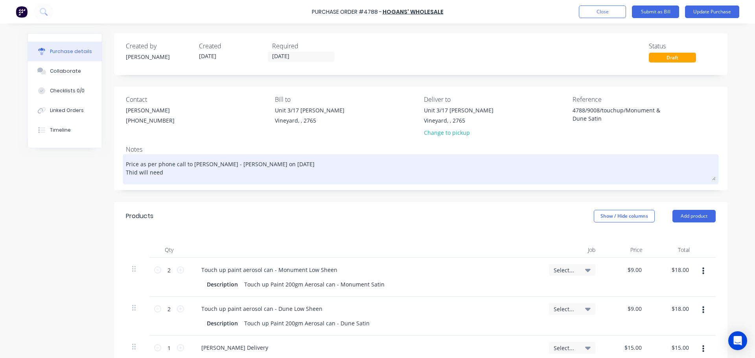
type textarea "x"
type textarea "Price as per phone call to Helen - Hogans on 10/10/25 Thid will need"
type textarea "x"
type textarea "Price as per phone call to Helen - Hogans on 10/10/25 Thid will nee"
type textarea "x"
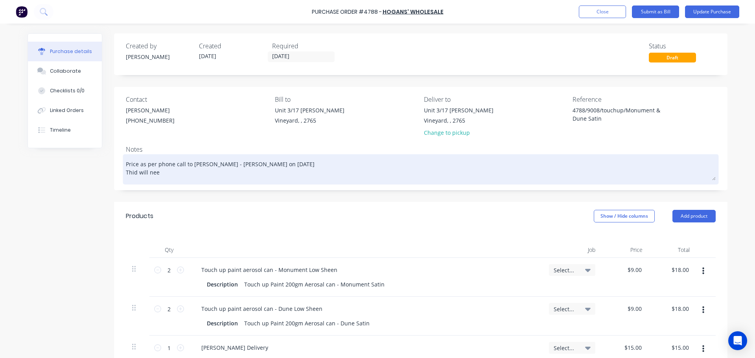
type textarea "Price as per phone call to Helen - Hogans on 10/10/25 Thid will ne"
type textarea "x"
type textarea "Price as per phone call to Helen - Hogans on 10/10/25 Thid will n"
type textarea "x"
type textarea "Price as per phone call to Helen - Hogans on 10/10/25 Thid will"
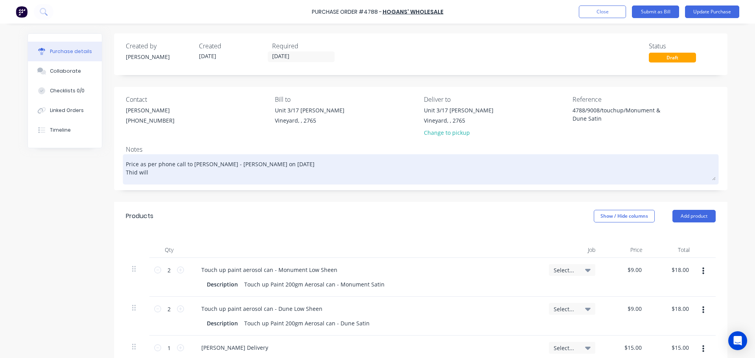
type textarea "x"
type textarea "Price as per phone call to Helen - Hogans on 10/10/25 Thid will"
type textarea "x"
type textarea "Price as per phone call to Helen - Hogans on 10/10/25 Thid wi"
type textarea "x"
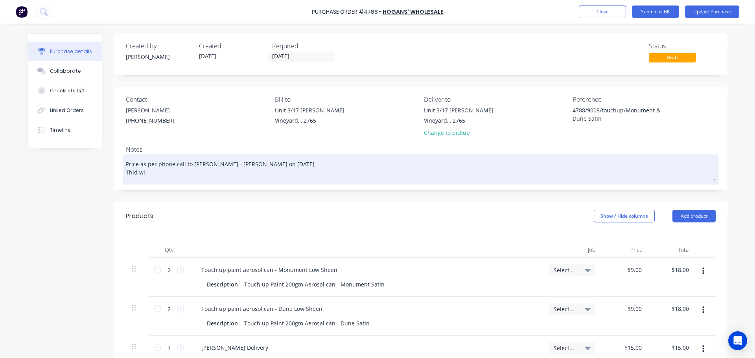
type textarea "Price as per phone call to Helen - Hogans on 10/10/25 Thid w"
type textarea "x"
type textarea "Price as per phone call to Helen - Hogans on 10/10/25 Thid"
type textarea "x"
type textarea "Price as per phone call to Helen - Hogans on 10/10/25 Thid"
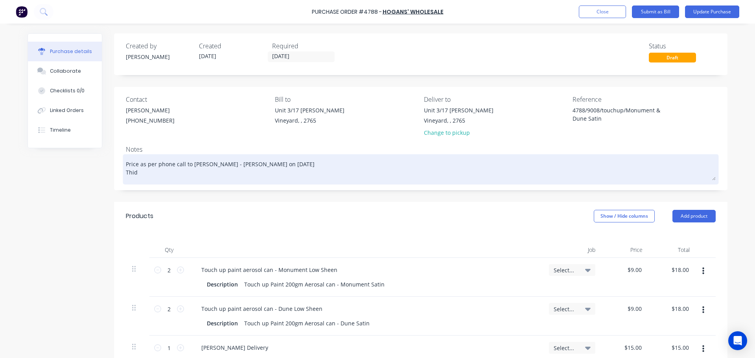
type textarea "x"
type textarea "Price as per phone call to Helen - Hogans on 10/10/25 Thi"
type textarea "x"
type textarea "Price as per phone call to Helen - Hogans on 10/10/25 Thid"
type textarea "x"
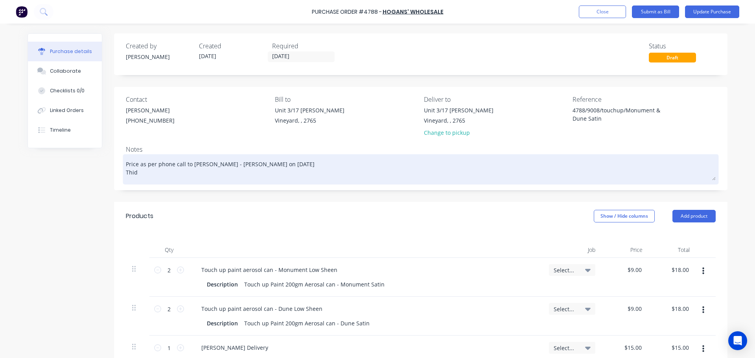
type textarea "Price as per phone call to Helen - Hogans on 10/10/25 Thi"
type textarea "x"
type textarea "Price as per phone call to Helen - Hogans on 10/10/25 This"
type textarea "x"
type textarea "Price as per phone call to Helen - Hogans on 10/10/25 This"
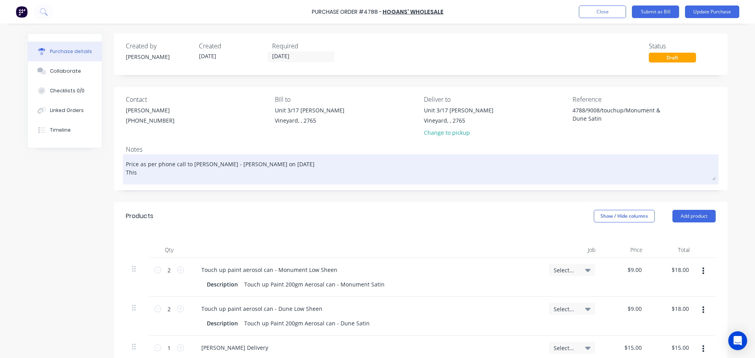
type textarea "x"
type textarea "Price as per phone call to Helen - Hogans on 10/10/25 This w"
type textarea "x"
type textarea "Price as per phone call to Helen - Hogans on 10/10/25 This wi"
type textarea "x"
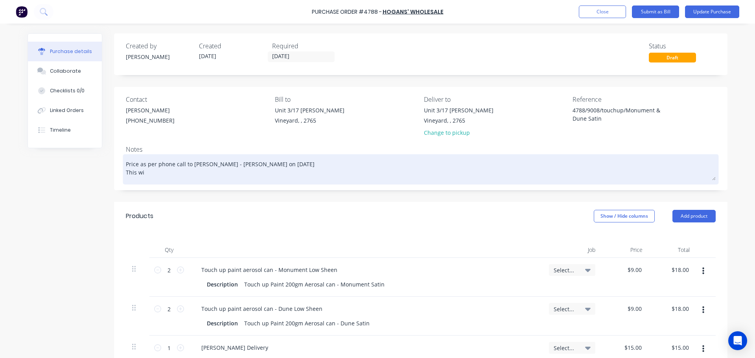
type textarea "Price as per phone call to Helen - Hogans on 10/10/25 This wil"
type textarea "x"
type textarea "Price as per phone call to Helen - Hogans on 10/10/25 This will"
type textarea "x"
type textarea "Price as per phone call to Helen - Hogans on 10/10/25 This will"
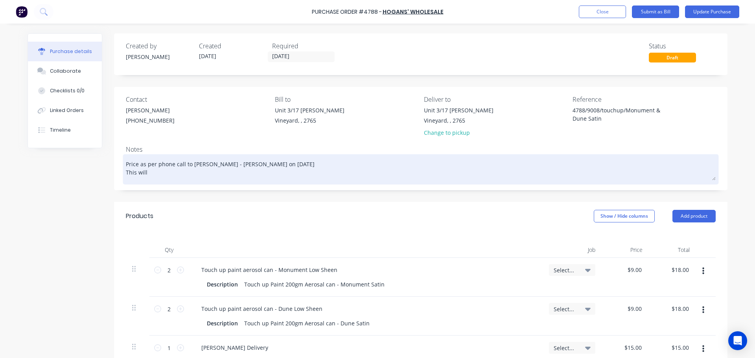
type textarea "x"
type textarea "Price as per phone call to Helen - Hogans on 10/10/25 This will n"
type textarea "x"
type textarea "Price as per phone call to Helen - Hogans on 10/10/25 This will ne"
type textarea "x"
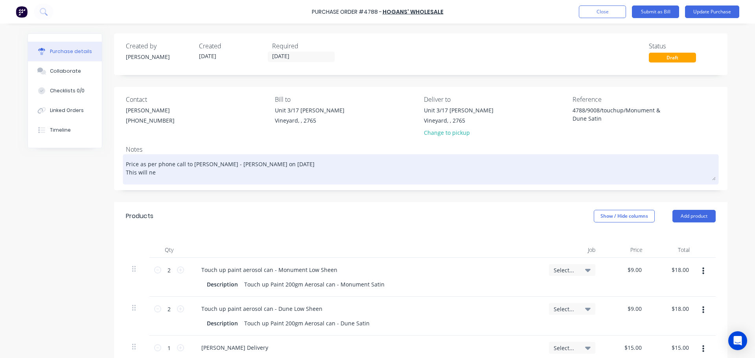
type textarea "Price as per phone call to Helen - Hogans on 10/10/25 This will nee"
type textarea "x"
type textarea "Price as per phone call to Helen - Hogans on 10/10/25 This will need"
type textarea "x"
type textarea "Price as per phone call to Helen - Hogans on 10/10/25 This will need"
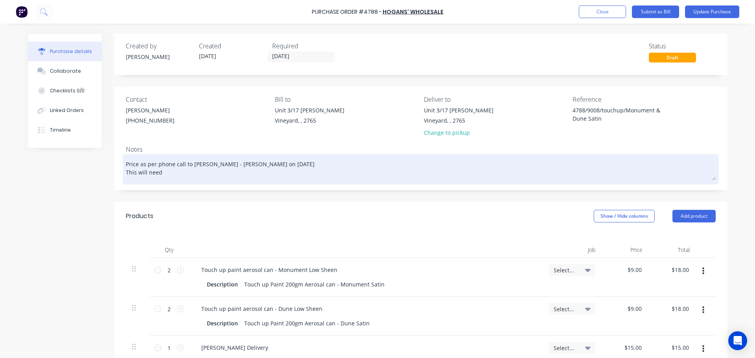
type textarea "x"
type textarea "Price as per phone call to Helen - Hogans on 10/10/25 This will need a"
type textarea "x"
type textarea "Price as per phone call to Helen - Hogans on 10/10/25 This will need a"
type textarea "x"
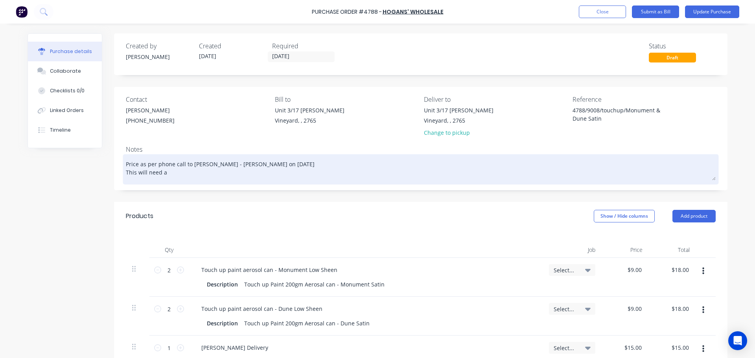
type textarea "Price as per phone call to Helen - Hogans on 10/10/25 This will need a d"
type textarea "x"
type textarea "Price as per phone call to Helen - Hogans on 10/10/25 This will need a de"
type textarea "x"
type textarea "Price as per phone call to Helen - Hogans on 10/10/25 This will need a del"
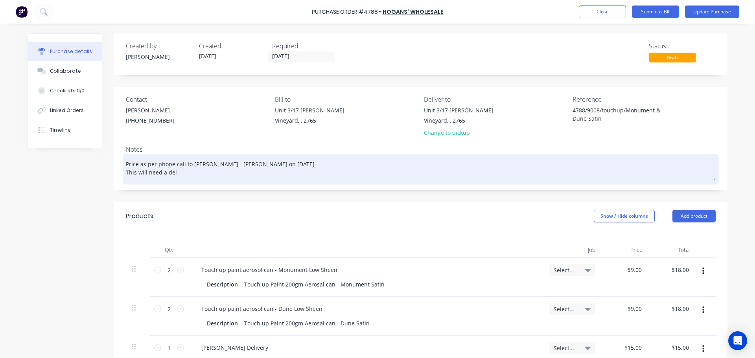
type textarea "x"
type textarea "Price as per phone call to Helen - Hogans on 10/10/25 This will need a deli"
type textarea "x"
type textarea "Price as per phone call to Helen - Hogans on 10/10/25 This will need a deliv"
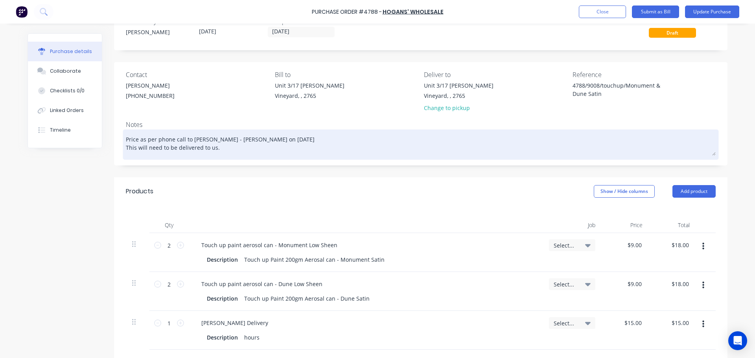
scroll to position [118, 0]
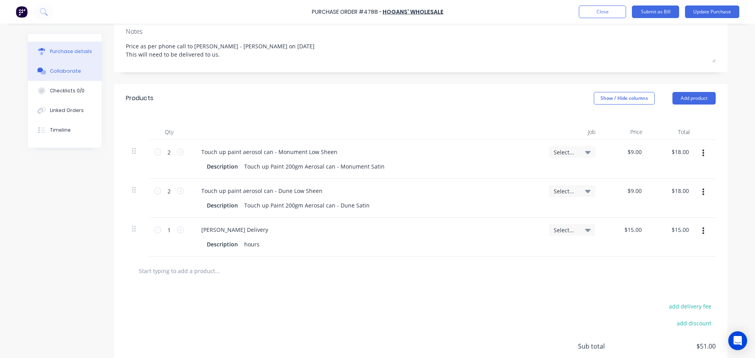
click at [56, 75] on button "Collaborate" at bounding box center [65, 71] width 74 height 20
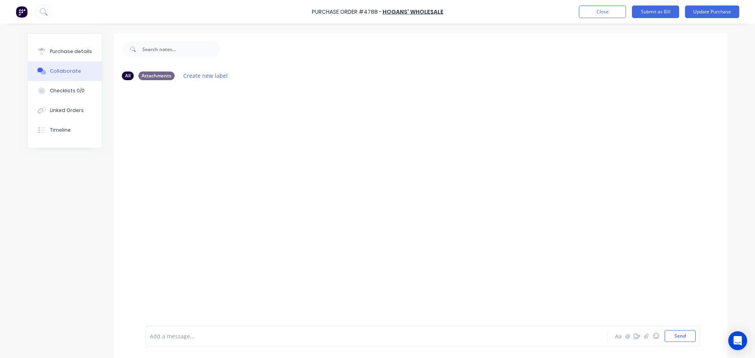
click at [304, 194] on div at bounding box center [420, 205] width 613 height 239
click at [61, 53] on div "Purchase details" at bounding box center [71, 51] width 42 height 7
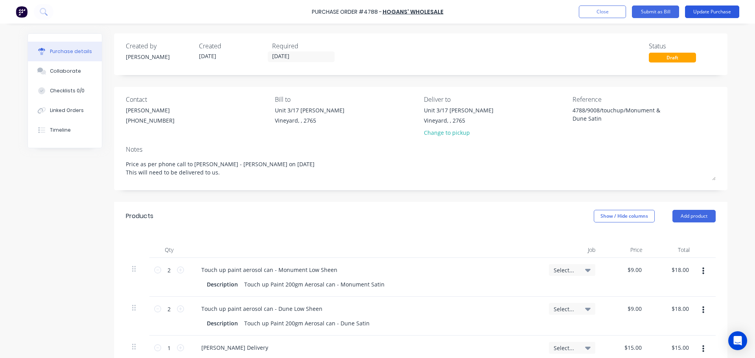
click at [705, 13] on button "Update Purchase" at bounding box center [712, 12] width 54 height 13
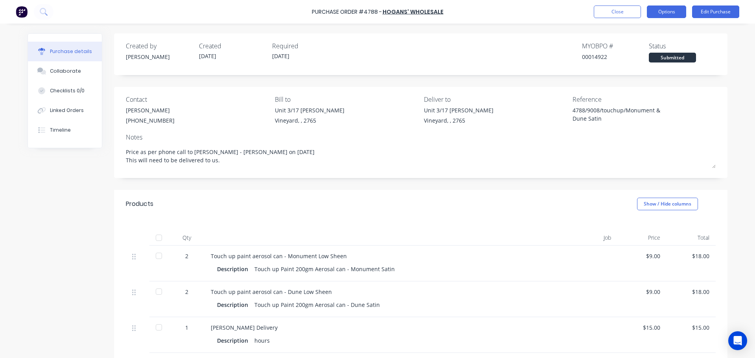
click at [673, 9] on button "Options" at bounding box center [666, 12] width 39 height 13
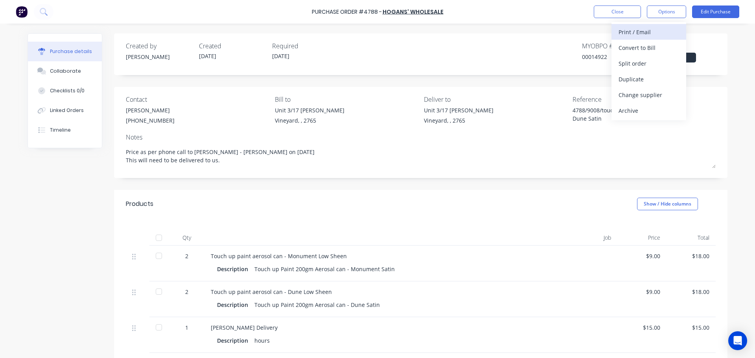
click at [647, 33] on div "Print / Email" at bounding box center [648, 31] width 61 height 11
click at [636, 45] on div "With pricing" at bounding box center [648, 47] width 61 height 11
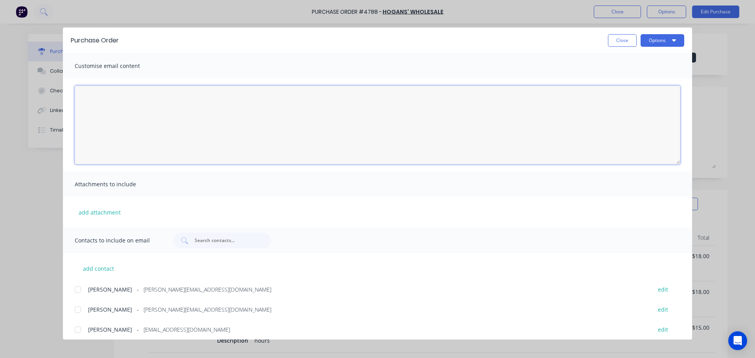
click at [240, 142] on textarea "10/10/25" at bounding box center [377, 125] width 605 height 79
click at [80, 309] on div at bounding box center [78, 310] width 16 height 16
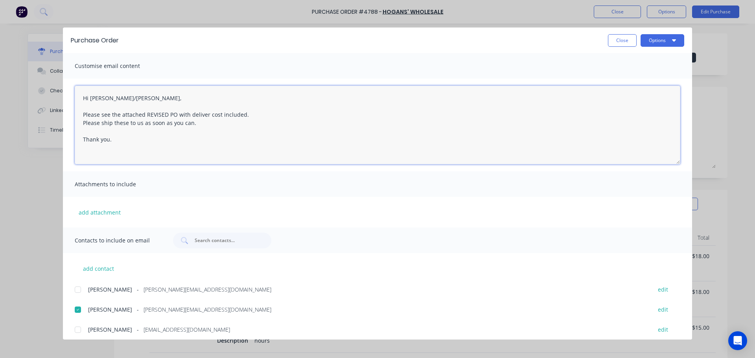
click at [80, 292] on div at bounding box center [78, 290] width 16 height 16
click at [99, 122] on textarea "Hi Helen/Michelle, Please see the attached REVISED PO with deliver cost include…" at bounding box center [377, 125] width 605 height 79
click at [108, 123] on textarea "Hi Helen/Michelle, Please see the attached REVISED PO with deliver cost include…" at bounding box center [377, 125] width 605 height 79
click at [211, 121] on textarea "Hi Helen/Michelle, Please see the attached REVISED PO with deliver cost include…" at bounding box center [377, 125] width 605 height 79
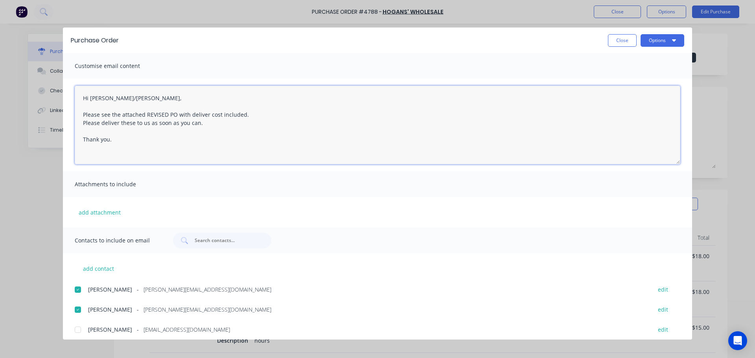
drag, startPoint x: 207, startPoint y: 122, endPoint x: 179, endPoint y: 123, distance: 27.9
click at [179, 123] on textarea "Hi Helen/Michelle, Please see the attached REVISED PO with deliver cost include…" at bounding box center [377, 125] width 605 height 79
click at [663, 43] on button "Options" at bounding box center [662, 40] width 44 height 13
click at [642, 60] on div "Preview" at bounding box center [646, 60] width 61 height 11
drag, startPoint x: 40, startPoint y: 103, endPoint x: 32, endPoint y: 81, distance: 23.0
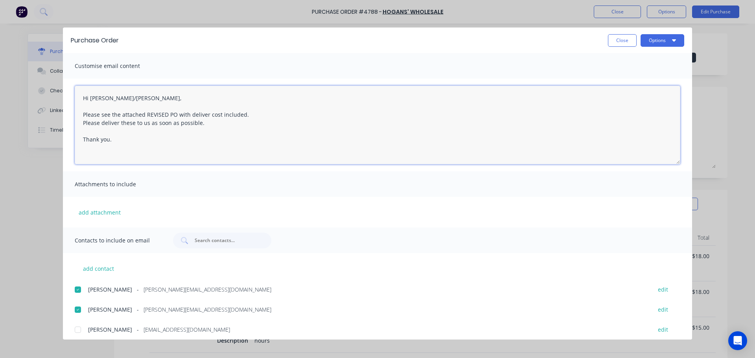
click at [32, 81] on div "Purchase Order Close Options Customise email content Hi Helen/Michelle, Please …" at bounding box center [377, 179] width 755 height 358
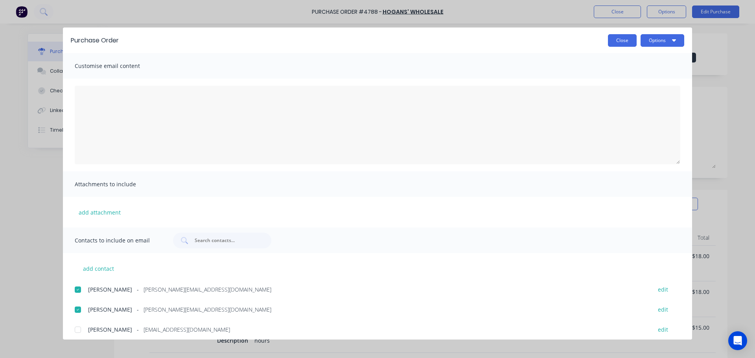
click at [619, 44] on button "Close" at bounding box center [622, 40] width 29 height 13
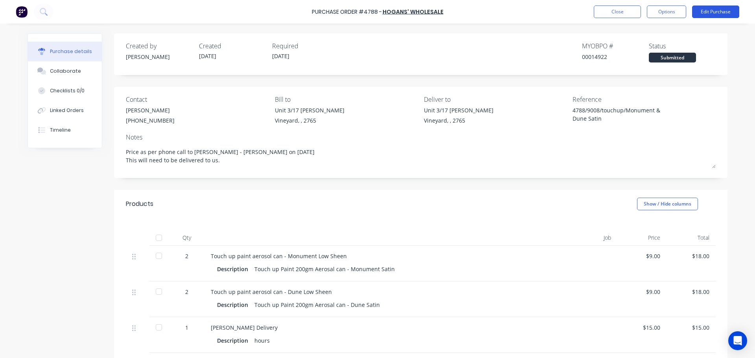
click at [723, 11] on button "Edit Purchase" at bounding box center [715, 12] width 47 height 13
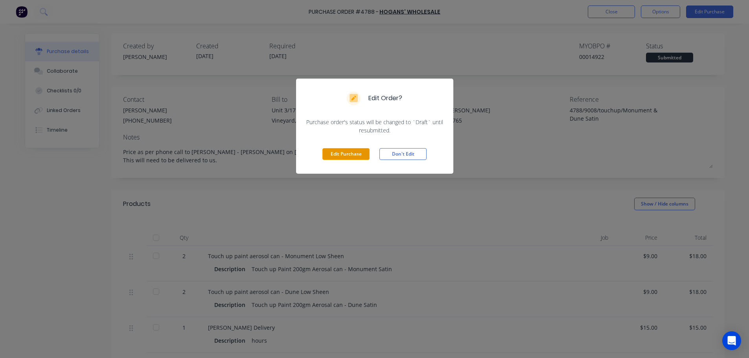
click at [349, 154] on button "Edit Purchase" at bounding box center [345, 154] width 47 height 12
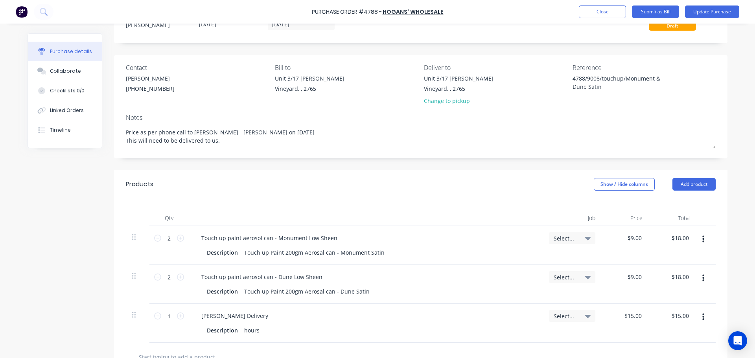
scroll to position [79, 0]
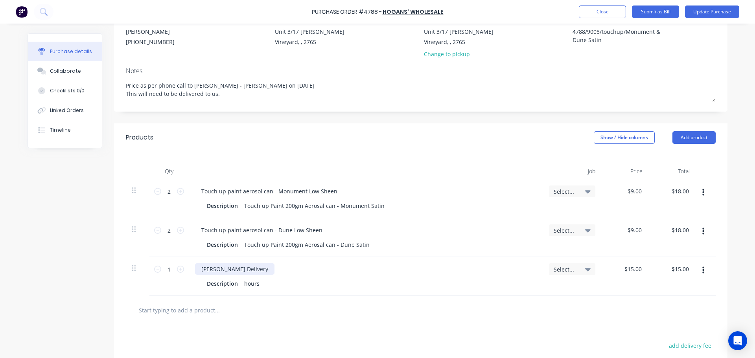
click at [218, 268] on div "Hogan's Delivery" at bounding box center [234, 268] width 79 height 11
drag, startPoint x: 272, startPoint y: 285, endPoint x: 184, endPoint y: 290, distance: 88.2
click at [184, 290] on div "1 1 Hogans' Delivery Description hours Select... $15.00 $15.00 $15.00 $15.00" at bounding box center [421, 276] width 590 height 39
click at [712, 15] on button "Update Purchase" at bounding box center [712, 12] width 54 height 13
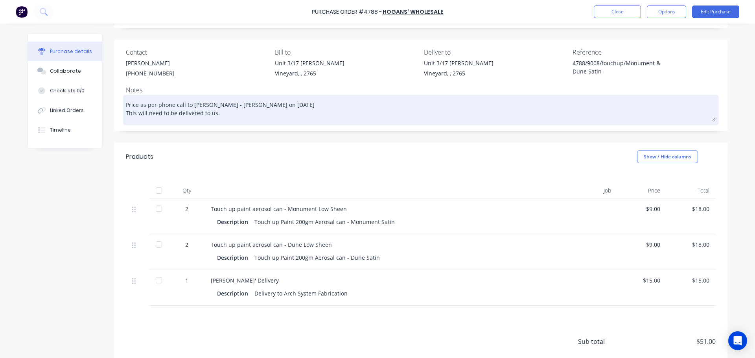
scroll to position [0, 0]
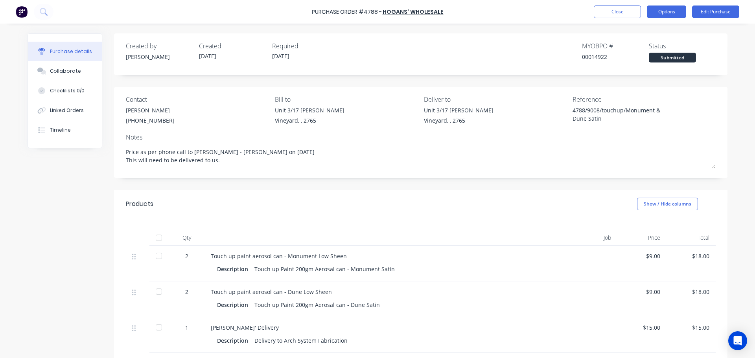
click at [669, 7] on button "Options" at bounding box center [666, 12] width 39 height 13
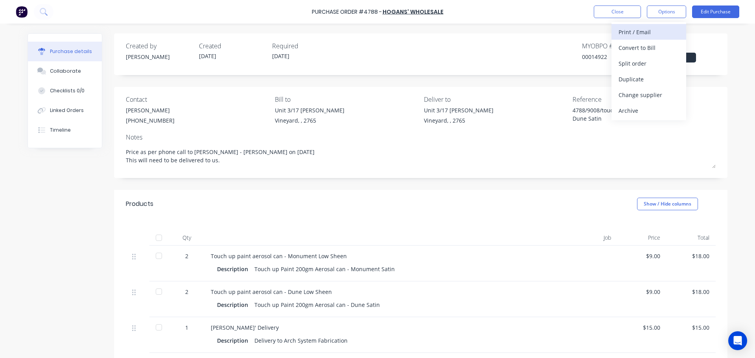
click at [647, 26] on div "Print / Email" at bounding box center [648, 31] width 61 height 11
click at [138, 173] on div "Contact Helen (02) 9756 5913 Bill to Unit 3/17 Rob Pl Vineyard, , 2765 Deliver …" at bounding box center [420, 132] width 613 height 91
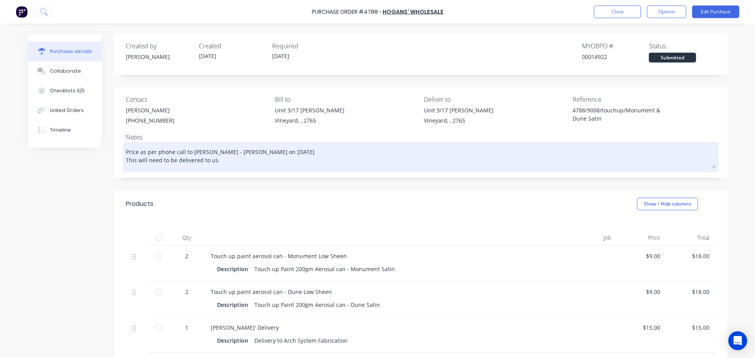
click at [139, 160] on textarea "Price as per phone call to Helen - Hogans on 10/10/25 This will need to be deli…" at bounding box center [421, 156] width 590 height 24
click at [133, 163] on textarea "Price as per phone call to Helen - Hogans on 10/10/25 This will need to be deli…" at bounding box center [421, 156] width 590 height 24
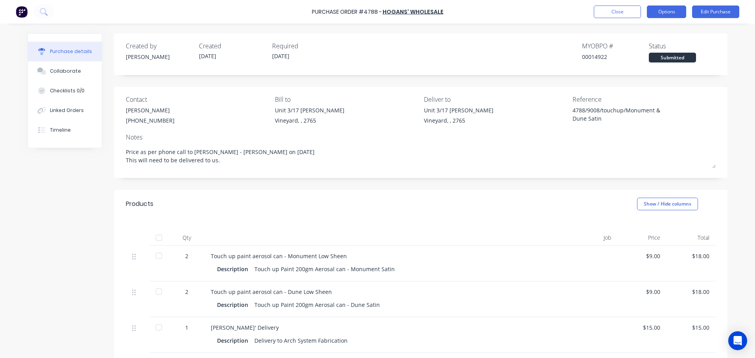
click at [660, 17] on button "Options" at bounding box center [666, 12] width 39 height 13
click at [640, 42] on div "With pricing" at bounding box center [648, 47] width 61 height 11
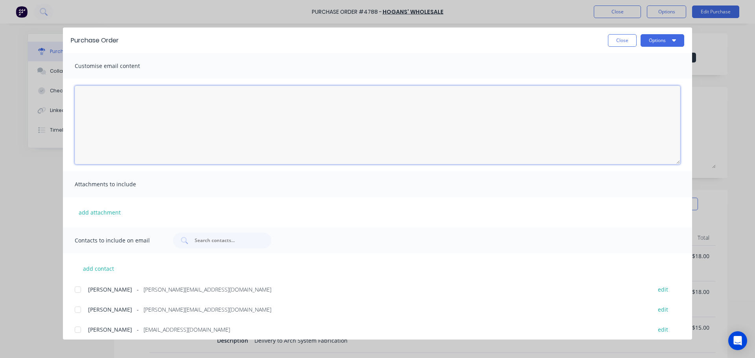
click at [143, 120] on textarea "10/10/25" at bounding box center [377, 125] width 605 height 79
paste textarea "Hi Helen/Michelle, Please see the attached REVISED PO with deliver cost include…"
click at [77, 311] on div at bounding box center [78, 310] width 16 height 16
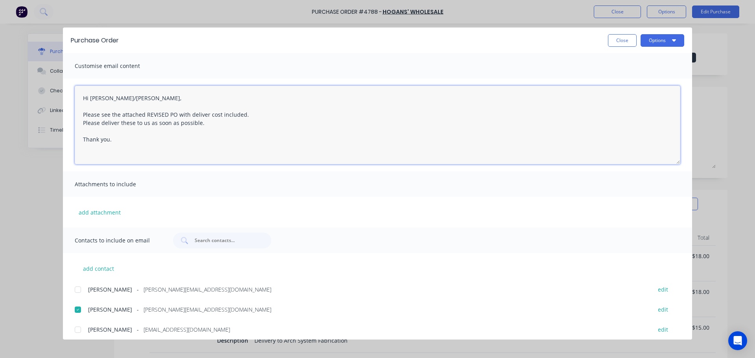
click at [78, 291] on div at bounding box center [78, 290] width 16 height 16
click at [659, 41] on button "Options" at bounding box center [662, 40] width 44 height 13
click at [630, 95] on div "Email" at bounding box center [646, 91] width 61 height 11
click at [660, 39] on button "Options" at bounding box center [662, 40] width 44 height 13
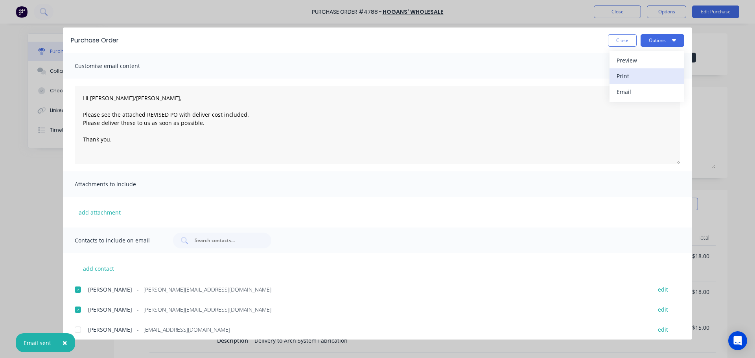
click at [660, 72] on div "Print" at bounding box center [646, 75] width 61 height 11
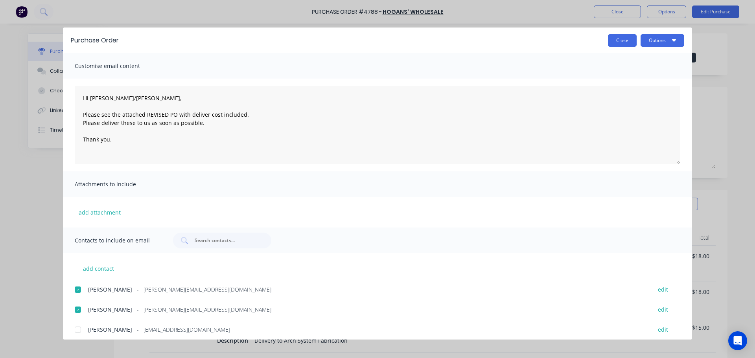
click at [616, 41] on button "Close" at bounding box center [622, 40] width 29 height 13
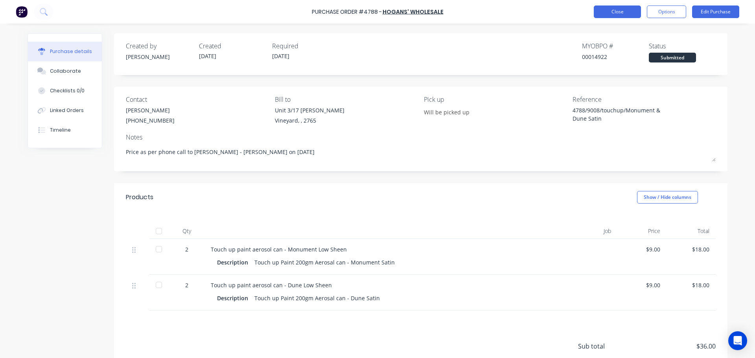
click at [625, 15] on button "Close" at bounding box center [617, 12] width 47 height 13
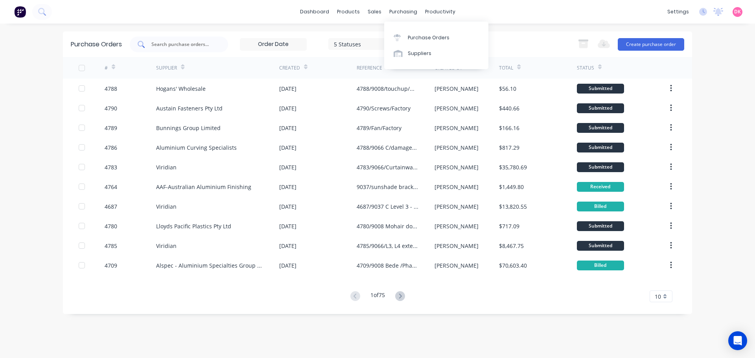
click at [189, 41] on input "text" at bounding box center [183, 44] width 65 height 8
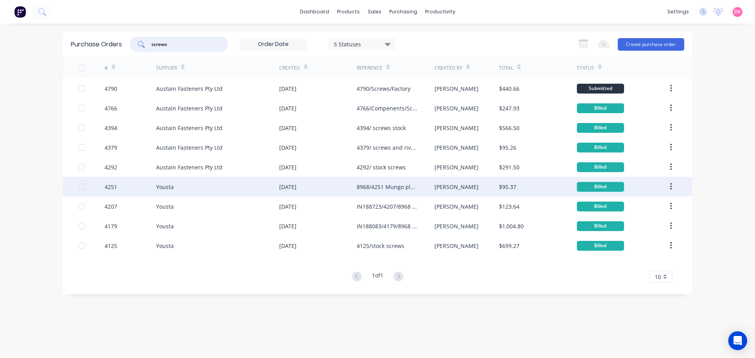
type input "screws"
click at [219, 189] on div "Yousta" at bounding box center [217, 187] width 123 height 20
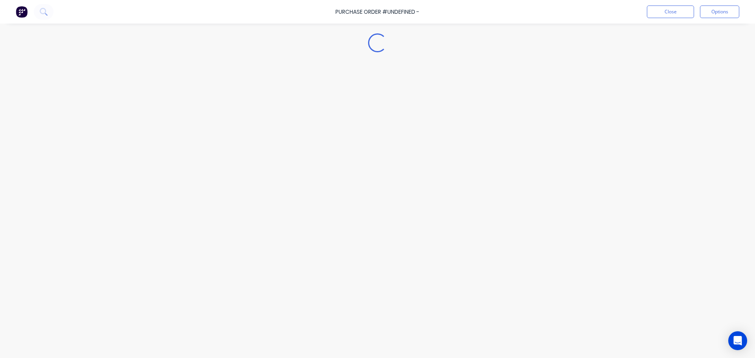
type textarea "x"
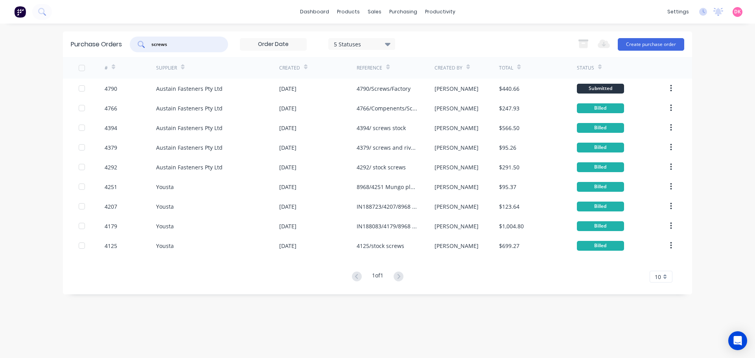
drag, startPoint x: 189, startPoint y: 40, endPoint x: 134, endPoint y: 41, distance: 55.8
click at [134, 41] on div "screws" at bounding box center [179, 45] width 98 height 16
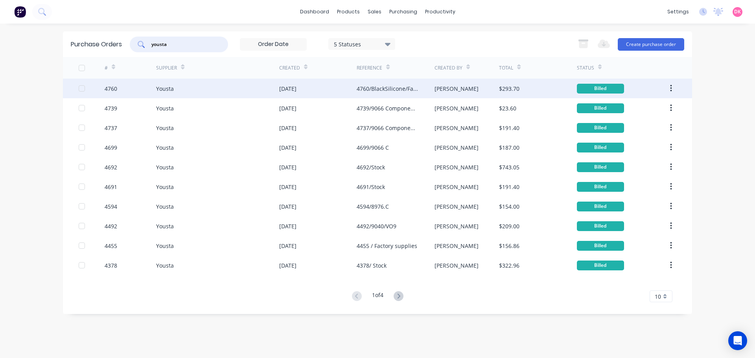
type input "yousta"
click at [170, 89] on div "Yousta" at bounding box center [165, 89] width 18 height 8
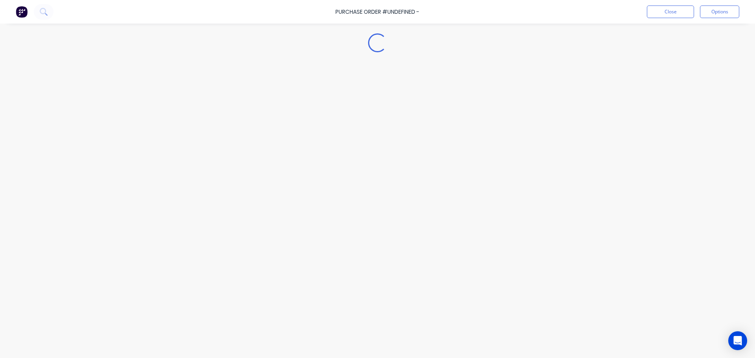
type textarea "x"
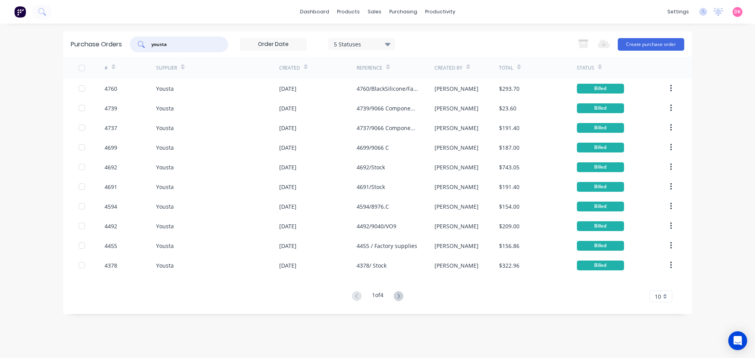
drag, startPoint x: 181, startPoint y: 44, endPoint x: 144, endPoint y: 44, distance: 36.6
click at [144, 44] on div "yousta" at bounding box center [179, 45] width 98 height 16
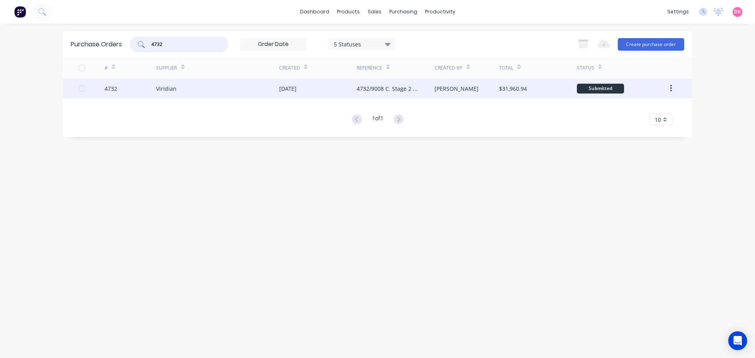
type input "4732"
click at [220, 92] on div "Viridian" at bounding box center [217, 89] width 123 height 20
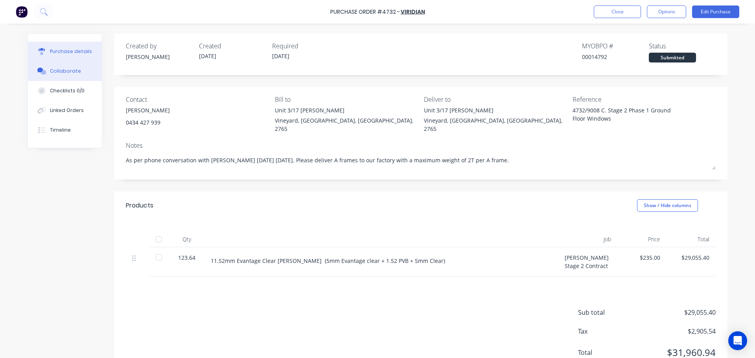
click at [64, 70] on div "Collaborate" at bounding box center [65, 71] width 31 height 7
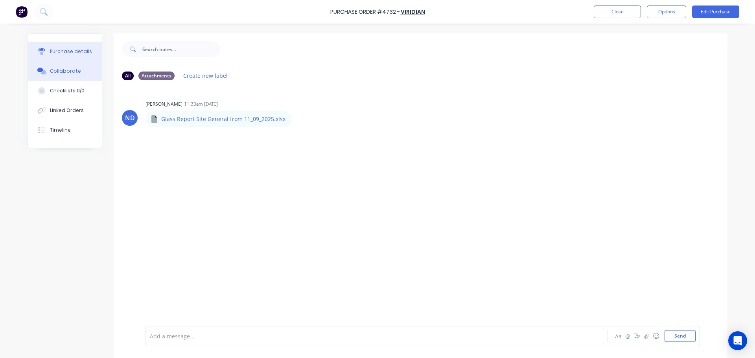
click at [69, 57] on button "Purchase details" at bounding box center [65, 52] width 74 height 20
type textarea "x"
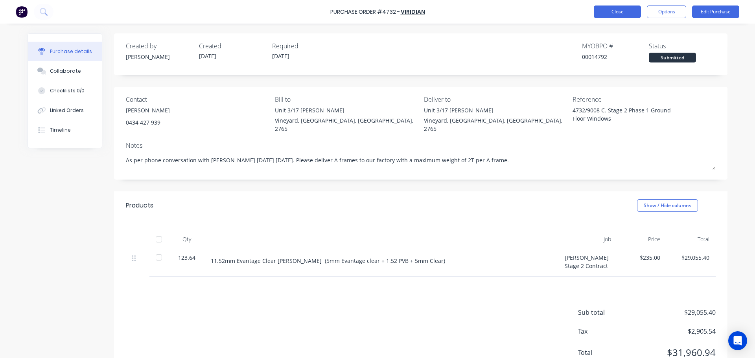
click at [627, 14] on button "Close" at bounding box center [617, 12] width 47 height 13
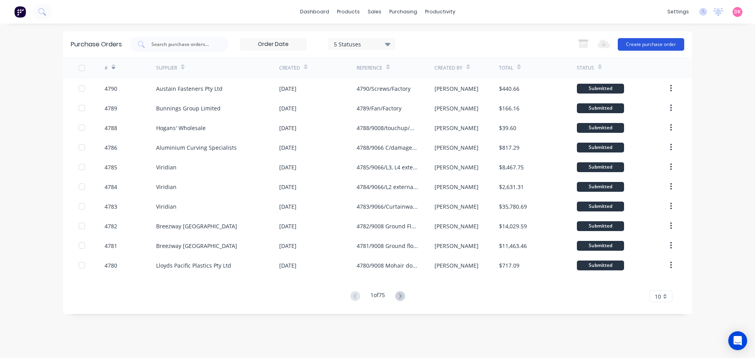
click at [647, 46] on button "Create purchase order" at bounding box center [651, 44] width 66 height 13
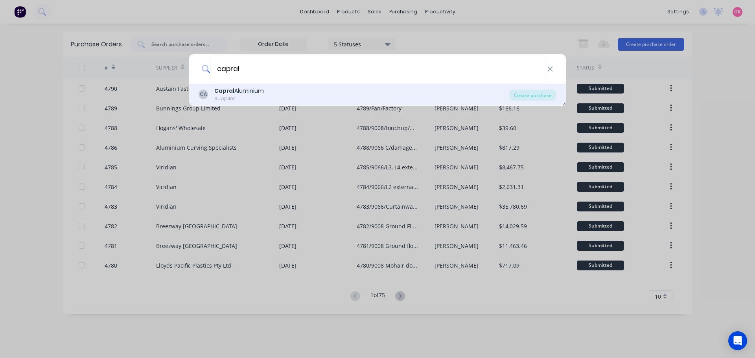
type input "capral"
click at [247, 87] on div "Capral Aluminium" at bounding box center [239, 91] width 50 height 8
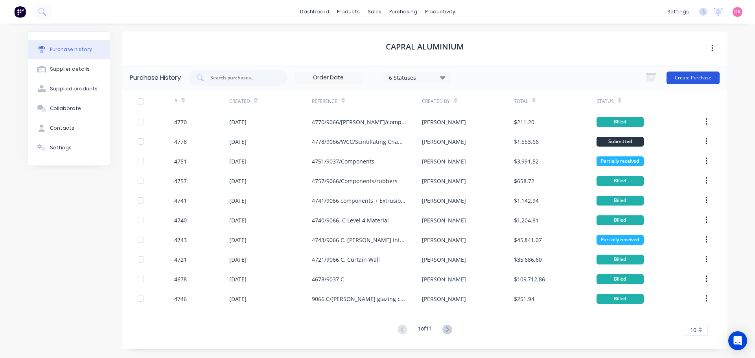
click at [695, 72] on button "Create Purchase" at bounding box center [692, 78] width 53 height 13
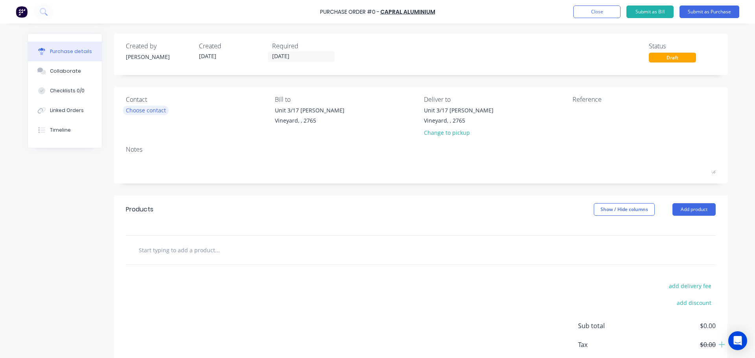
click at [147, 114] on div "Choose contact" at bounding box center [146, 110] width 40 height 8
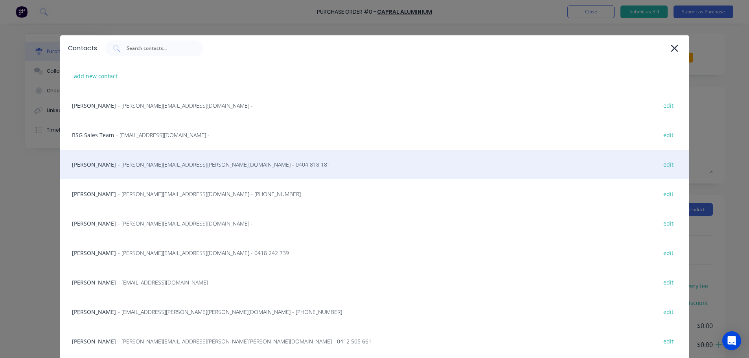
click at [123, 170] on div "[PERSON_NAME] - [PERSON_NAME][EMAIL_ADDRESS][PERSON_NAME][DOMAIN_NAME] - 0404 8…" at bounding box center [374, 164] width 629 height 29
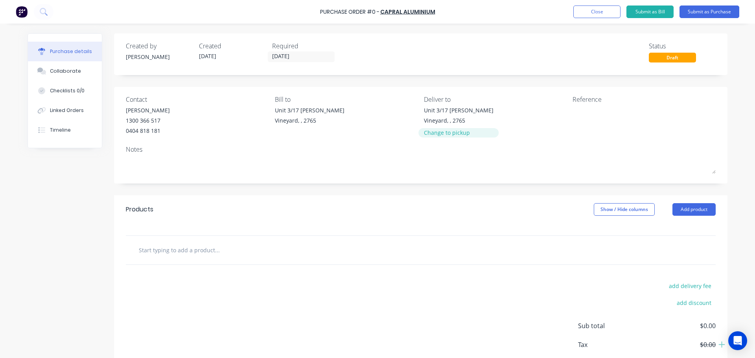
click at [445, 131] on div "Change to pickup" at bounding box center [459, 133] width 70 height 8
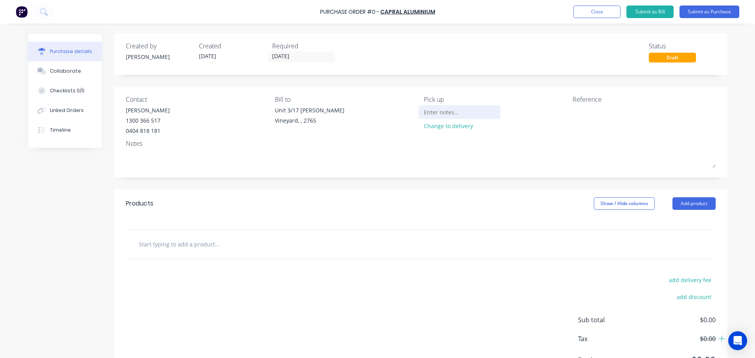
click at [437, 118] on div at bounding box center [460, 112] width 72 height 12
click at [443, 112] on input at bounding box center [460, 112] width 72 height 12
type input "Will be picked up by us"
click at [576, 115] on textarea at bounding box center [621, 115] width 98 height 18
type textarea "9037/CLAC/Box"
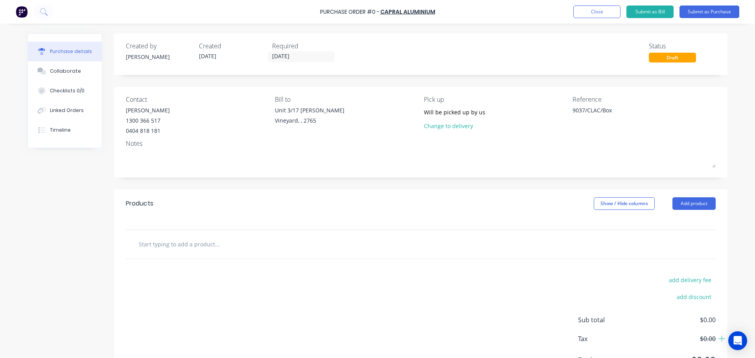
type textarea "x"
type textarea "9037/CLAC/Box s"
type textarea "x"
type textarea "9037/CLAC/Box se"
type textarea "x"
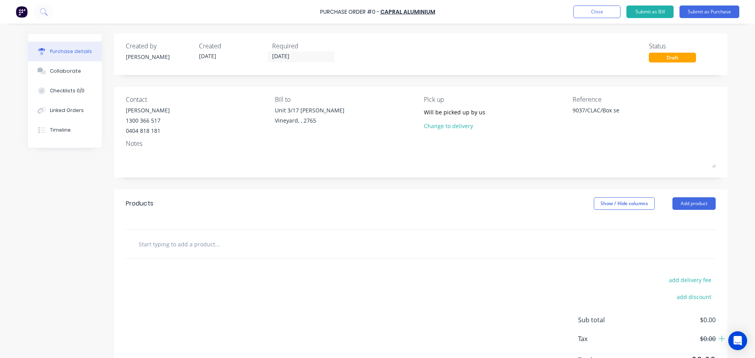
type textarea "9037/CLAC/Box sec"
type textarea "x"
type textarea "9037/CLAC/Box sect"
type textarea "x"
type textarea "9037/CLAC/Box secti"
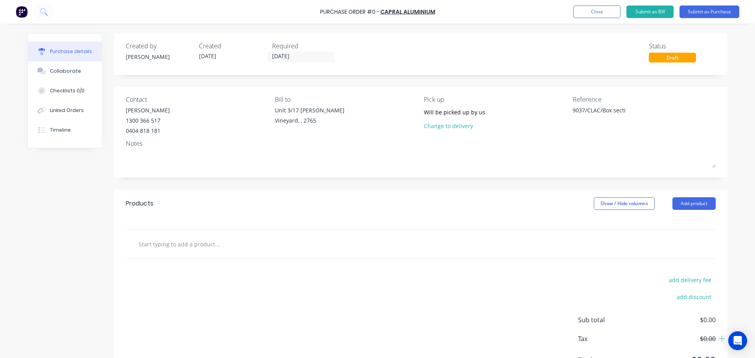
type textarea "x"
type textarea "9037/CLAC/Box sectio"
type textarea "x"
type textarea "9037/CLAC/Box section"
type textarea "x"
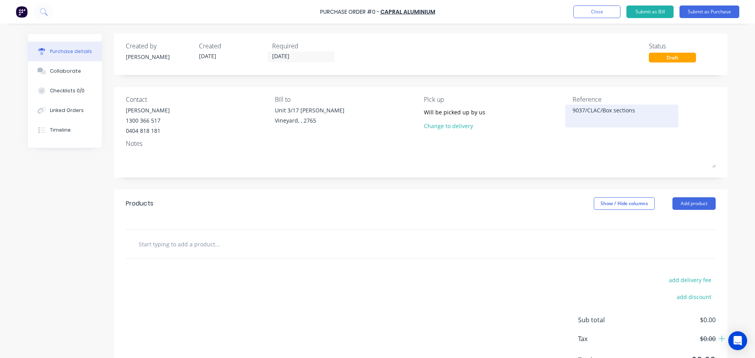
type textarea "9037/CLAC/Box sections"
type textarea "x"
type textarea "9037/CLAC/Box sections"
click at [572, 110] on div "9037/CLAC/Box sections" at bounding box center [621, 116] width 98 height 20
click at [572, 108] on textarea "9037/CLAC/Box sections" at bounding box center [621, 115] width 98 height 18
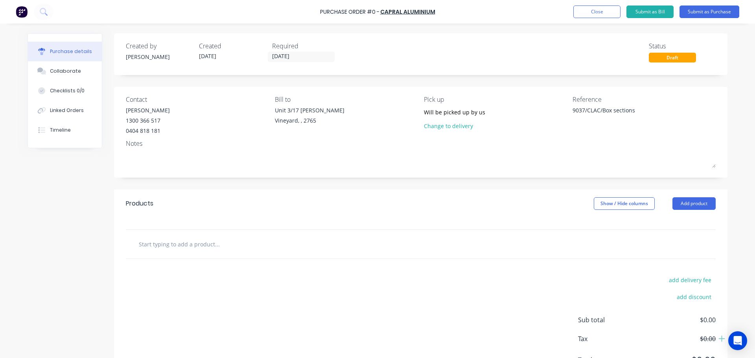
click at [203, 243] on input "text" at bounding box center [216, 244] width 157 height 16
type textarea "x"
type input "e"
type textarea "x"
type input "el"
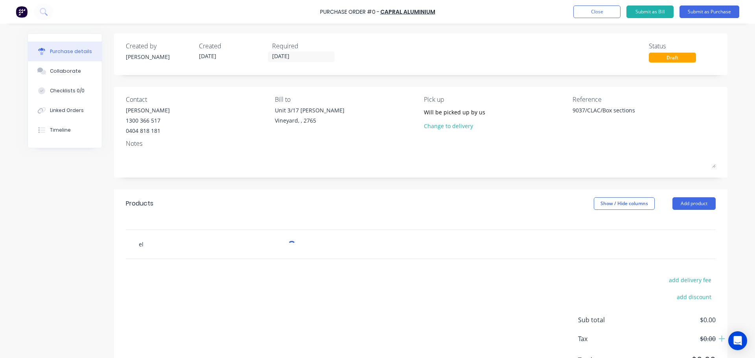
type textarea "x"
type input "el8"
type textarea "x"
type input "el80"
type textarea "x"
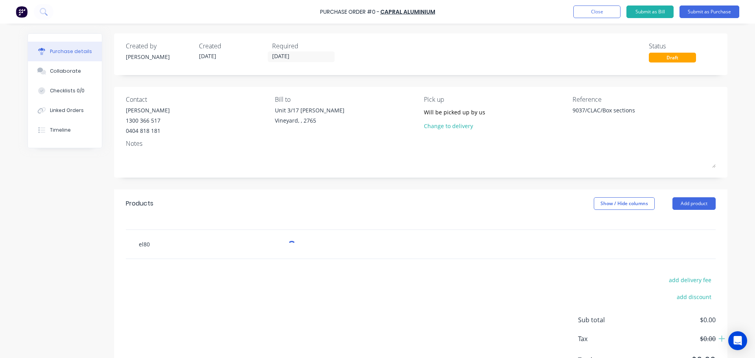
type input "el802"
type textarea "x"
type input "el8027"
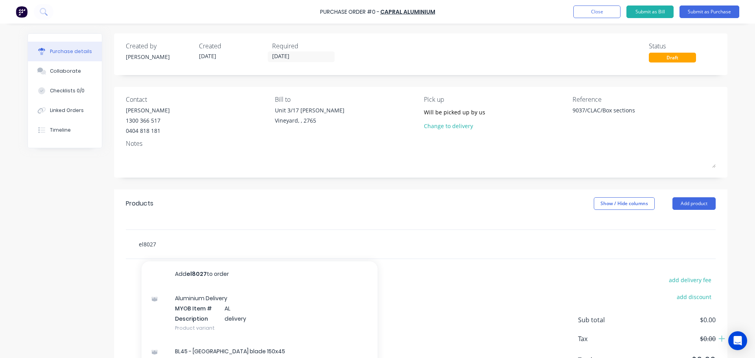
type textarea "x"
type input "el8027"
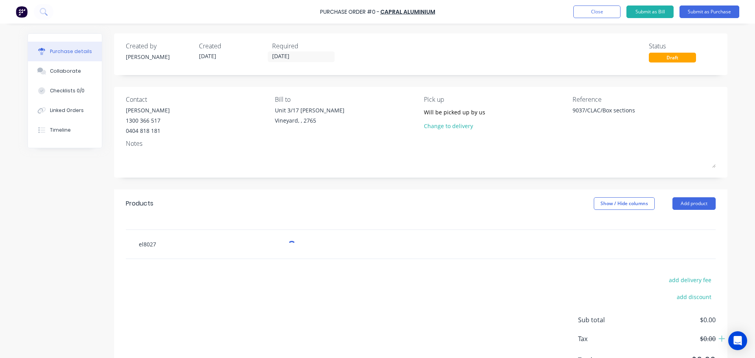
type textarea "x"
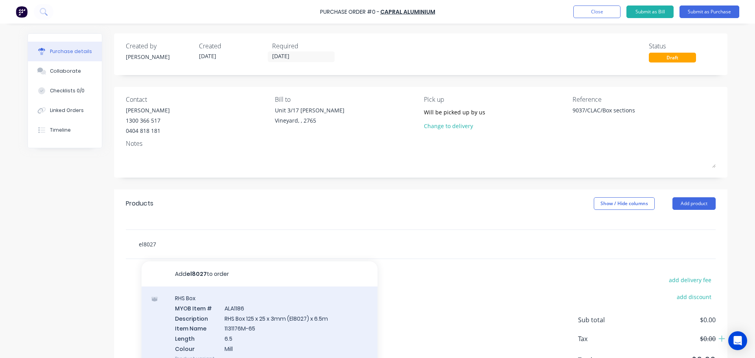
type input "el8027"
click at [237, 340] on div "RHS Box MYOB Item # ALA1186 Description RHS Box 125 x 25 x 3mm (El8027) x 6.5m …" at bounding box center [260, 329] width 236 height 84
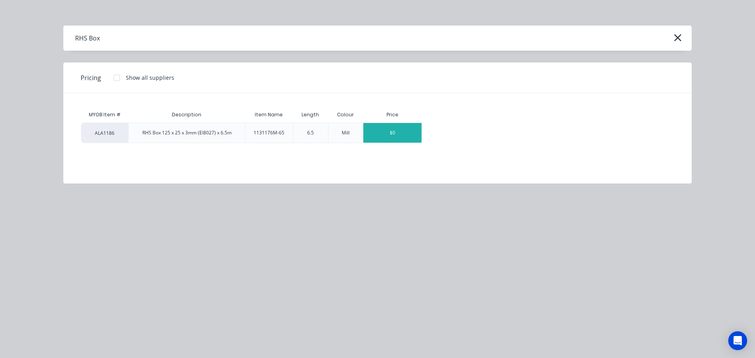
click at [391, 130] on div "$0" at bounding box center [392, 133] width 58 height 20
type textarea "x"
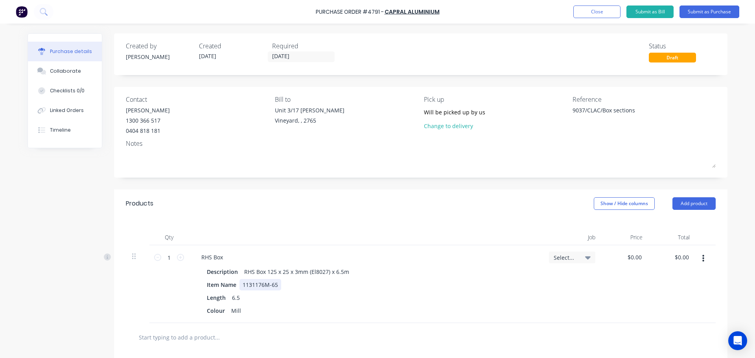
type textarea "x"
drag, startPoint x: 277, startPoint y: 285, endPoint x: 182, endPoint y: 284, distance: 95.5
click at [182, 284] on div "1 1 RHS Box Description RHS Box 125 x 25 x 3mm (El8027) x 6.5m Item Name 113117…" at bounding box center [421, 284] width 590 height 78
click at [358, 315] on div "Colour Mill" at bounding box center [364, 310] width 321 height 11
click at [177, 260] on icon at bounding box center [180, 257] width 7 height 7
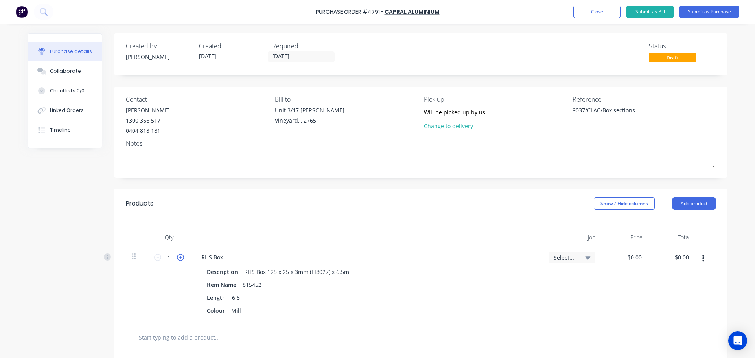
type textarea "x"
type input "2"
click at [154, 260] on icon at bounding box center [157, 257] width 7 height 7
type textarea "x"
type input "1"
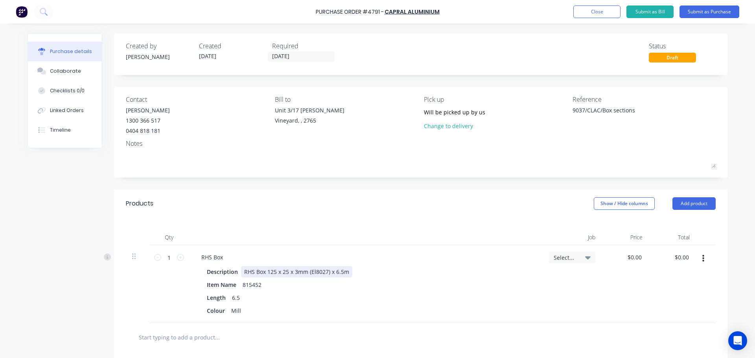
click at [494, 275] on div "Description RHS Box 125 x 25 x 3mm (El8027) x 6.5m" at bounding box center [364, 271] width 321 height 11
click at [180, 261] on icon at bounding box center [180, 257] width 7 height 7
type textarea "x"
type input "2"
click at [146, 305] on div "2 2 RHS Box Description RHS Box 125 x 25 x 3mm (El8027) x 6.5m Item Name 815452…" at bounding box center [421, 284] width 590 height 78
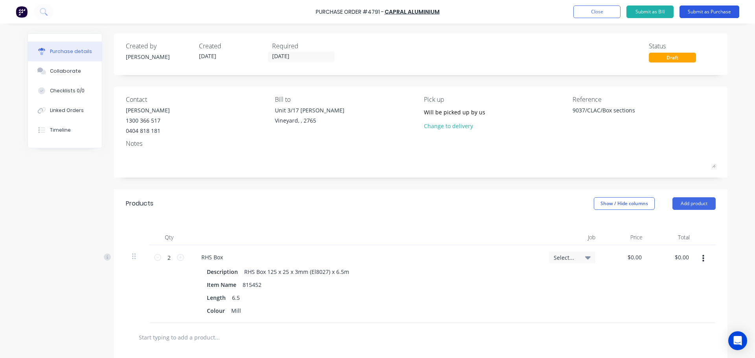
click at [703, 12] on button "Submit as Purchase" at bounding box center [709, 12] width 60 height 13
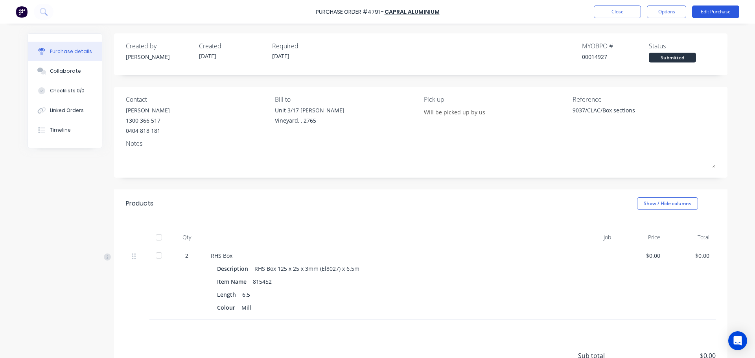
click at [712, 7] on button "Edit Purchase" at bounding box center [715, 12] width 47 height 13
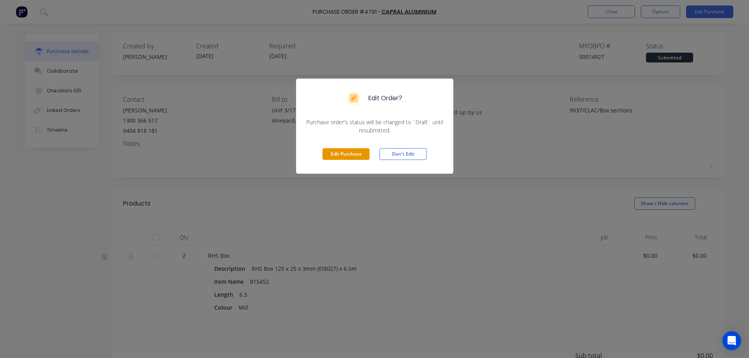
click at [345, 158] on button "Edit Purchase" at bounding box center [345, 154] width 47 height 12
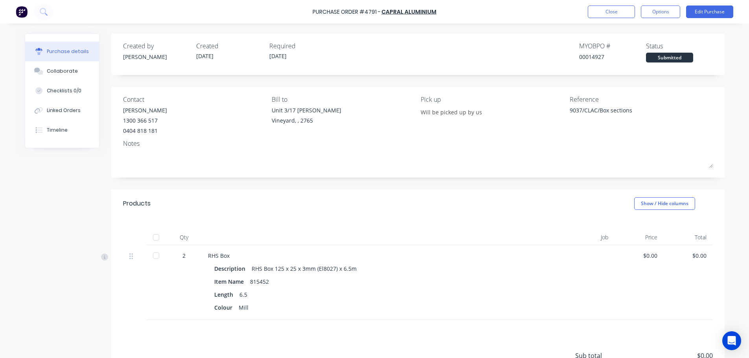
type textarea "x"
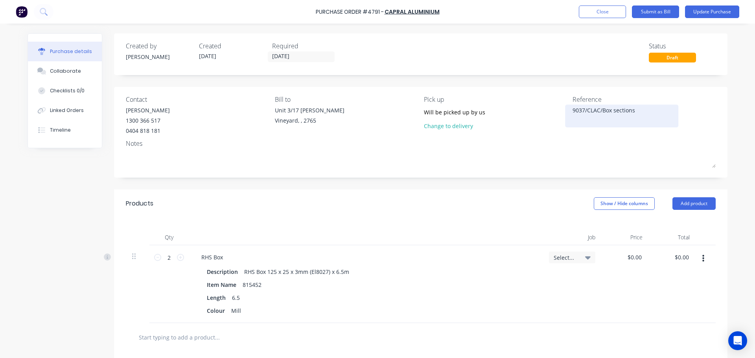
click at [572, 115] on textarea "9037/CLAC/Box sections" at bounding box center [621, 115] width 98 height 18
type textarea "49037/CLAC/Box sections"
type textarea "x"
type textarea "479037/CLAC/Box sections"
type textarea "x"
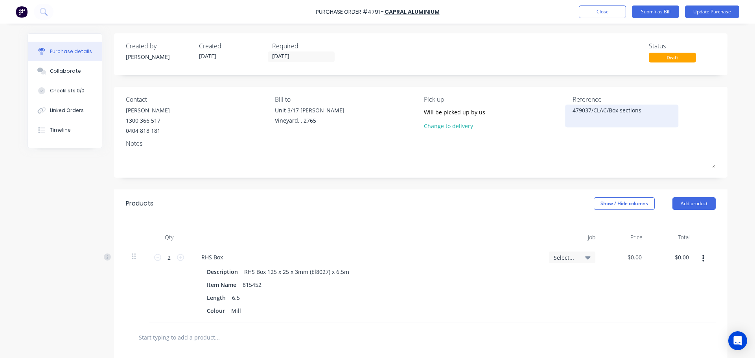
type textarea "4799037/CLAC/Box sections"
type textarea "x"
type textarea "47919037/CLAC/Box sections"
type textarea "x"
type textarea "4791/9037/CLAC/Box sections"
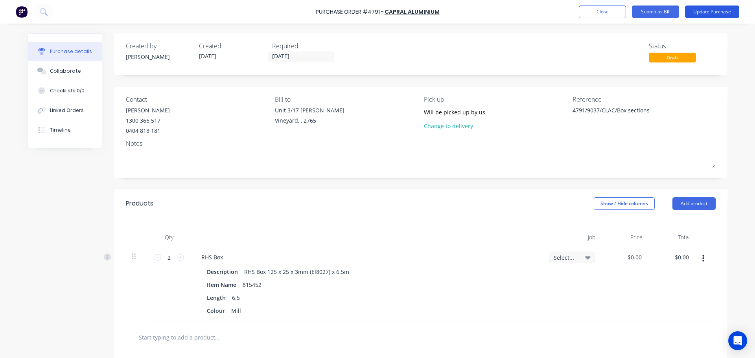
type textarea "x"
type textarea "4791/9037/CLAC/Box sections"
click at [702, 9] on button "Update Purchase" at bounding box center [712, 12] width 54 height 13
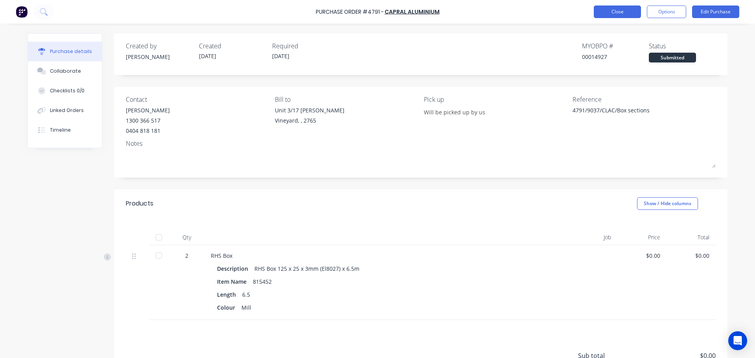
click at [603, 15] on button "Close" at bounding box center [617, 12] width 47 height 13
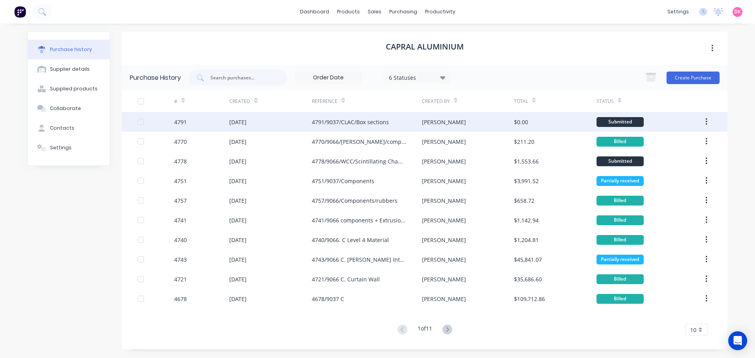
click at [362, 127] on div "4791/9037/CLAC/Box sections" at bounding box center [367, 122] width 110 height 20
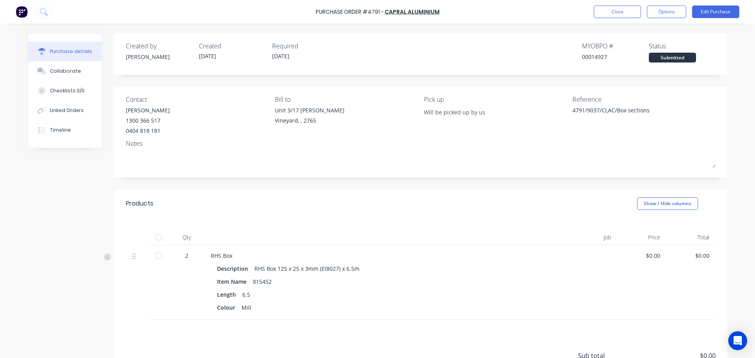
click at [185, 257] on div "2" at bounding box center [186, 256] width 23 height 8
click at [183, 256] on div "2" at bounding box center [186, 256] width 23 height 8
click at [184, 256] on div "2" at bounding box center [186, 256] width 23 height 8
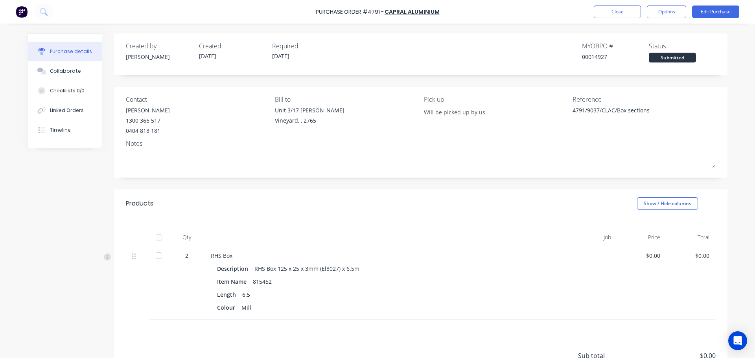
click at [184, 256] on div "2" at bounding box center [186, 256] width 23 height 8
click at [185, 256] on div "2" at bounding box center [186, 256] width 23 height 8
click at [186, 254] on div "2" at bounding box center [186, 256] width 23 height 8
click at [184, 256] on div "2" at bounding box center [186, 256] width 23 height 8
click at [185, 254] on div "2" at bounding box center [186, 256] width 23 height 8
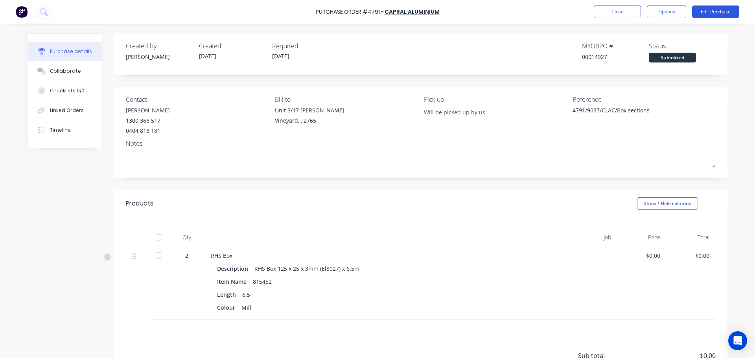
click at [719, 13] on button "Edit Purchase" at bounding box center [715, 12] width 47 height 13
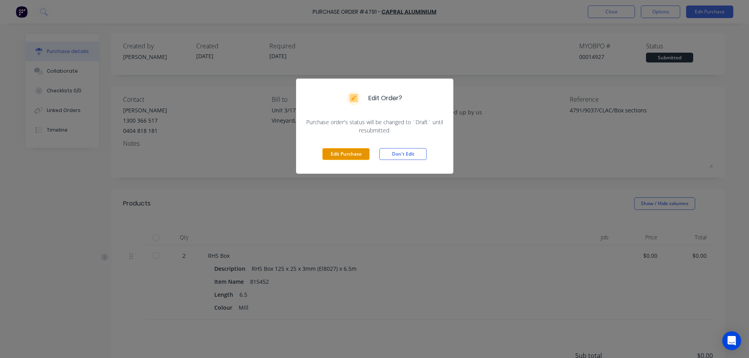
click at [335, 153] on button "Edit Purchase" at bounding box center [345, 154] width 47 height 12
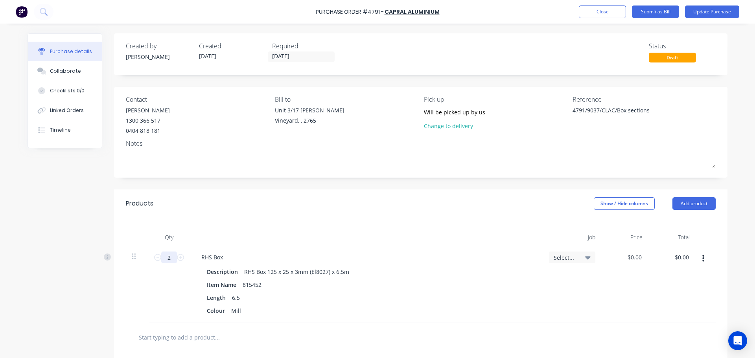
type textarea "x"
click at [169, 257] on input "2" at bounding box center [169, 258] width 16 height 12
type textarea "x"
type input "1"
type textarea "x"
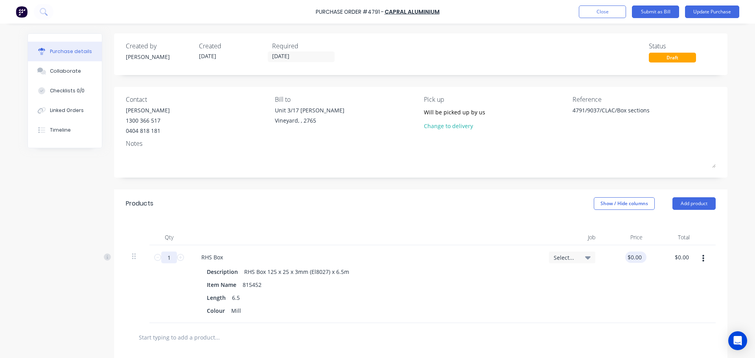
type input "1"
type textarea "x"
type input "0.00"
click at [628, 259] on input "0.00" at bounding box center [635, 257] width 15 height 11
type textarea "x"
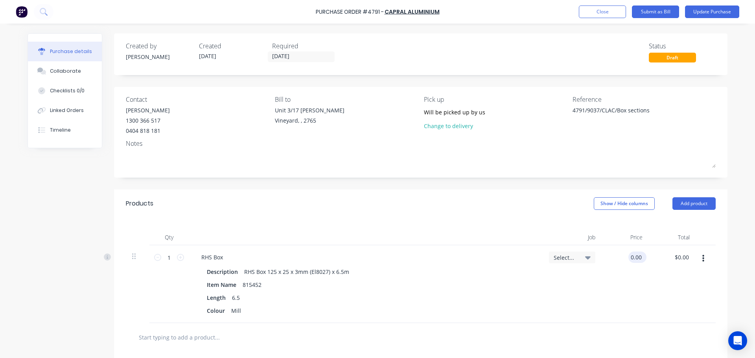
click at [628, 259] on input "0.00" at bounding box center [635, 257] width 15 height 11
type input "137.69"
type textarea "x"
type input "$137.69"
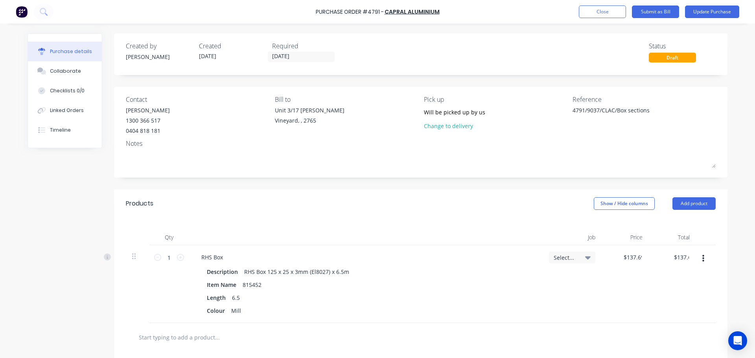
click at [352, 226] on div "Qty Job Price Total 1 1 RHS Box Description RHS Box 125 x 25 x 3mm (El8027) x 6…" at bounding box center [420, 270] width 613 height 105
click at [177, 256] on icon at bounding box center [180, 257] width 7 height 7
type textarea "x"
type input "2"
type input "$275.38"
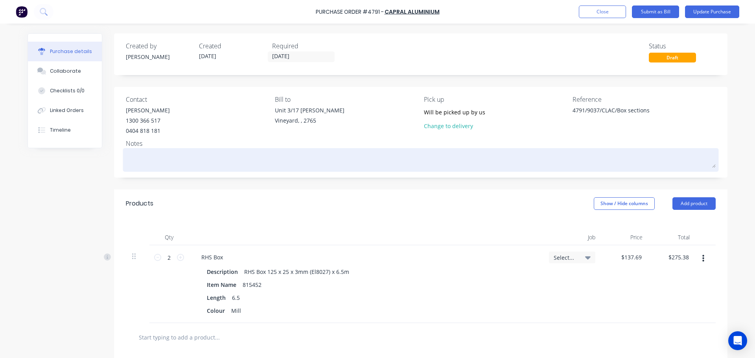
click at [147, 156] on textarea at bounding box center [421, 159] width 590 height 18
type textarea "x"
type textarea "P"
type textarea "x"
type textarea "Pr"
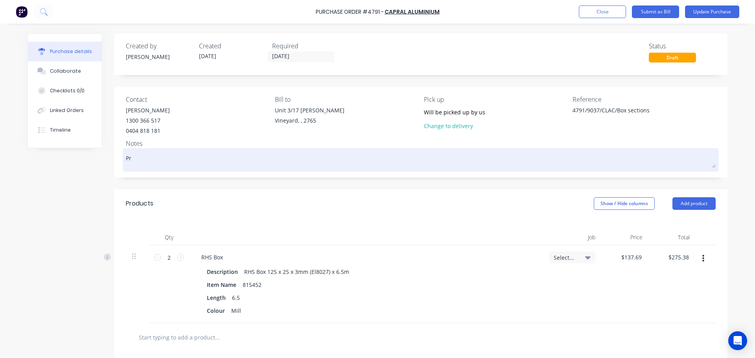
type textarea "x"
type textarea "Pro"
type textarea "x"
type textarea "Proc"
type textarea "x"
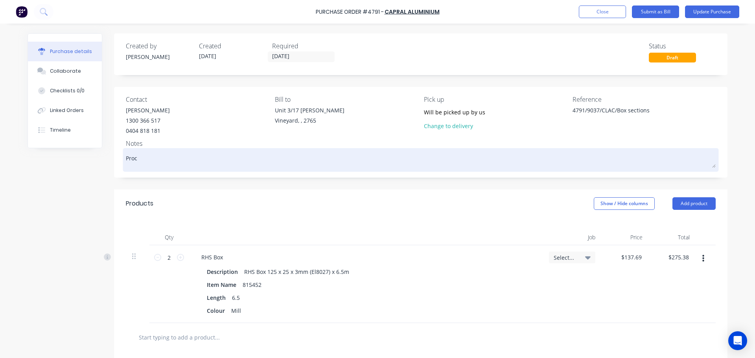
type textarea "Pro"
type textarea "x"
type textarea "Pr"
type textarea "x"
type textarea "Pro"
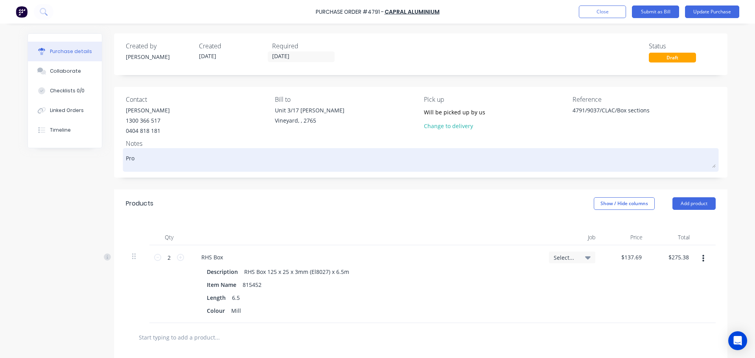
type textarea "x"
type textarea "Proc"
type textarea "x"
type textarea "Pro"
type textarea "x"
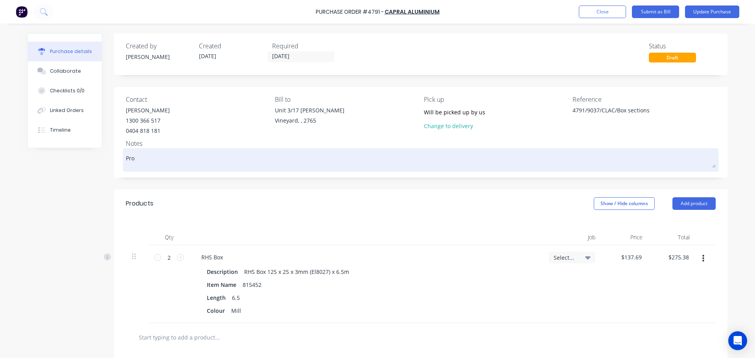
type textarea "Pr"
type textarea "x"
type textarea "Pri"
type textarea "x"
type textarea "Pric"
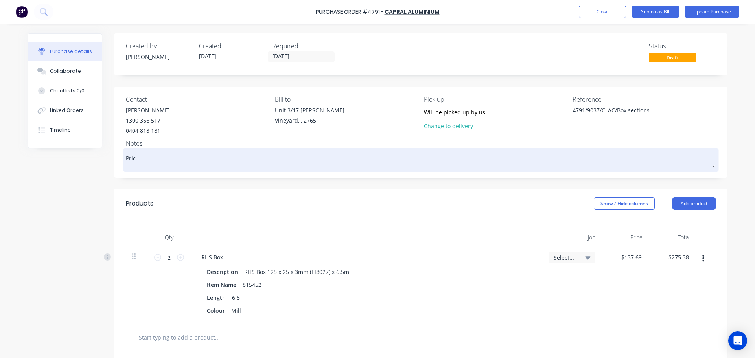
type textarea "x"
type textarea "Price"
type textarea "x"
type textarea "Price"
type textarea "x"
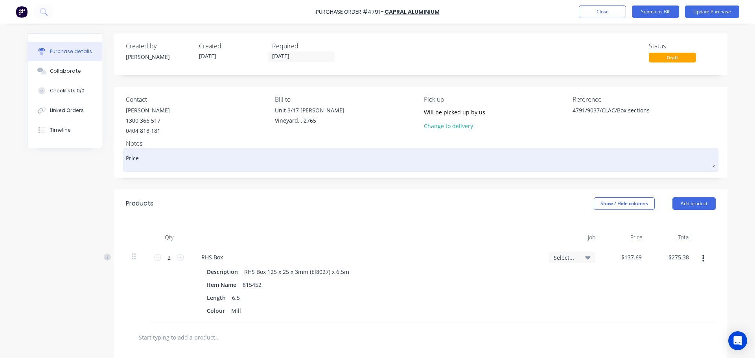
type textarea "Price a"
type textarea "x"
type textarea "Price as"
type textarea "x"
type textarea "Price as"
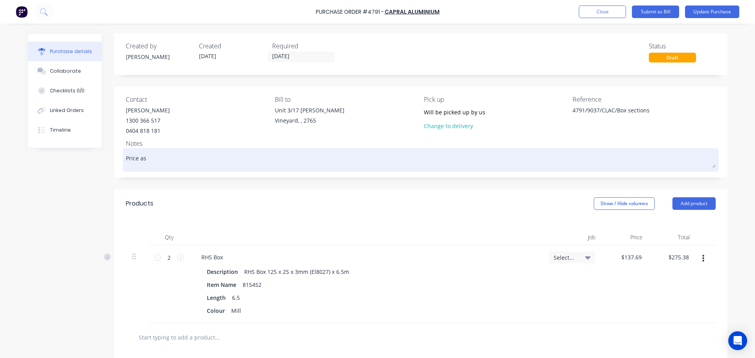
type textarea "x"
type textarea "Price as p"
type textarea "x"
type textarea "Price as pe"
type textarea "x"
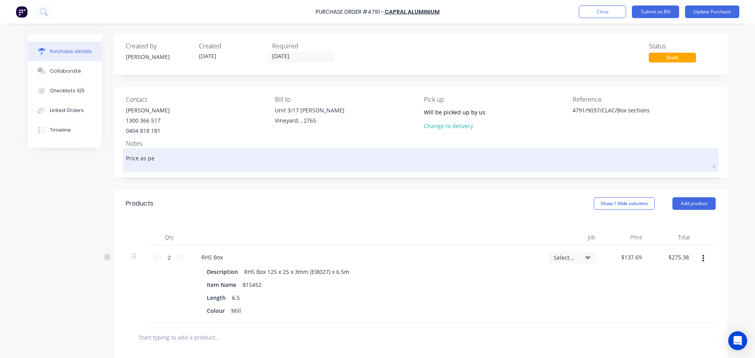
type textarea "Price as per"
type textarea "x"
type textarea "Price as per"
type textarea "x"
type textarea "Price as per B"
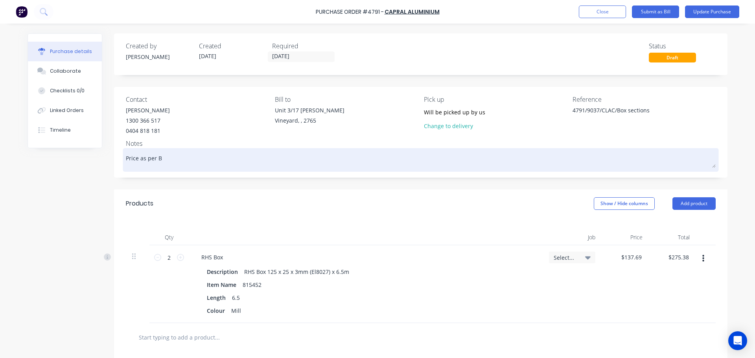
type textarea "x"
type textarea "Price as per [PERSON_NAME]"
type textarea "x"
type textarea "Price as per Boc"
type textarea "x"
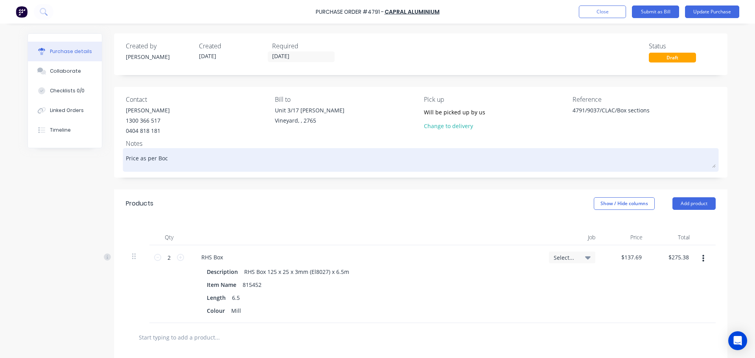
type textarea "Price as per [PERSON_NAME]"
type textarea "x"
type textarea "Price as per B"
type textarea "x"
type textarea "Price as per"
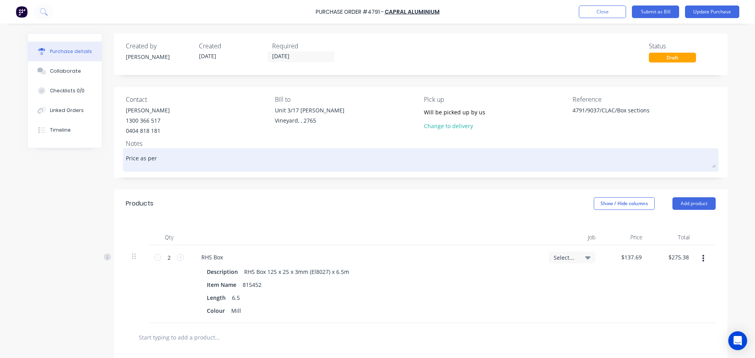
type textarea "x"
type textarea "Price as per p"
type textarea "x"
type textarea "Price as per ph"
type textarea "x"
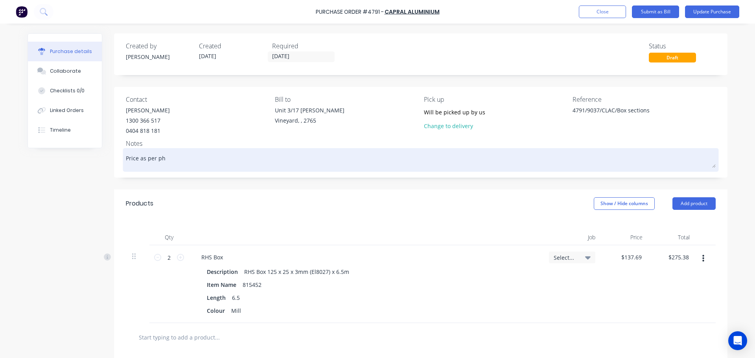
type textarea "Price as per pho"
type textarea "x"
type textarea "Price as per phon"
type textarea "x"
type textarea "Price as per phone"
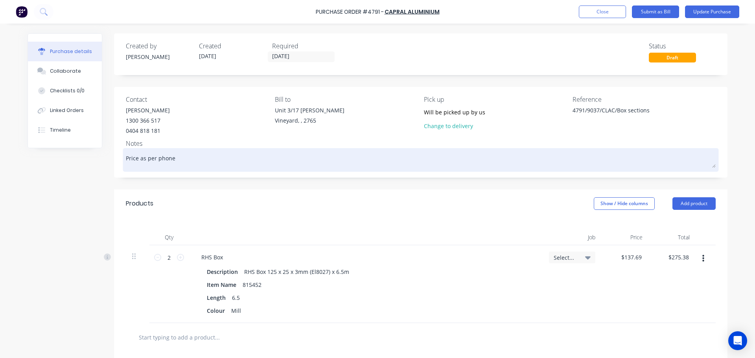
type textarea "x"
type textarea "Price as per phone"
type textarea "x"
type textarea "Price as per phone c"
type textarea "x"
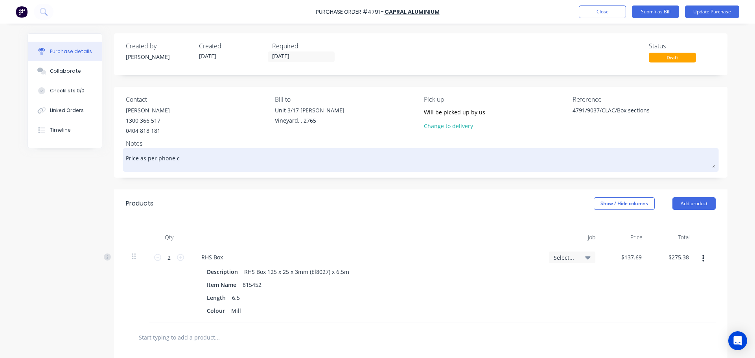
type textarea "Price as per phone co"
type textarea "x"
type textarea "Price as per phone con"
type textarea "x"
type textarea "Price as per phone conv"
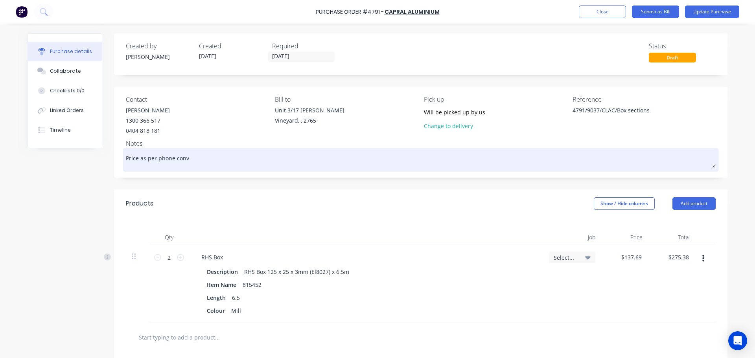
type textarea "x"
type textarea "Price as per phone conve"
type textarea "x"
type textarea "Price as per phone conver"
type textarea "x"
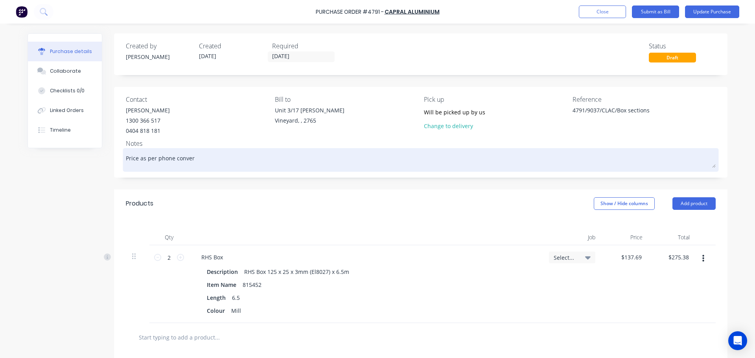
type textarea "Price as per phone convers"
type textarea "x"
type textarea "Price as per phone converst"
type textarea "x"
type textarea "Price as per phone conversti"
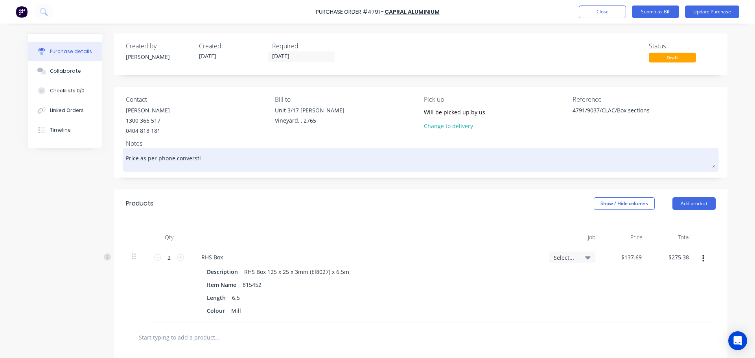
type textarea "x"
type textarea "Price as per phone converstio"
type textarea "x"
type textarea "Price as per phone converstion"
type textarea "x"
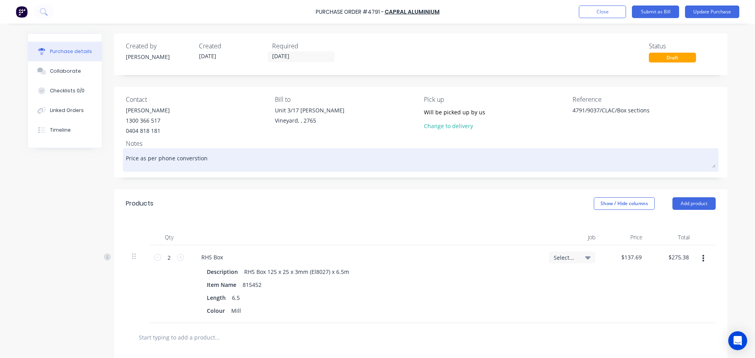
type textarea "Price as per phone converstionw"
type textarea "x"
type textarea "Price as per phone converstionw"
type textarea "x"
type textarea "Price as per phone converstionw i"
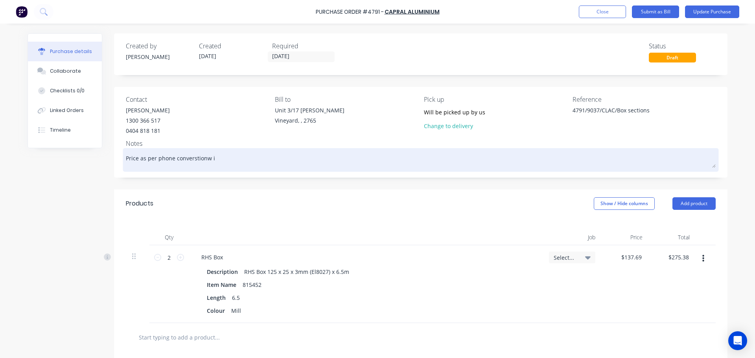
type textarea "x"
type textarea "Price as per phone converstionw it"
type textarea "x"
type textarea "Price as per phone converstionw ith"
type textarea "x"
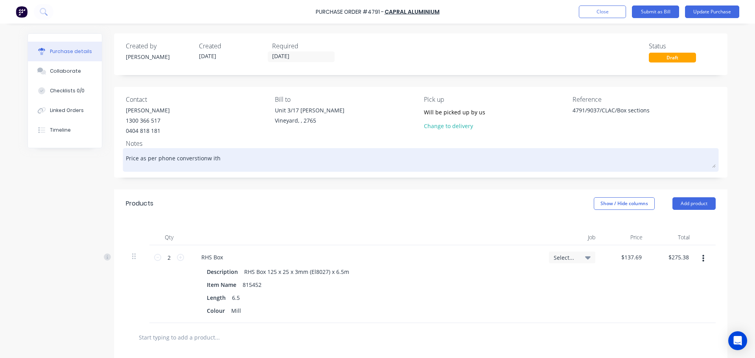
type textarea "Price as per phone converstionw it"
type textarea "x"
type textarea "Price as per phone converstionw i"
type textarea "x"
type textarea "Price as per phone converstionw"
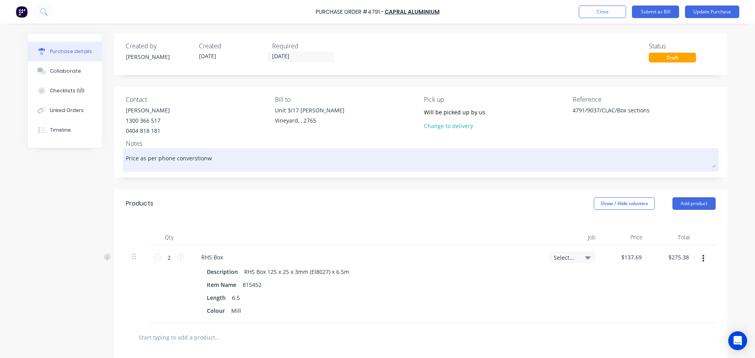
type textarea "x"
type textarea "Price as per phone converstionw"
type textarea "x"
type textarea "Price as per phone converstion"
type textarea "x"
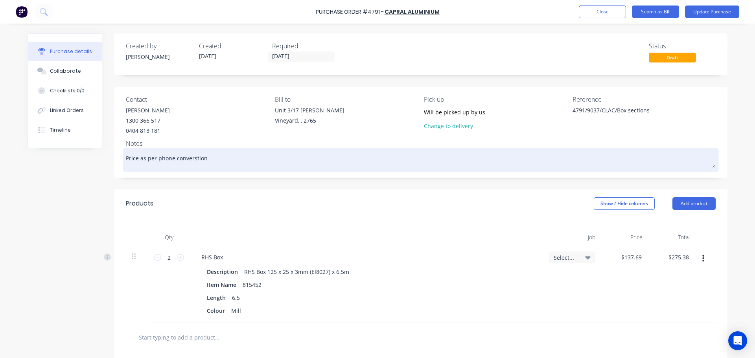
type textarea "Price as per phone converstion"
type textarea "x"
type textarea "Price as per phone converstion b"
type textarea "x"
type textarea "Price as per phone converstion be"
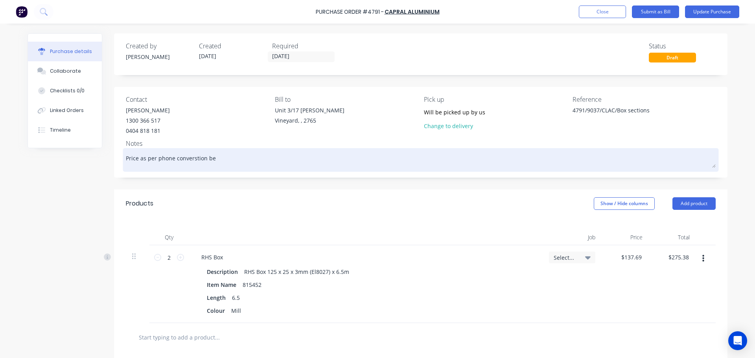
type textarea "x"
type textarea "Price as per phone converstion bet"
type textarea "x"
type textarea "Price as per phone converstion betw"
type textarea "x"
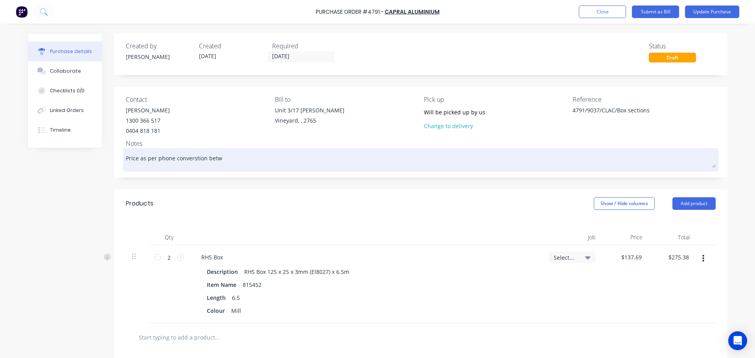
type textarea "Price as per phone converstion betwe"
type textarea "x"
type textarea "Price as per phone converstion betwee"
type textarea "x"
type textarea "Price as per phone converstion betwee"
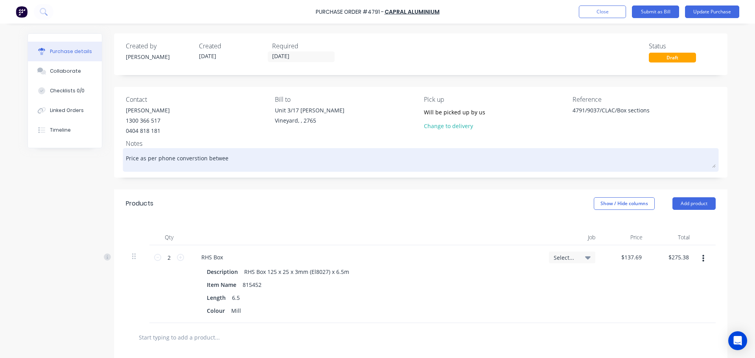
type textarea "x"
click at [192, 158] on textarea "Price as per phone converstion between Dee and Faizah on 10/10/25 - 4:20pm" at bounding box center [421, 159] width 590 height 18
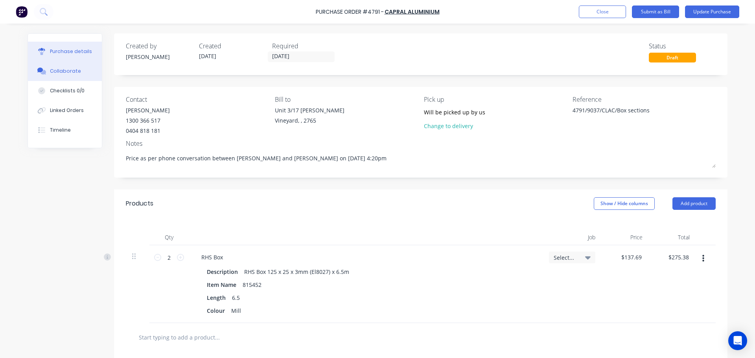
click at [60, 69] on div "Collaborate" at bounding box center [65, 71] width 31 height 7
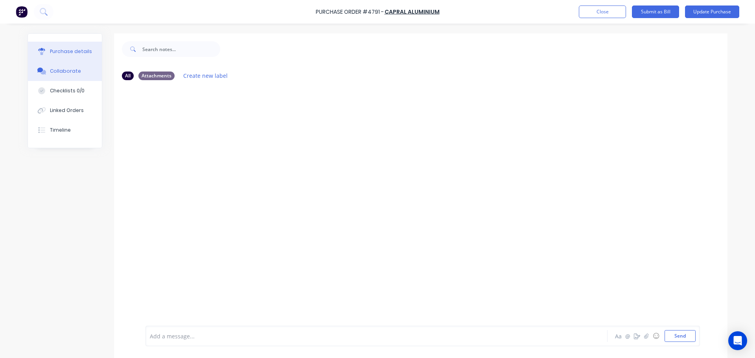
click at [66, 55] on button "Purchase details" at bounding box center [65, 52] width 74 height 20
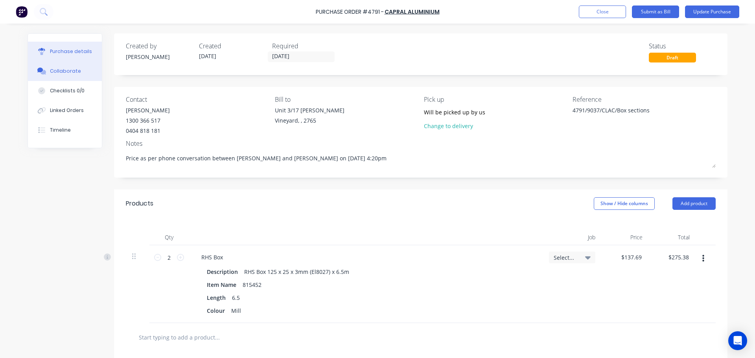
click at [63, 72] on div "Collaborate" at bounding box center [65, 71] width 31 height 7
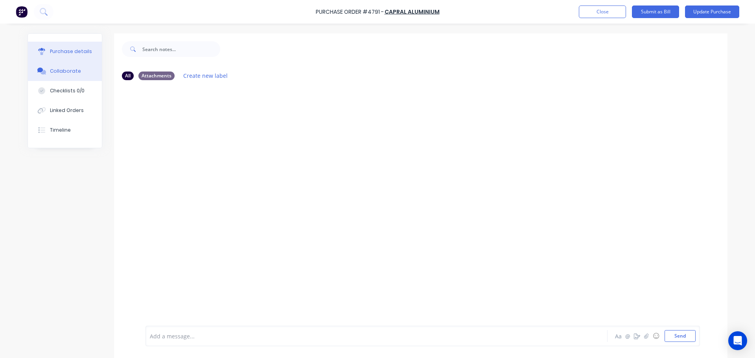
click at [56, 51] on div "Purchase details" at bounding box center [71, 51] width 42 height 7
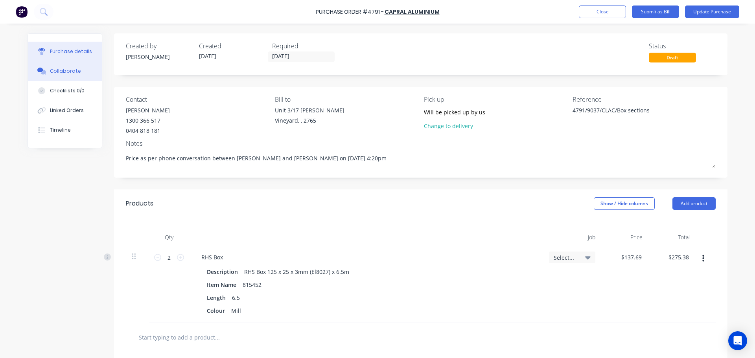
click at [64, 72] on div "Collaborate" at bounding box center [65, 71] width 31 height 7
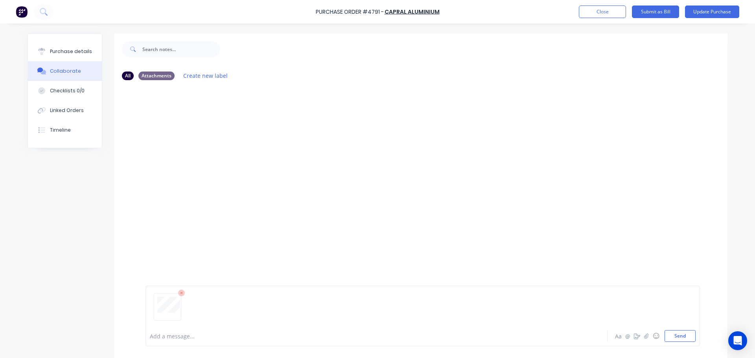
click at [676, 325] on div at bounding box center [423, 310] width 546 height 40
click at [678, 329] on div at bounding box center [423, 310] width 546 height 40
click at [678, 345] on div "Add a message... Aa @ ☺ Send" at bounding box center [422, 316] width 554 height 61
click at [676, 331] on button "Send" at bounding box center [679, 336] width 31 height 12
click at [78, 57] on button "Purchase details" at bounding box center [65, 52] width 74 height 20
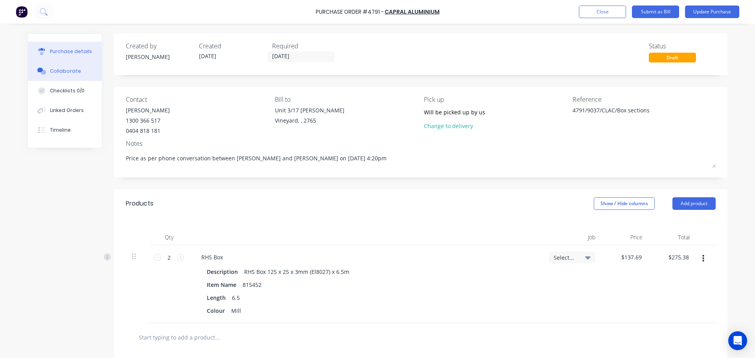
click at [64, 64] on button "Collaborate" at bounding box center [65, 71] width 74 height 20
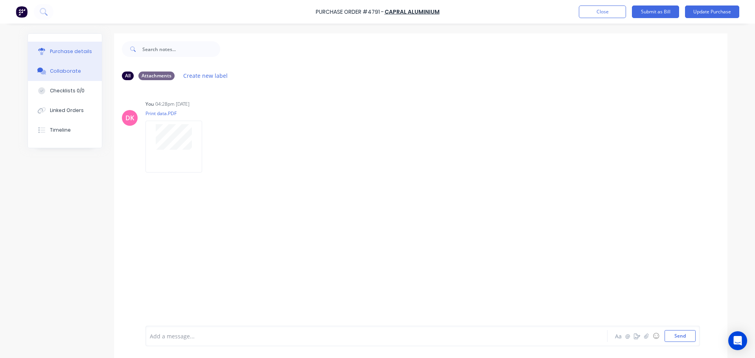
click at [65, 55] on button "Purchase details" at bounding box center [65, 52] width 74 height 20
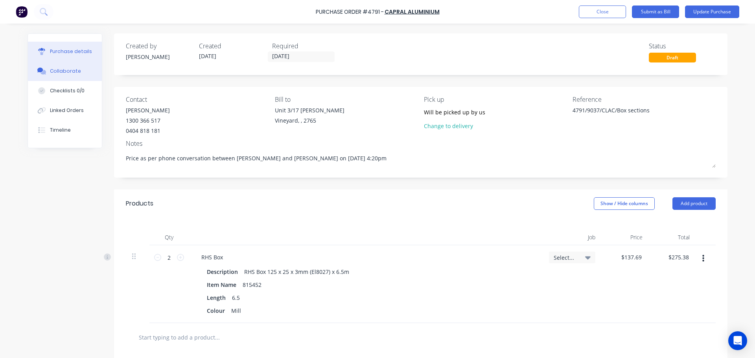
click at [64, 75] on button "Collaborate" at bounding box center [65, 71] width 74 height 20
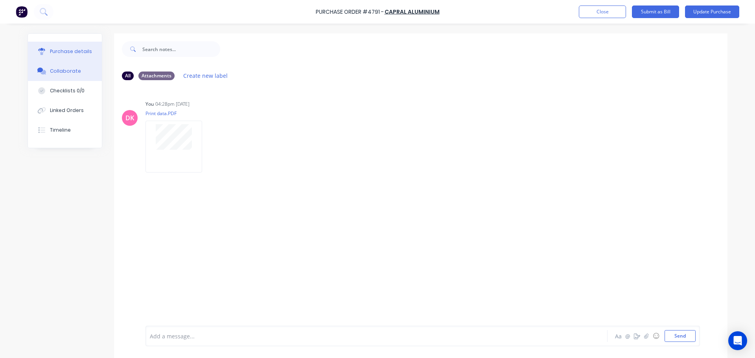
click at [62, 52] on div "Purchase details" at bounding box center [71, 51] width 42 height 7
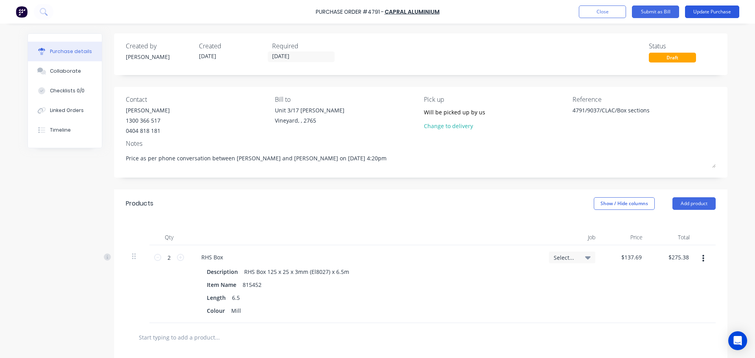
click at [711, 7] on button "Update Purchase" at bounding box center [712, 12] width 54 height 13
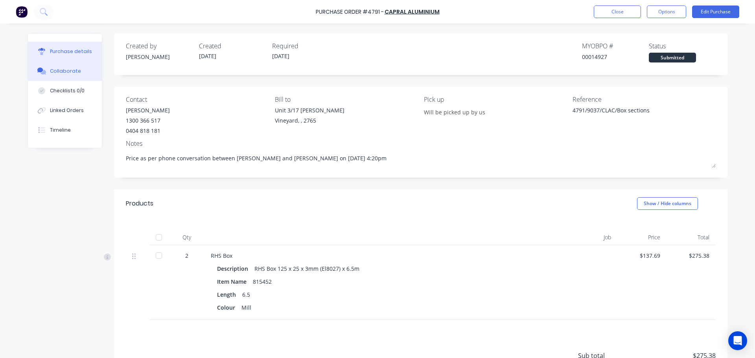
click at [58, 76] on button "Collaborate" at bounding box center [65, 71] width 74 height 20
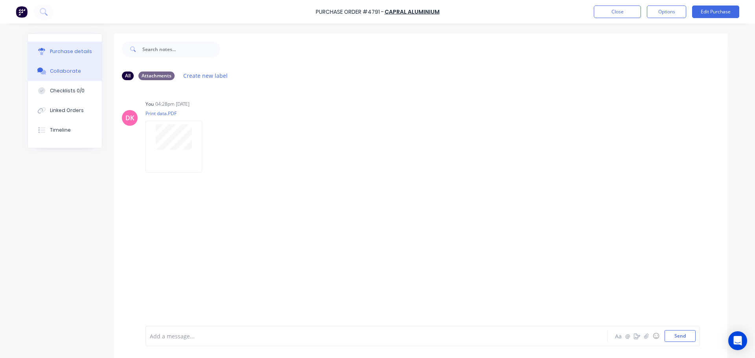
click at [67, 49] on div "Purchase details" at bounding box center [71, 51] width 42 height 7
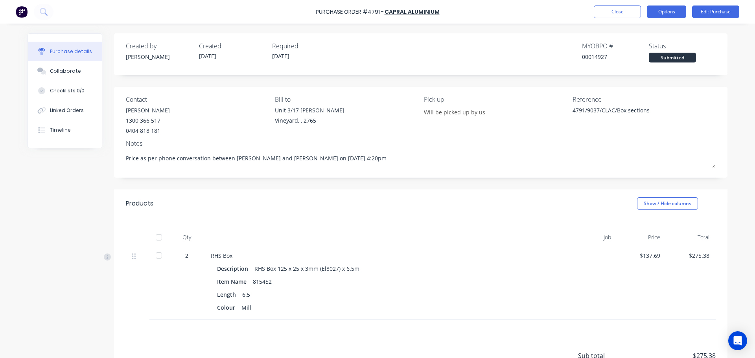
click at [658, 13] on button "Options" at bounding box center [666, 12] width 39 height 13
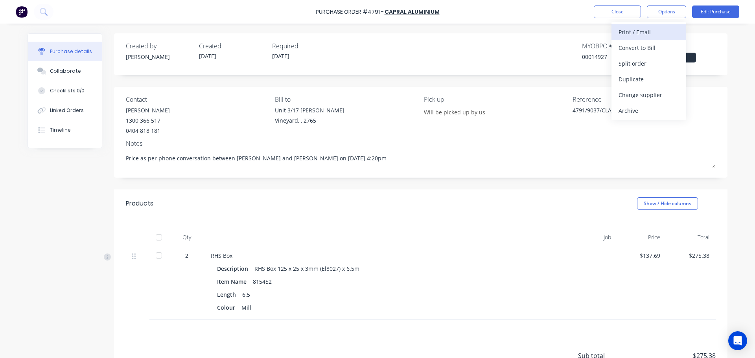
click at [636, 32] on div "Print / Email" at bounding box center [648, 31] width 61 height 11
click at [644, 50] on div "With pricing" at bounding box center [648, 47] width 61 height 11
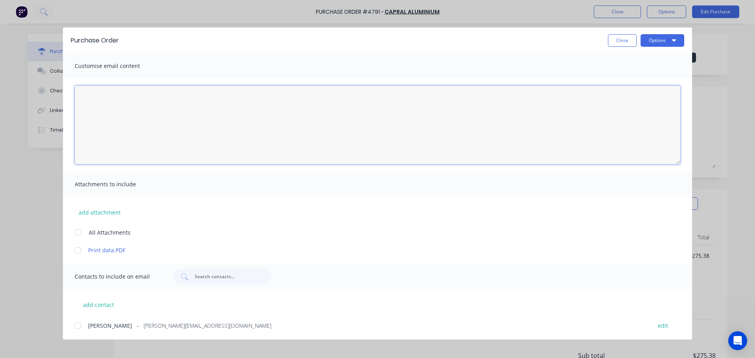
click at [151, 110] on textarea "10/10/25" at bounding box center [377, 125] width 605 height 79
click at [80, 233] on div at bounding box center [78, 232] width 16 height 16
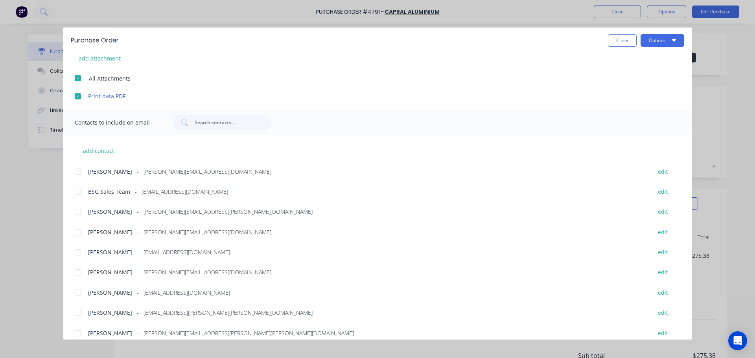
scroll to position [157, 0]
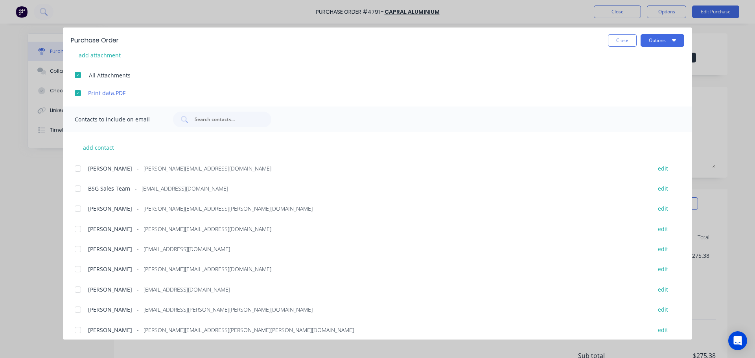
click at [77, 207] on div at bounding box center [78, 209] width 16 height 16
click at [80, 304] on div at bounding box center [78, 310] width 16 height 16
click at [79, 288] on div at bounding box center [78, 290] width 16 height 16
click at [77, 269] on div at bounding box center [78, 269] width 16 height 16
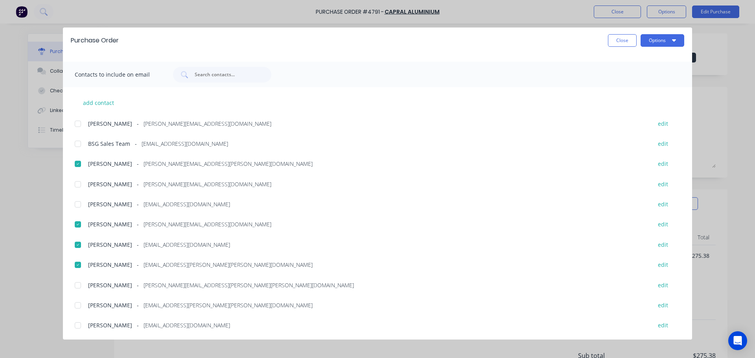
scroll to position [184, 0]
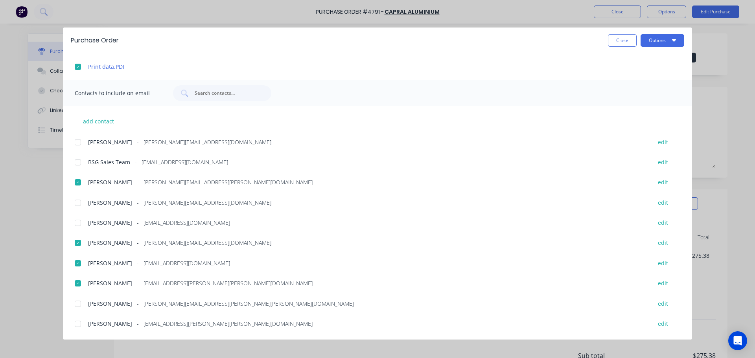
click at [80, 162] on div at bounding box center [78, 162] width 16 height 16
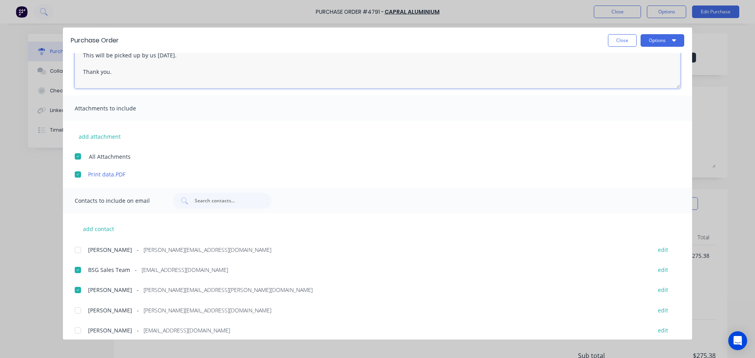
scroll to position [0, 0]
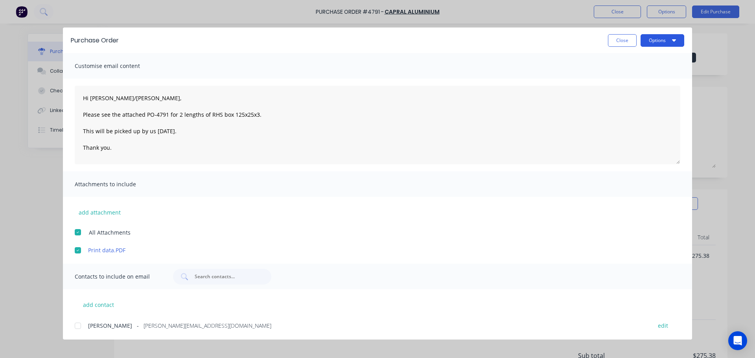
click at [655, 41] on button "Options" at bounding box center [662, 40] width 44 height 13
click at [646, 87] on div "Email" at bounding box center [646, 91] width 61 height 11
click at [655, 39] on button "Options" at bounding box center [662, 40] width 44 height 13
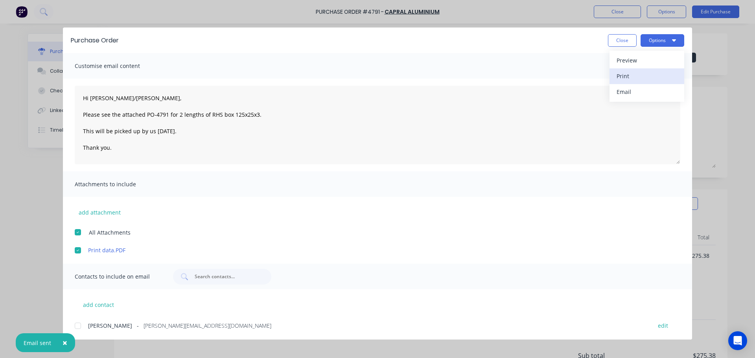
click at [635, 77] on div "Print" at bounding box center [646, 75] width 61 height 11
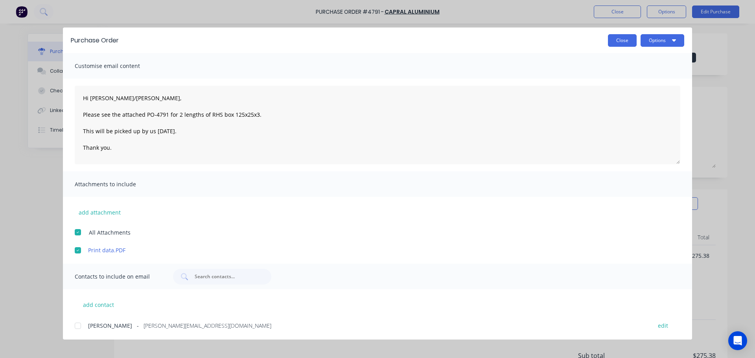
click at [616, 40] on button "Close" at bounding box center [622, 40] width 29 height 13
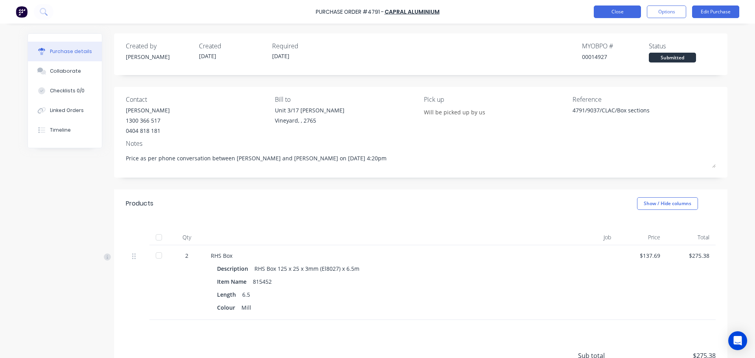
click at [627, 10] on button "Close" at bounding box center [617, 12] width 47 height 13
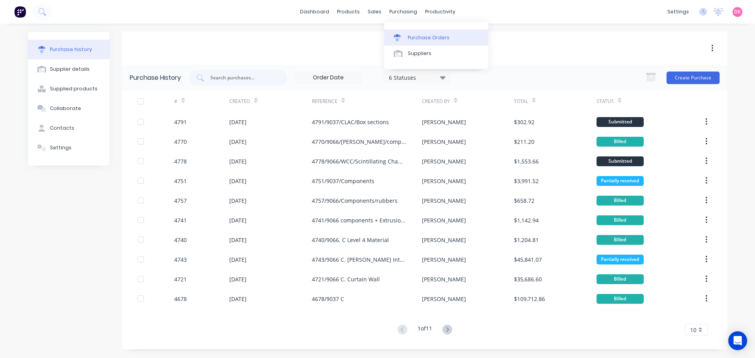
click at [410, 35] on div "Purchase Orders" at bounding box center [429, 37] width 42 height 7
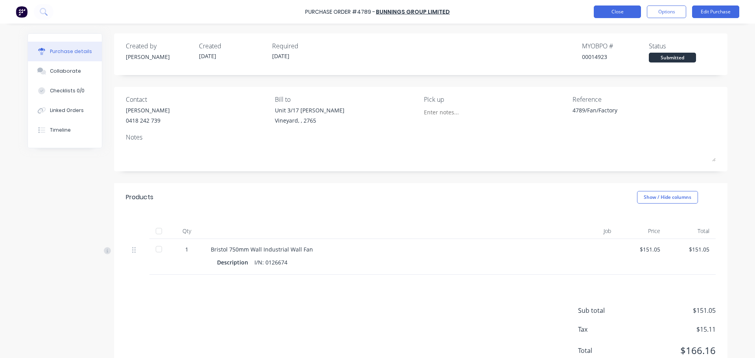
click at [621, 14] on button "Close" at bounding box center [617, 12] width 47 height 13
